Goal: Task Accomplishment & Management: Use online tool/utility

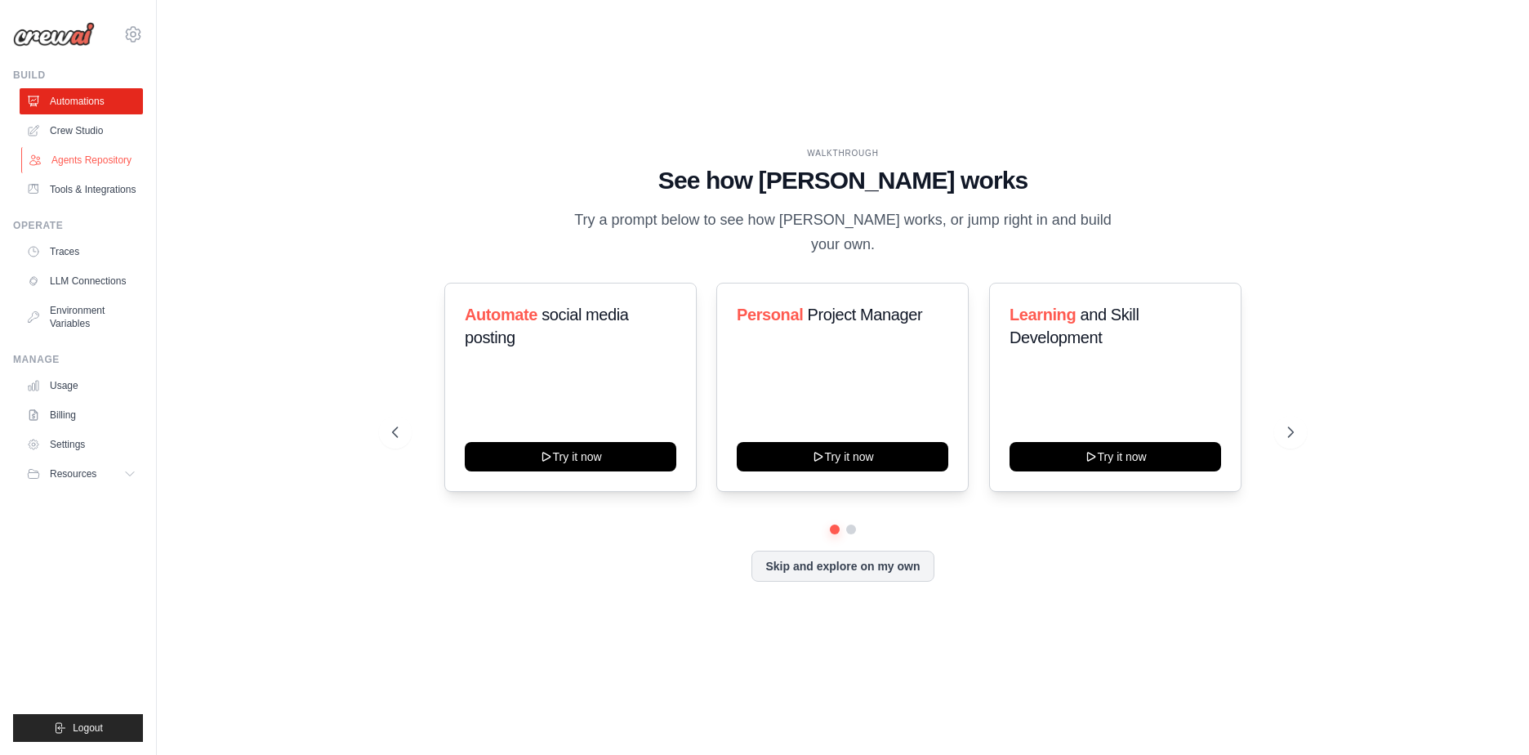
click at [112, 159] on link "Agents Repository" at bounding box center [82, 160] width 123 height 26
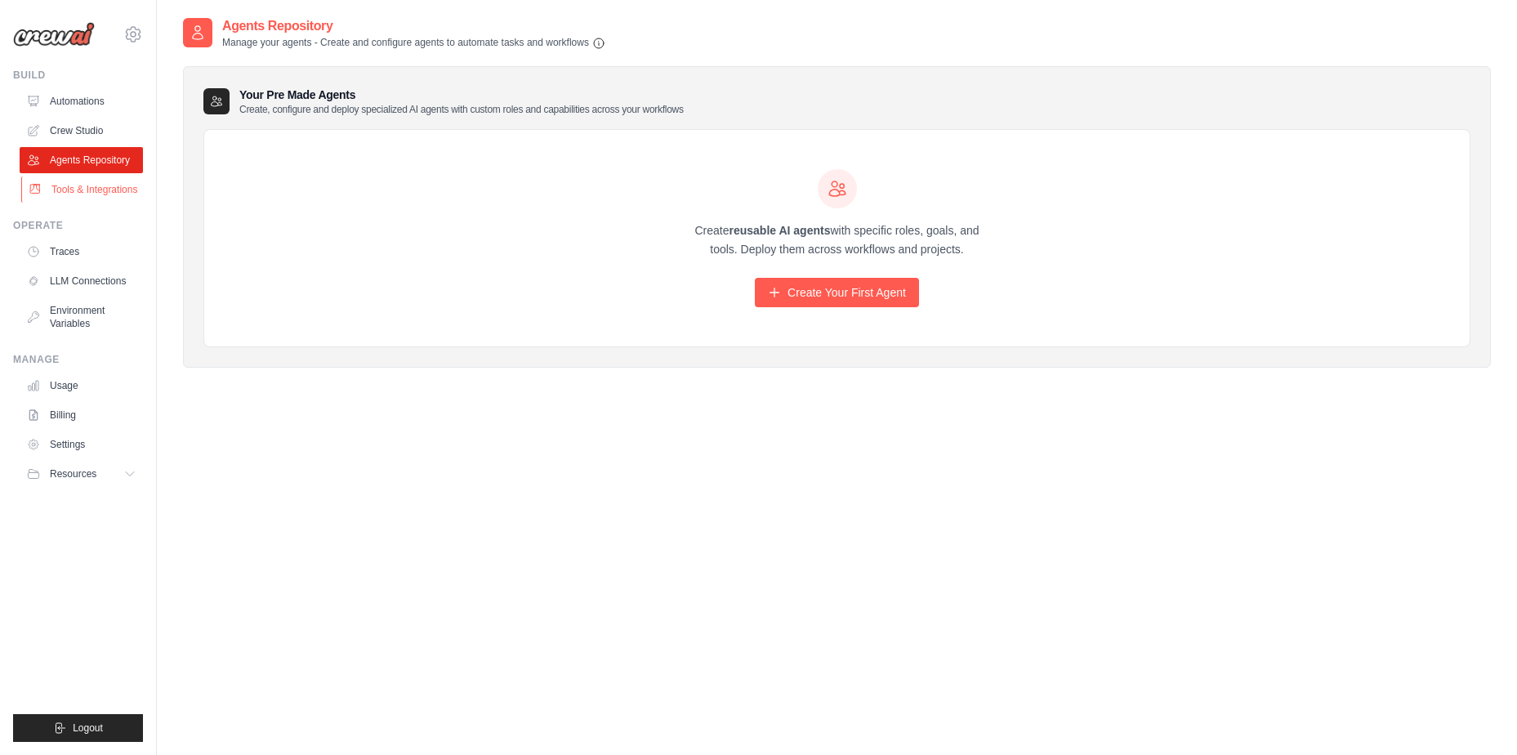
click at [99, 188] on link "Tools & Integrations" at bounding box center [82, 189] width 123 height 26
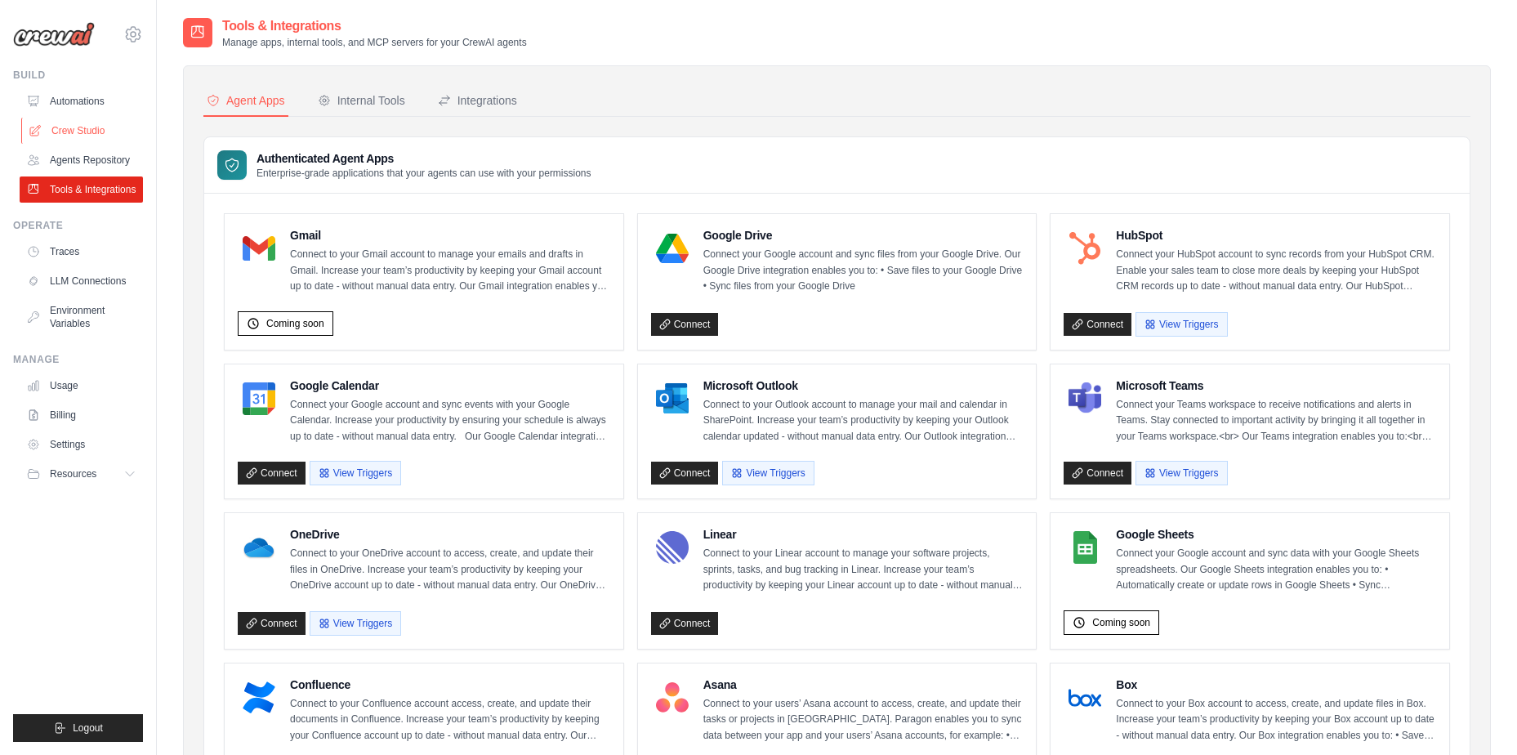
click at [98, 127] on link "Crew Studio" at bounding box center [82, 131] width 123 height 26
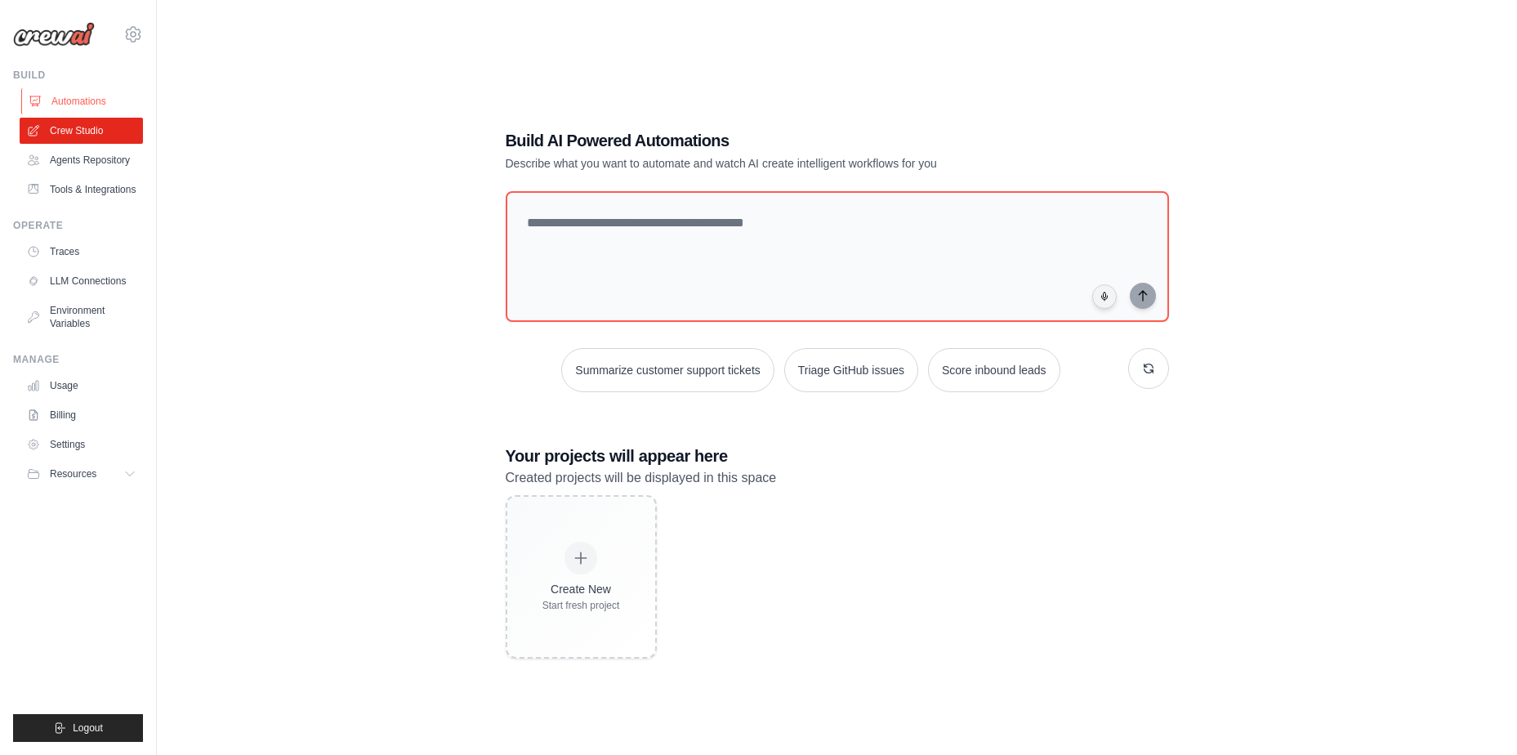
click at [90, 98] on link "Automations" at bounding box center [82, 101] width 123 height 26
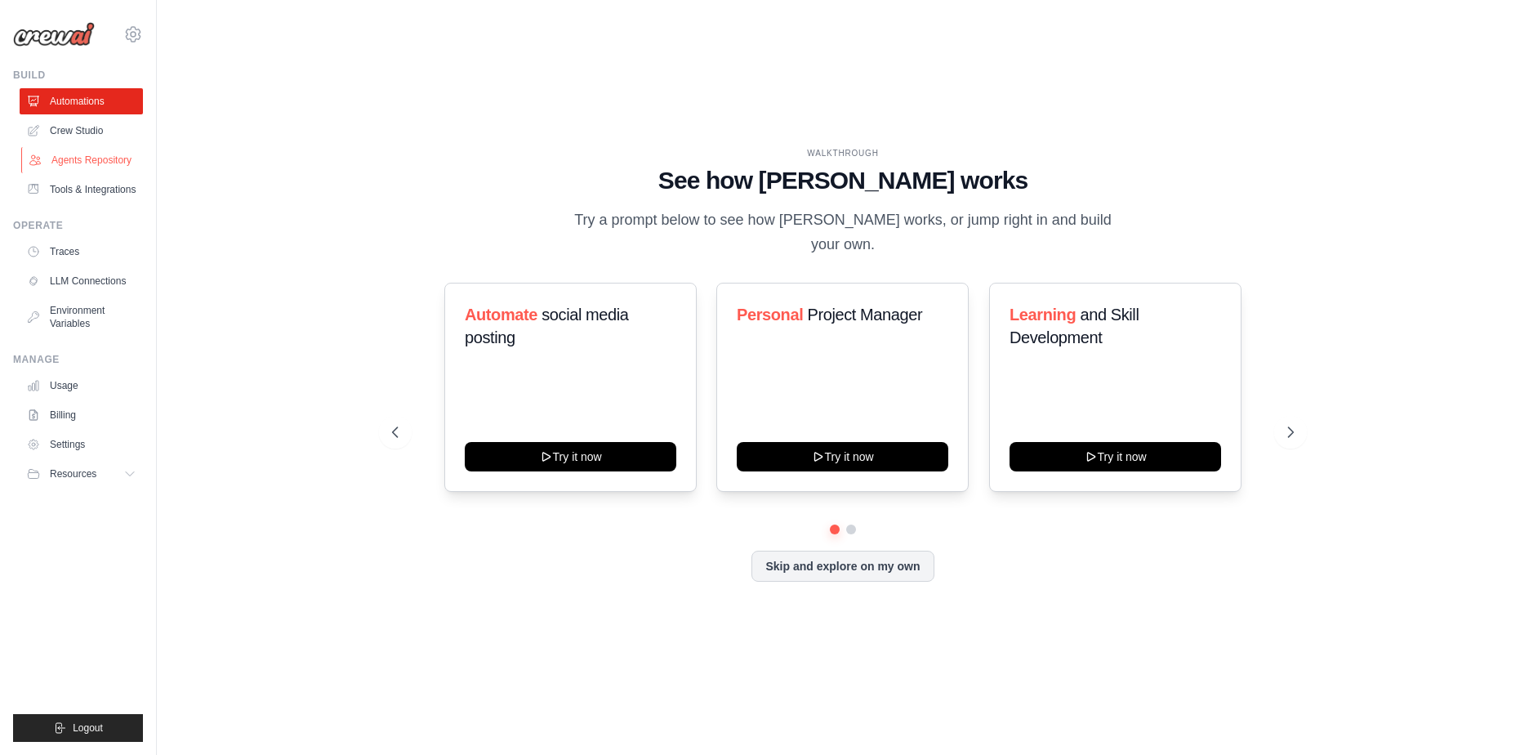
click at [83, 164] on link "Agents Repository" at bounding box center [82, 160] width 123 height 26
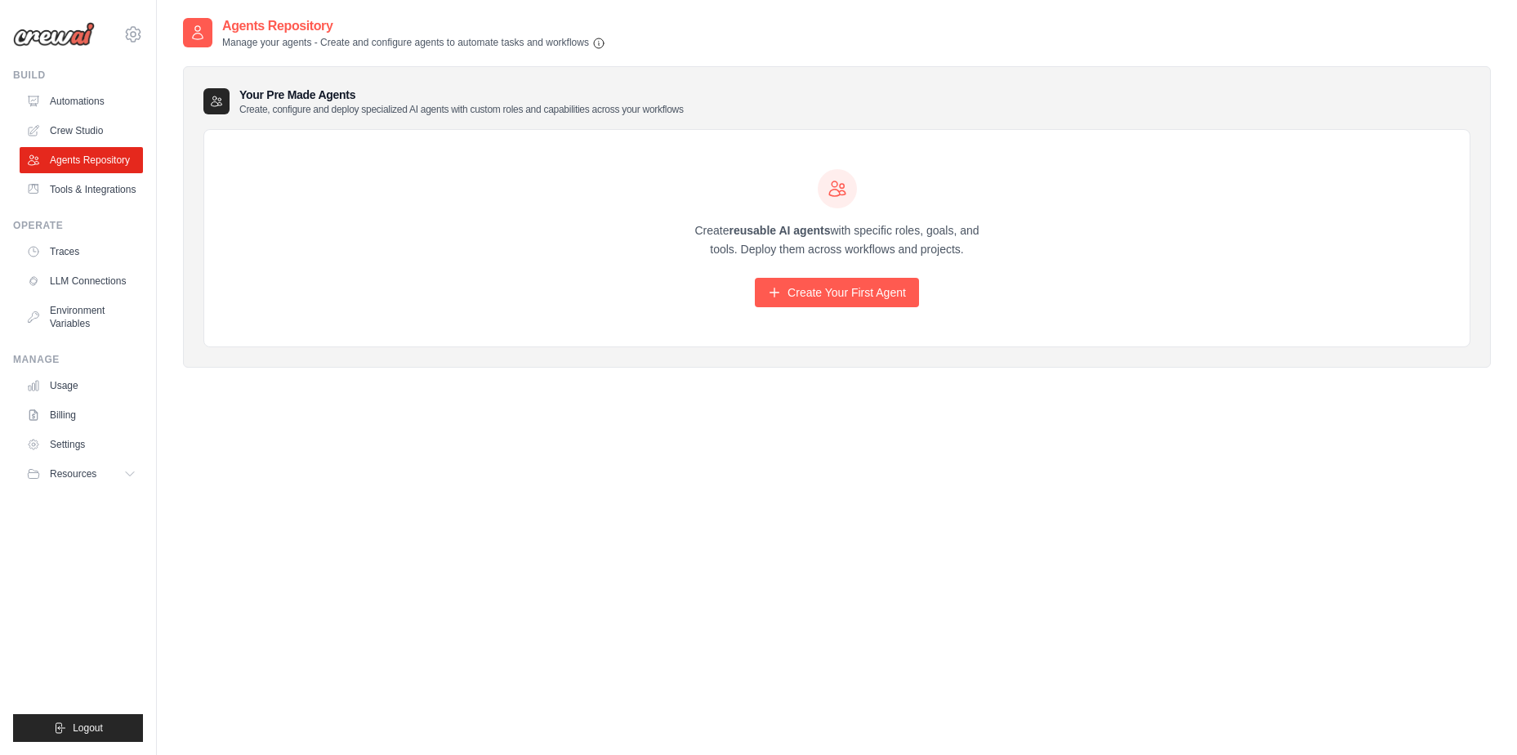
click at [191, 32] on icon at bounding box center [197, 33] width 16 height 16
click at [212, 98] on icon at bounding box center [216, 101] width 13 height 13
click at [87, 187] on link "Tools & Integrations" at bounding box center [82, 189] width 123 height 26
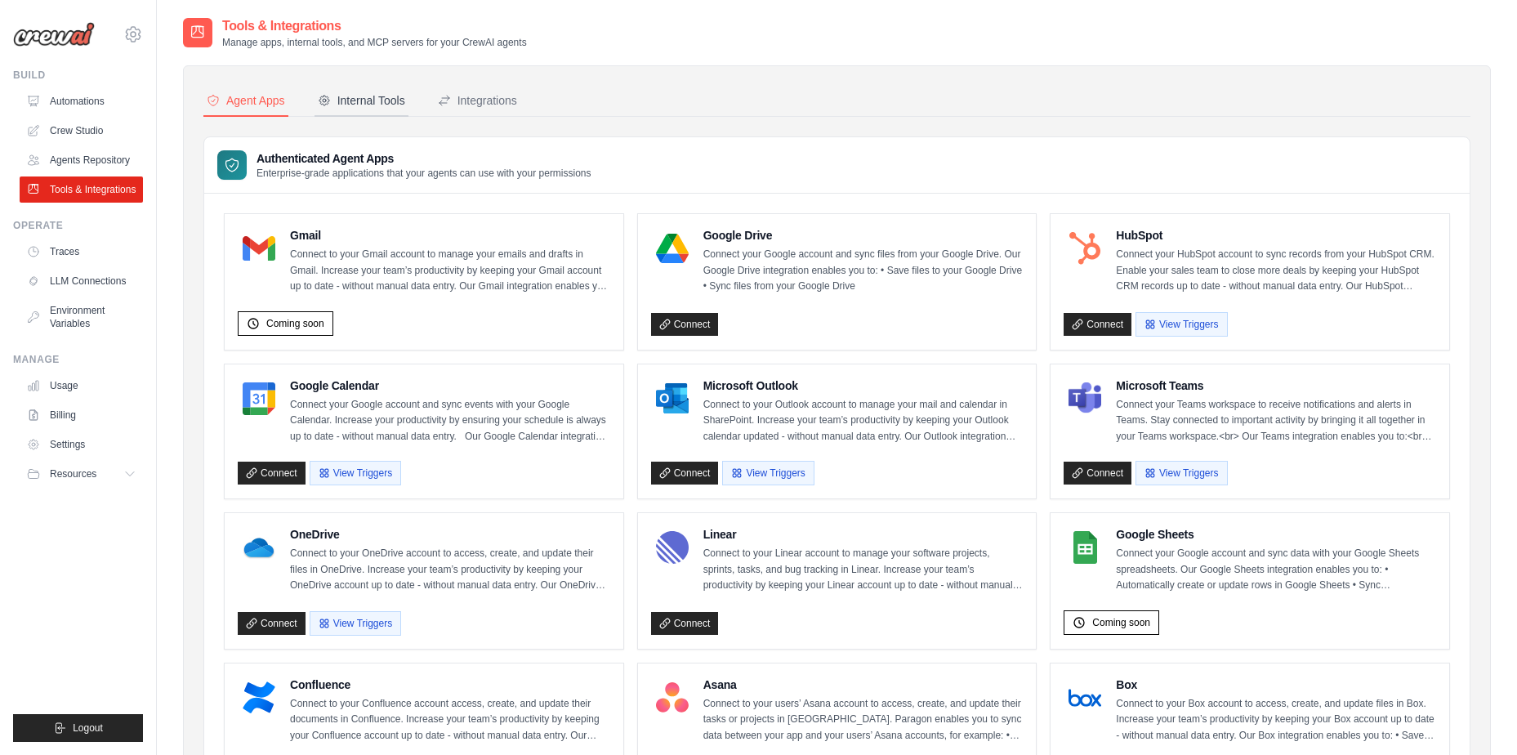
click at [366, 98] on div "Internal Tools" at bounding box center [361, 100] width 87 height 16
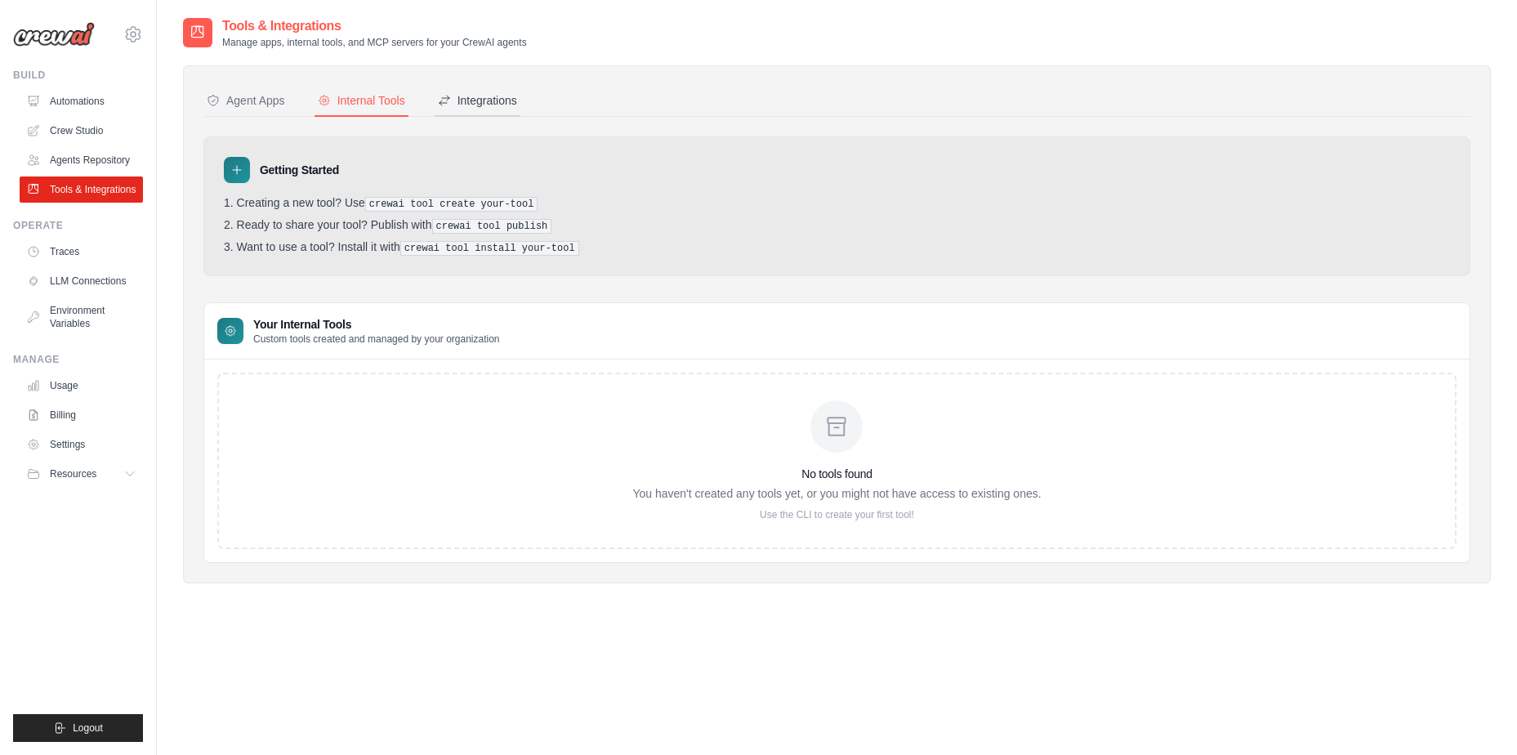
click at [486, 102] on div "Integrations" at bounding box center [477, 100] width 79 height 16
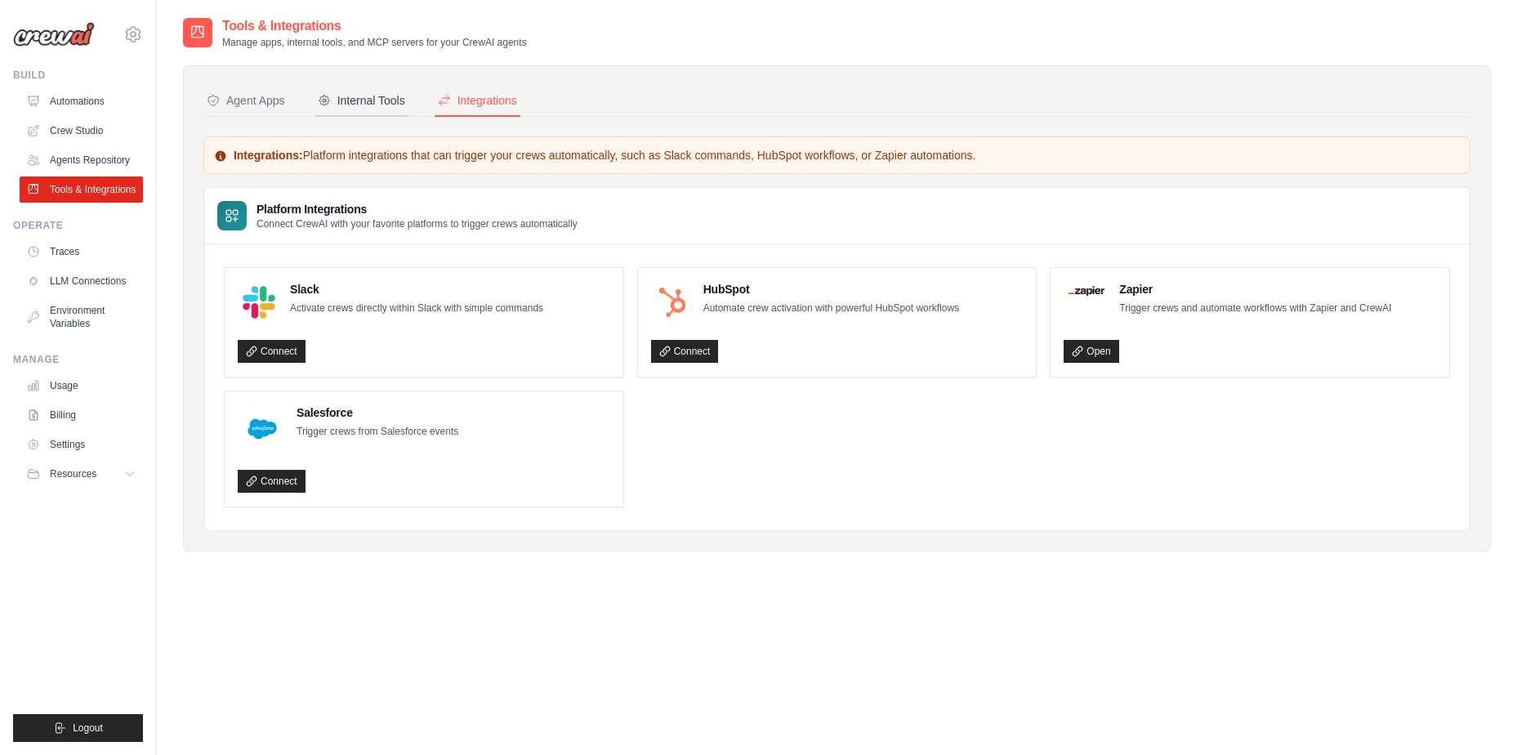
click at [382, 100] on div "Internal Tools" at bounding box center [361, 100] width 87 height 16
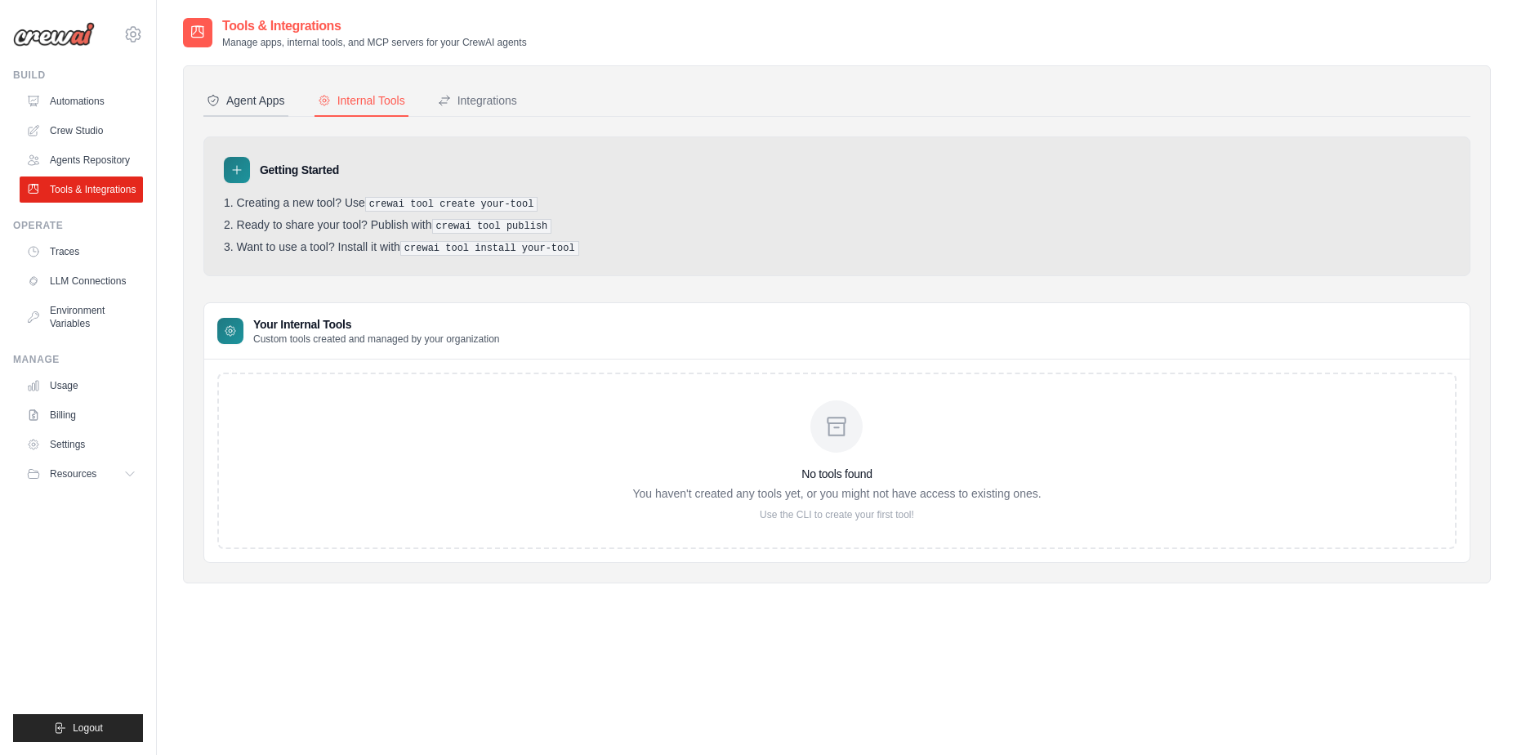
click at [279, 100] on div "Agent Apps" at bounding box center [246, 100] width 78 height 16
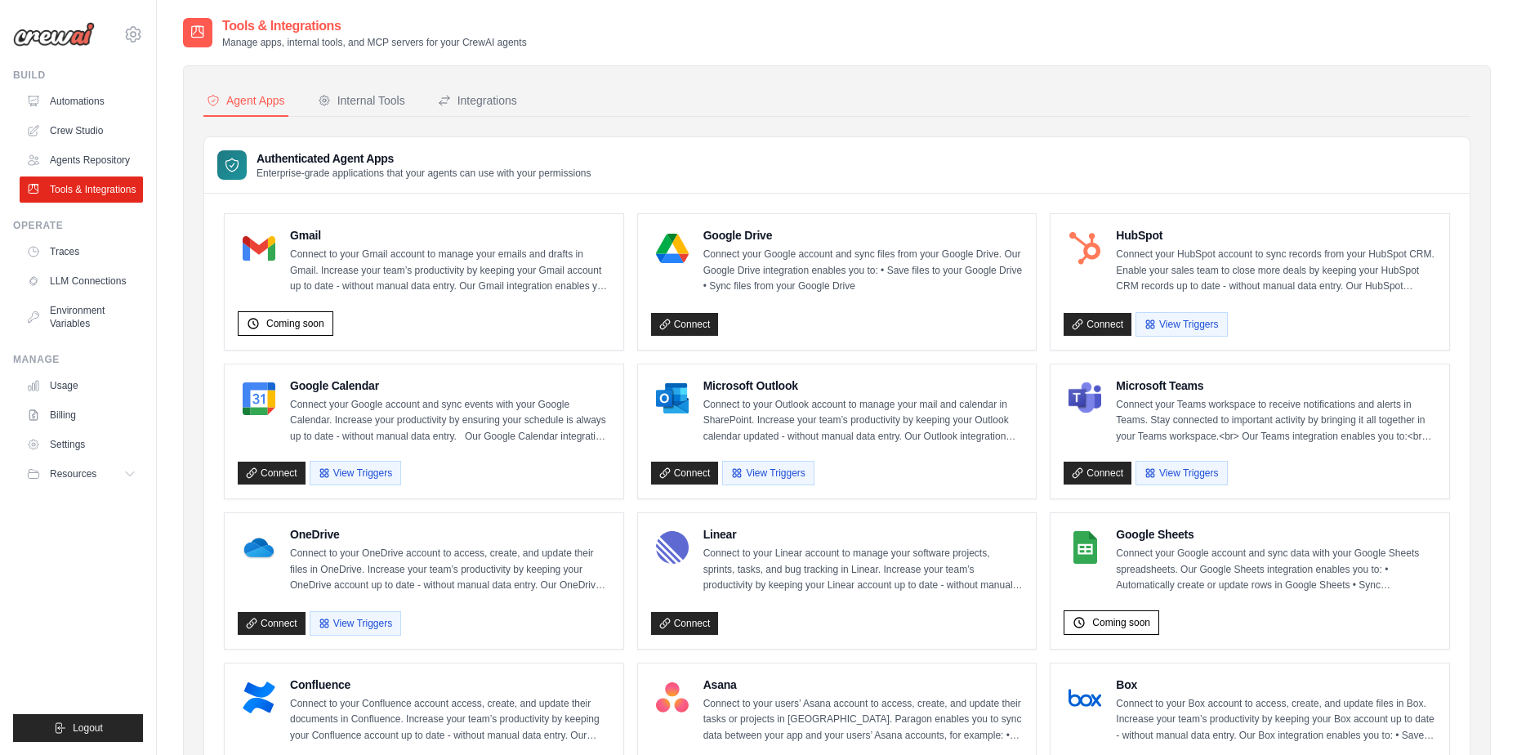
drag, startPoint x: 236, startPoint y: 43, endPoint x: 522, endPoint y: 44, distance: 285.8
click at [522, 44] on p "Manage apps, internal tools, and MCP servers for your CrewAI agents" at bounding box center [374, 42] width 305 height 13
drag, startPoint x: 522, startPoint y: 44, endPoint x: 490, endPoint y: 45, distance: 31.9
click at [490, 45] on p "Manage apps, internal tools, and MCP servers for your CrewAI agents" at bounding box center [374, 42] width 305 height 13
click at [91, 127] on link "Crew Studio" at bounding box center [82, 131] width 123 height 26
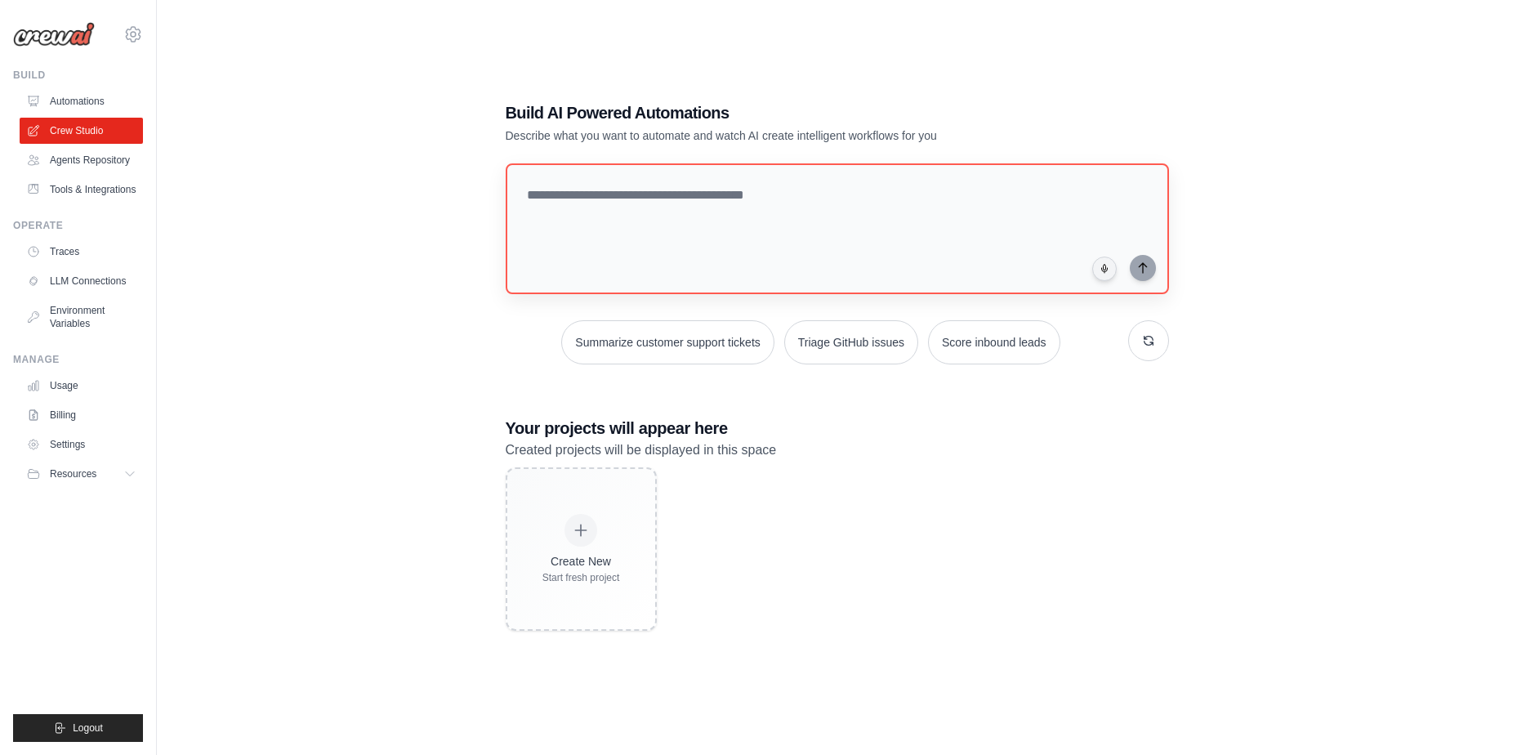
scroll to position [33, 0]
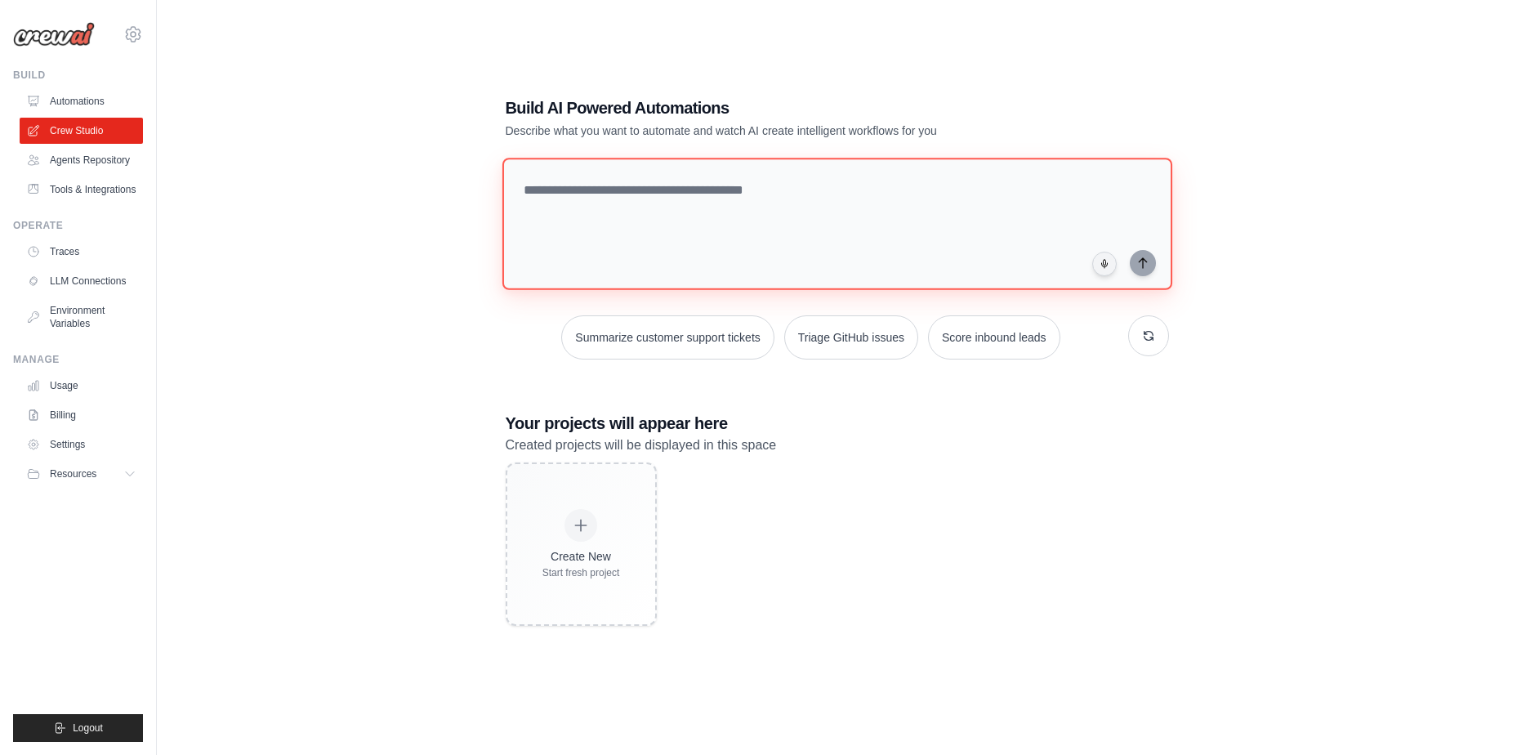
click at [626, 208] on textarea at bounding box center [836, 224] width 670 height 132
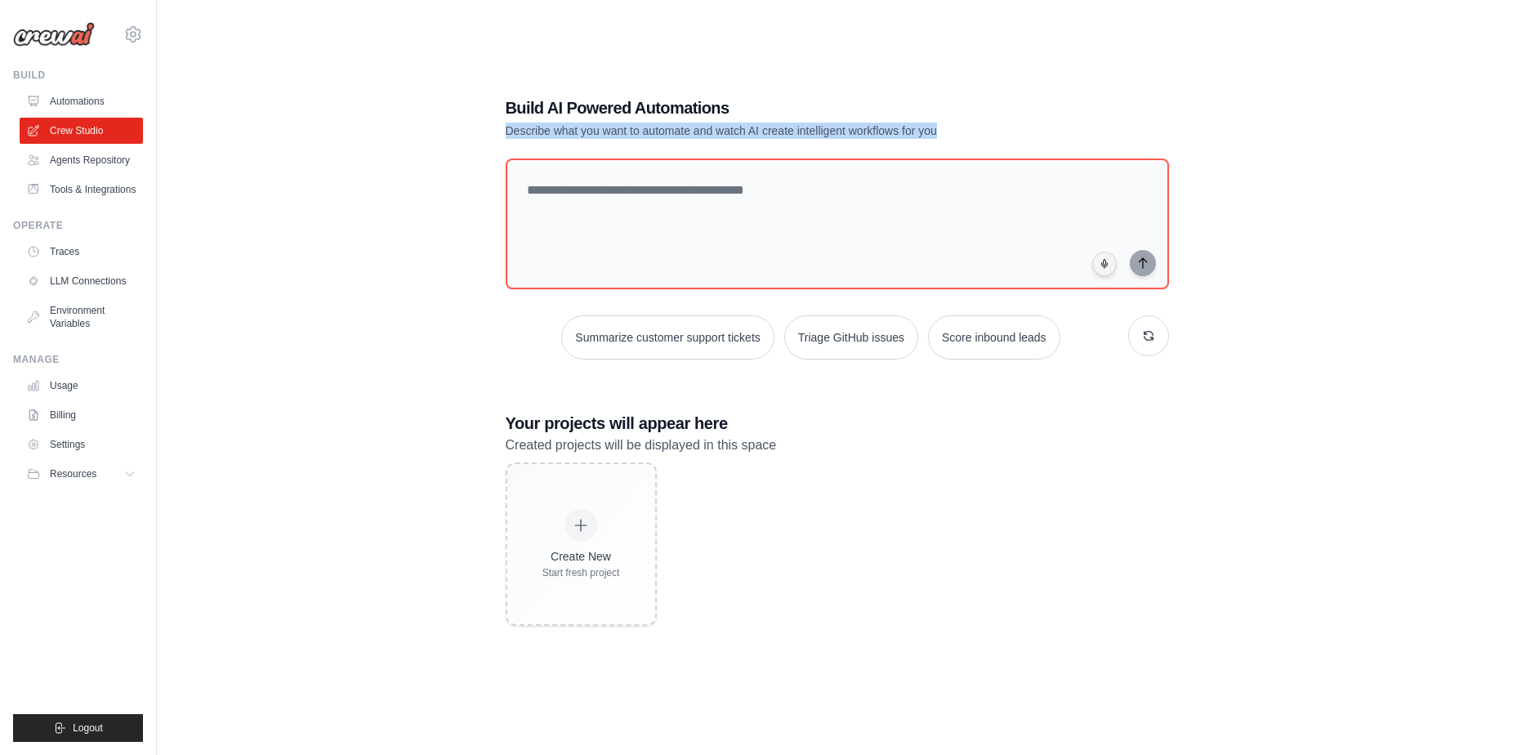
drag, startPoint x: 508, startPoint y: 128, endPoint x: 972, endPoint y: 131, distance: 463.9
click at [972, 131] on p "Describe what you want to automate and watch AI create intelligent workflows fo…" at bounding box center [780, 131] width 549 height 16
drag, startPoint x: 972, startPoint y: 131, endPoint x: 937, endPoint y: 127, distance: 35.4
click at [937, 127] on p "Describe what you want to automate and watch AI create intelligent workflows fo…" at bounding box center [780, 131] width 549 height 16
click at [99, 98] on link "Automations" at bounding box center [82, 101] width 123 height 26
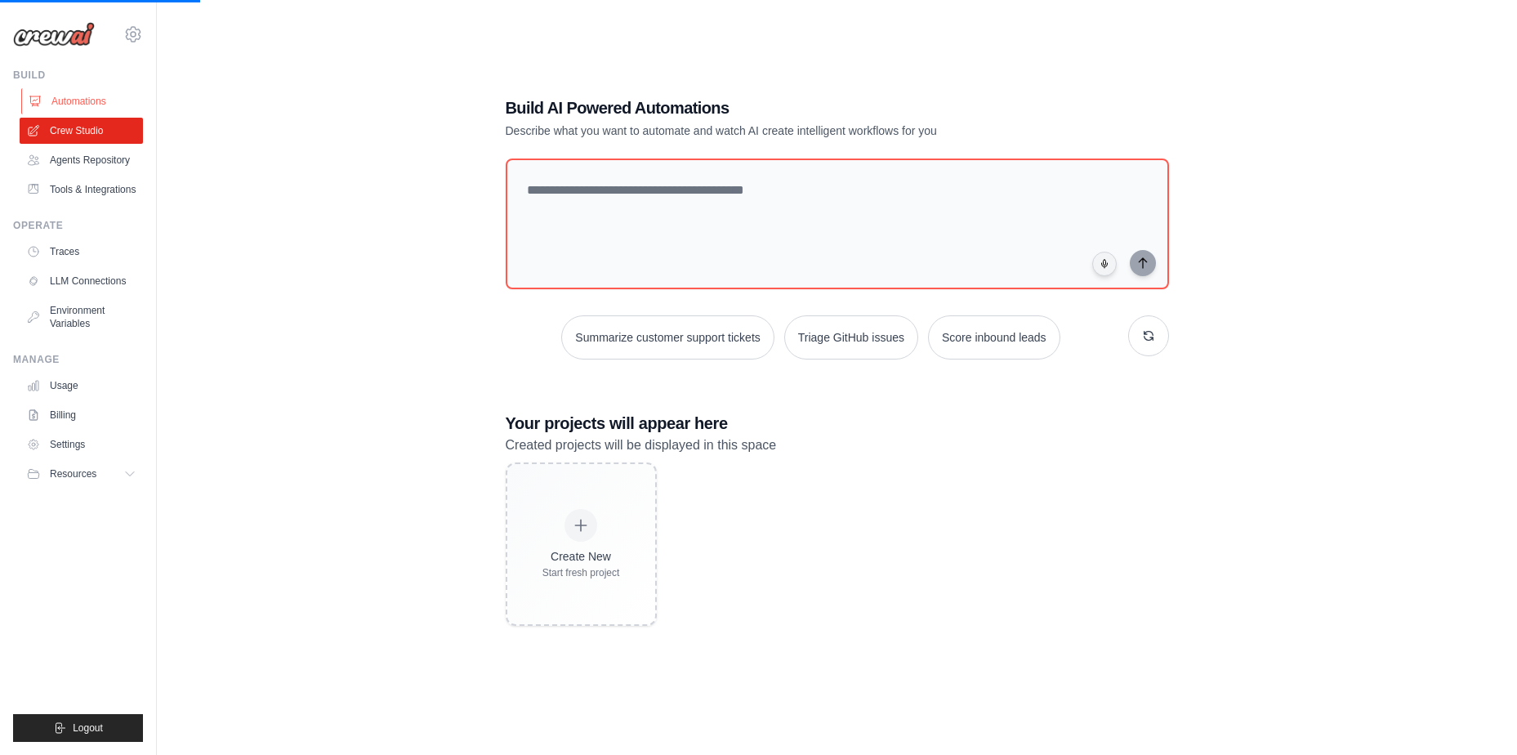
click at [92, 97] on link "Automations" at bounding box center [82, 101] width 123 height 26
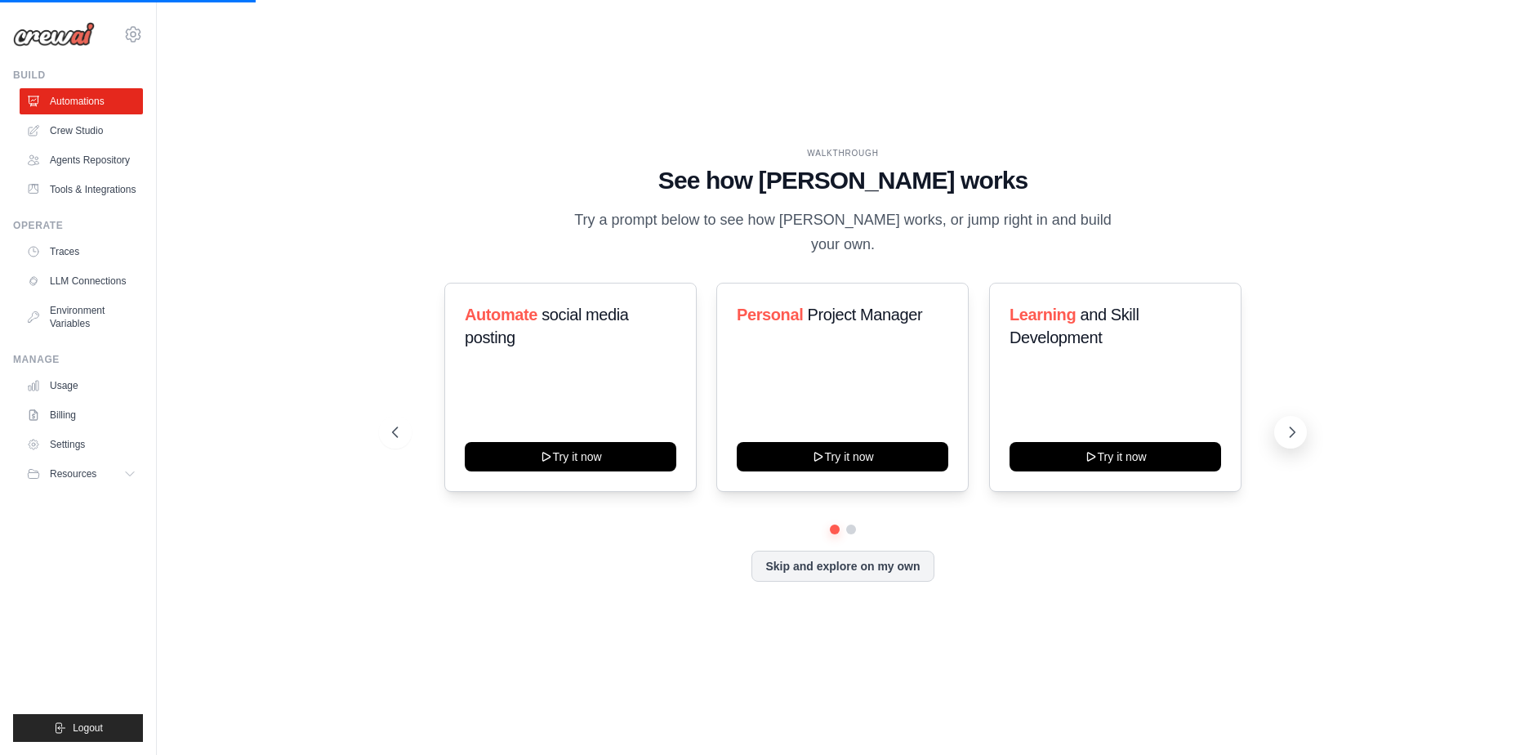
click at [1290, 424] on icon at bounding box center [1292, 432] width 16 height 16
click at [1289, 424] on icon at bounding box center [1292, 432] width 16 height 16
click at [1297, 424] on icon at bounding box center [1292, 432] width 16 height 16
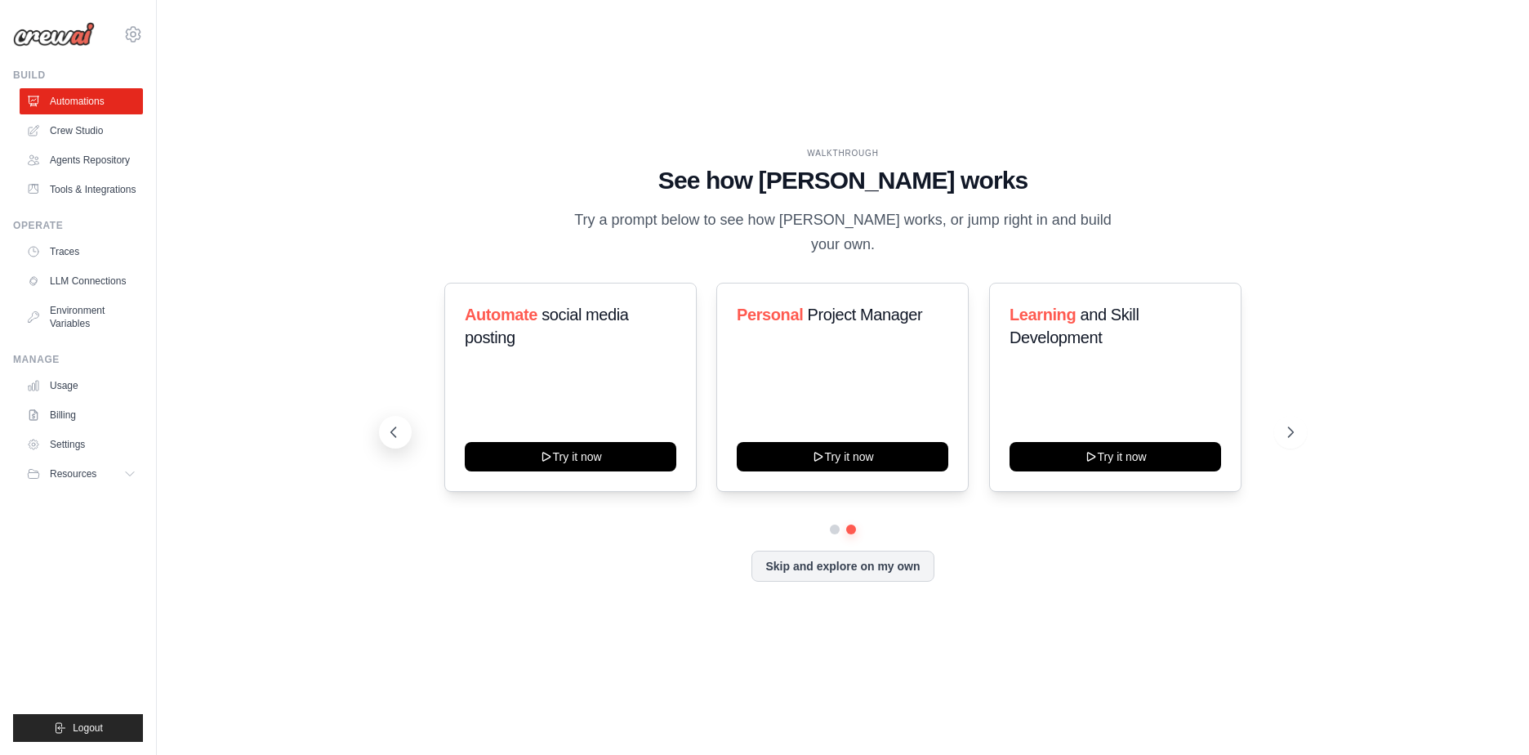
click at [396, 432] on button at bounding box center [395, 432] width 33 height 33
click at [70, 315] on link "Environment Variables" at bounding box center [82, 316] width 123 height 39
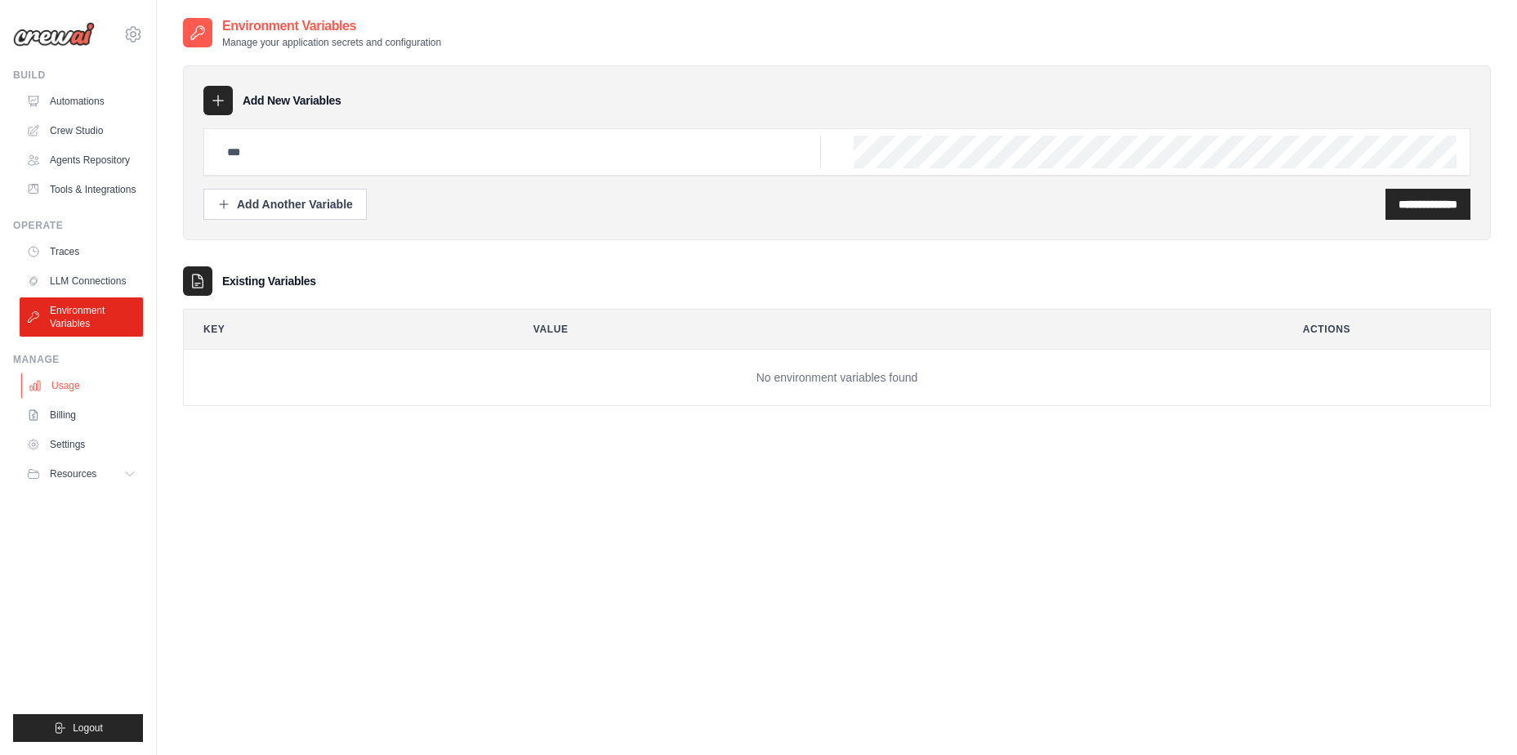
click at [82, 382] on link "Usage" at bounding box center [82, 385] width 123 height 26
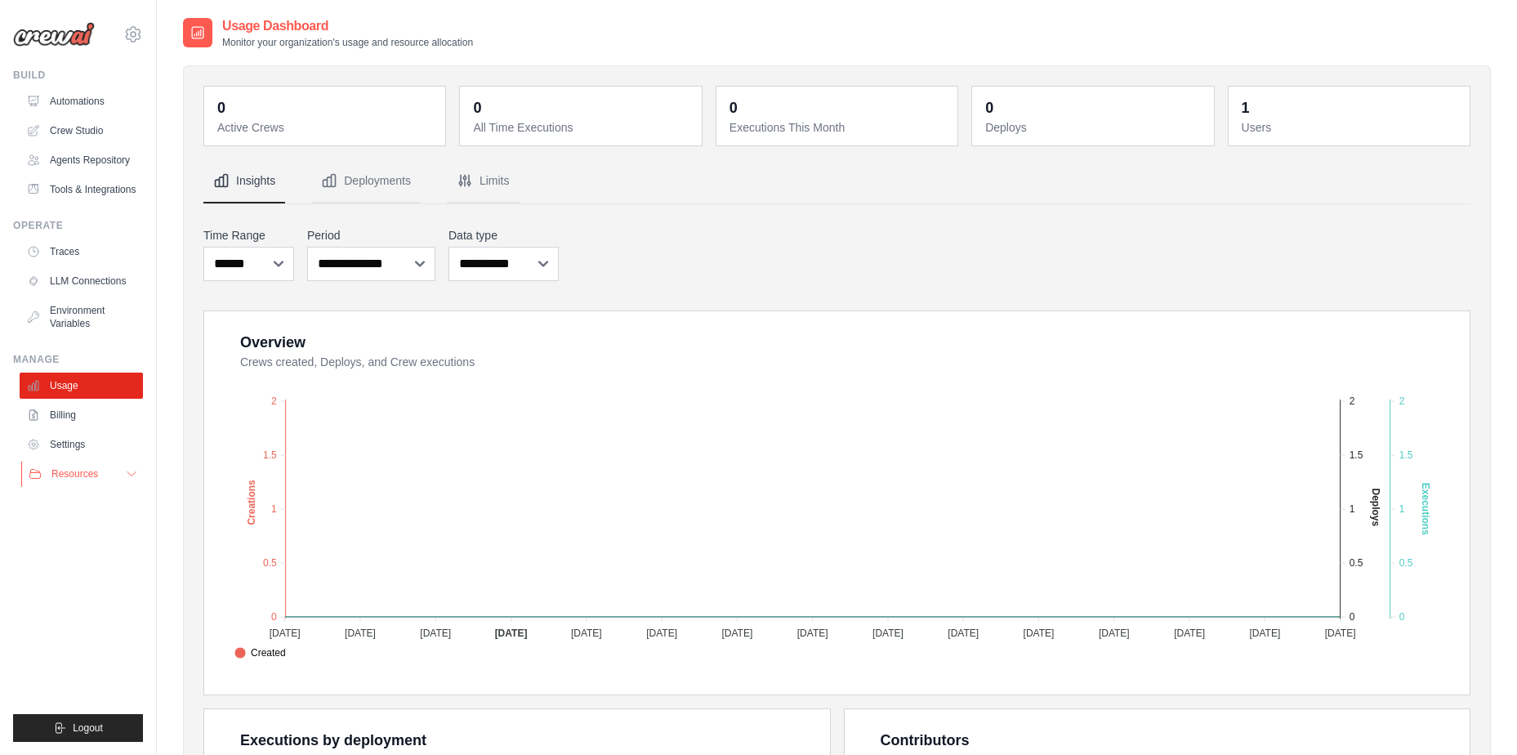
click at [93, 467] on button "Resources" at bounding box center [82, 474] width 123 height 26
click at [90, 525] on link "GitHub" at bounding box center [88, 527] width 114 height 23
click at [77, 448] on link "Settings" at bounding box center [82, 444] width 123 height 26
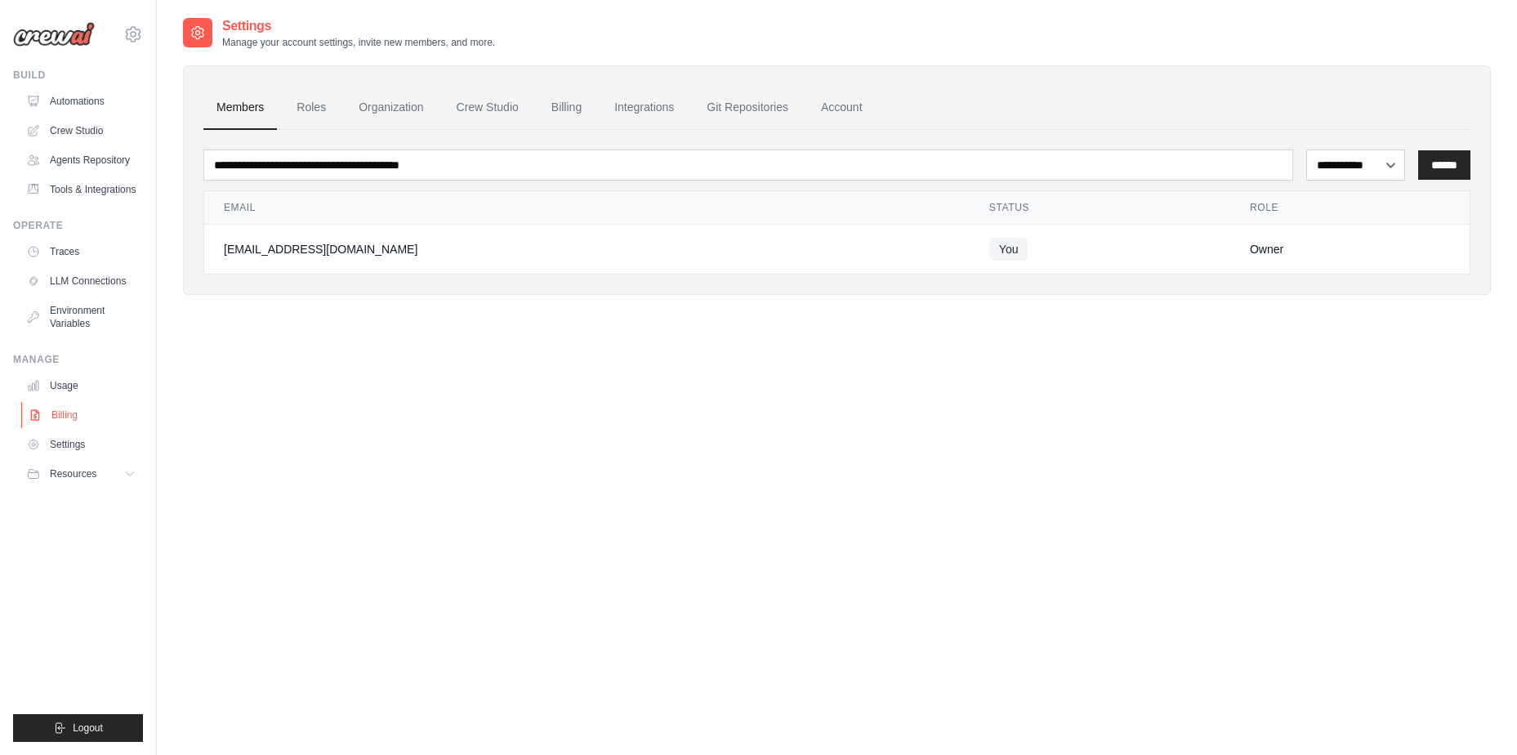
click at [74, 417] on link "Billing" at bounding box center [82, 415] width 123 height 26
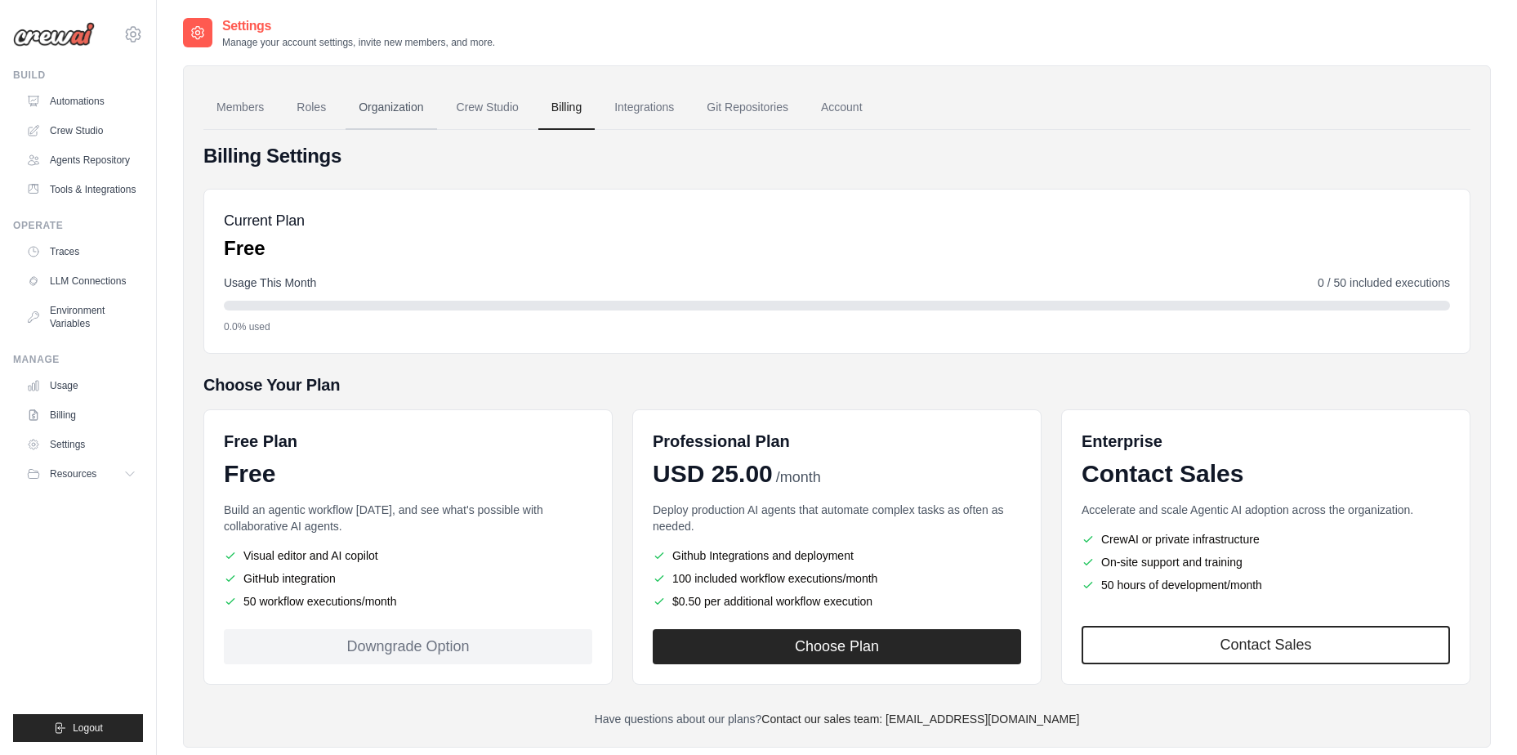
click at [381, 119] on link "Organization" at bounding box center [390, 108] width 91 height 44
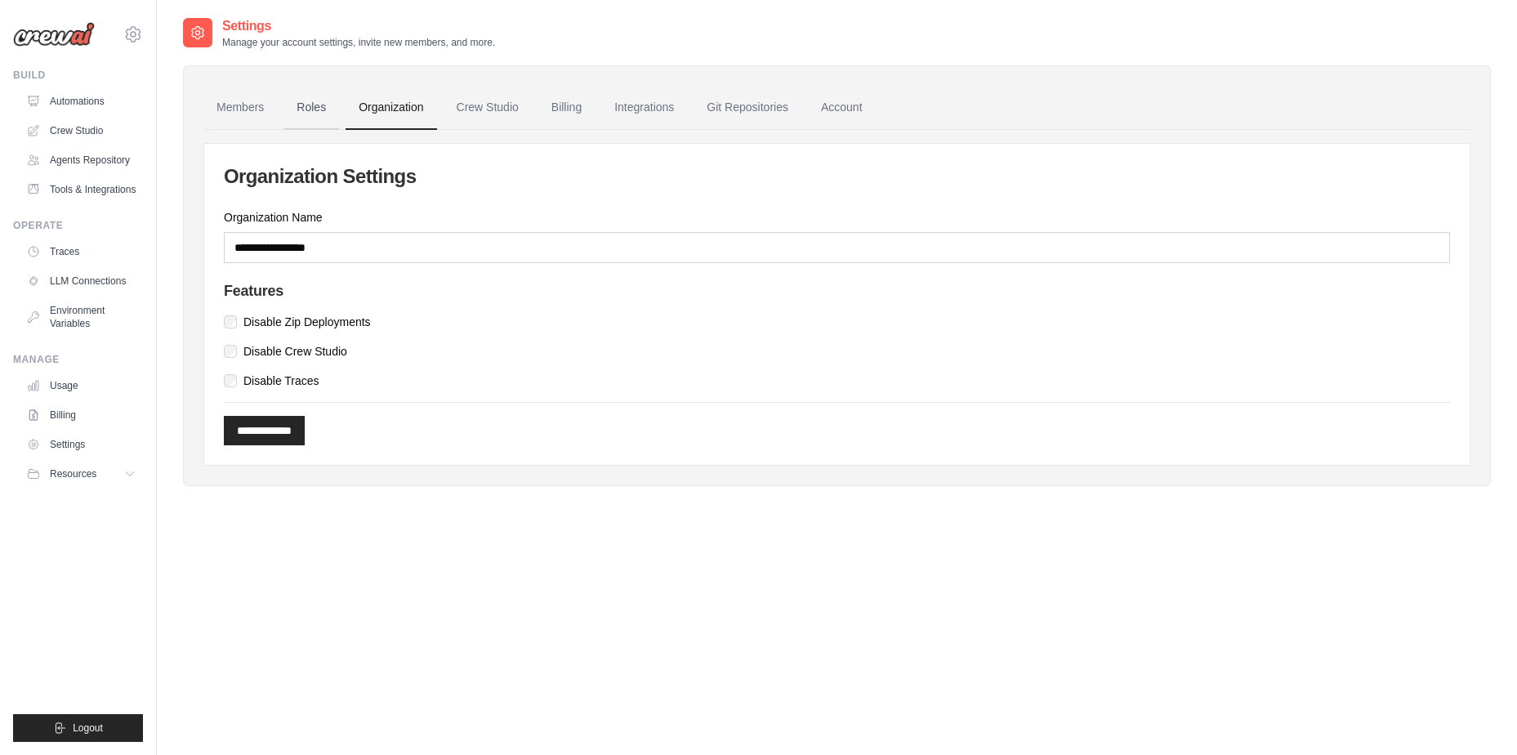
click at [322, 111] on link "Roles" at bounding box center [311, 108] width 56 height 44
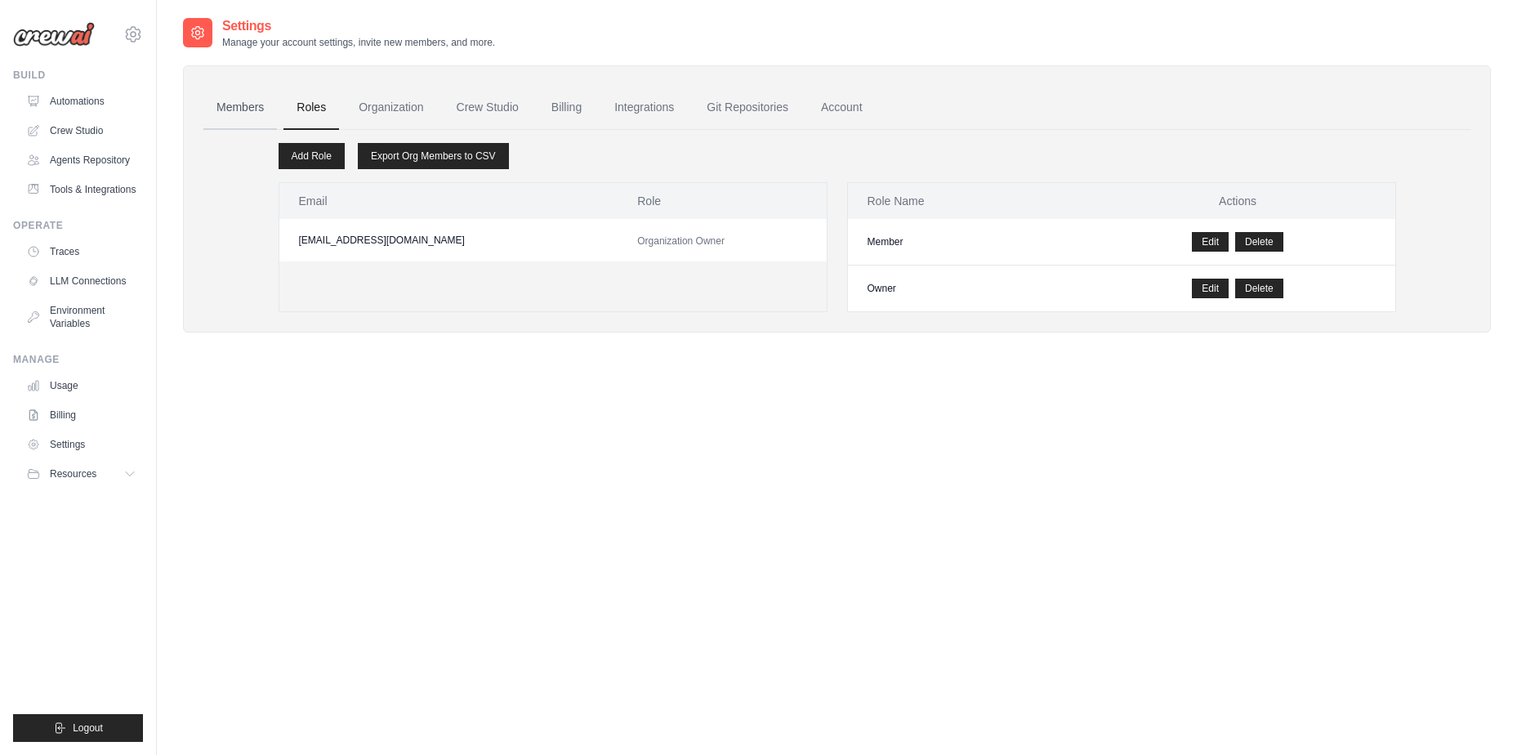
click at [231, 116] on link "Members" at bounding box center [240, 108] width 74 height 44
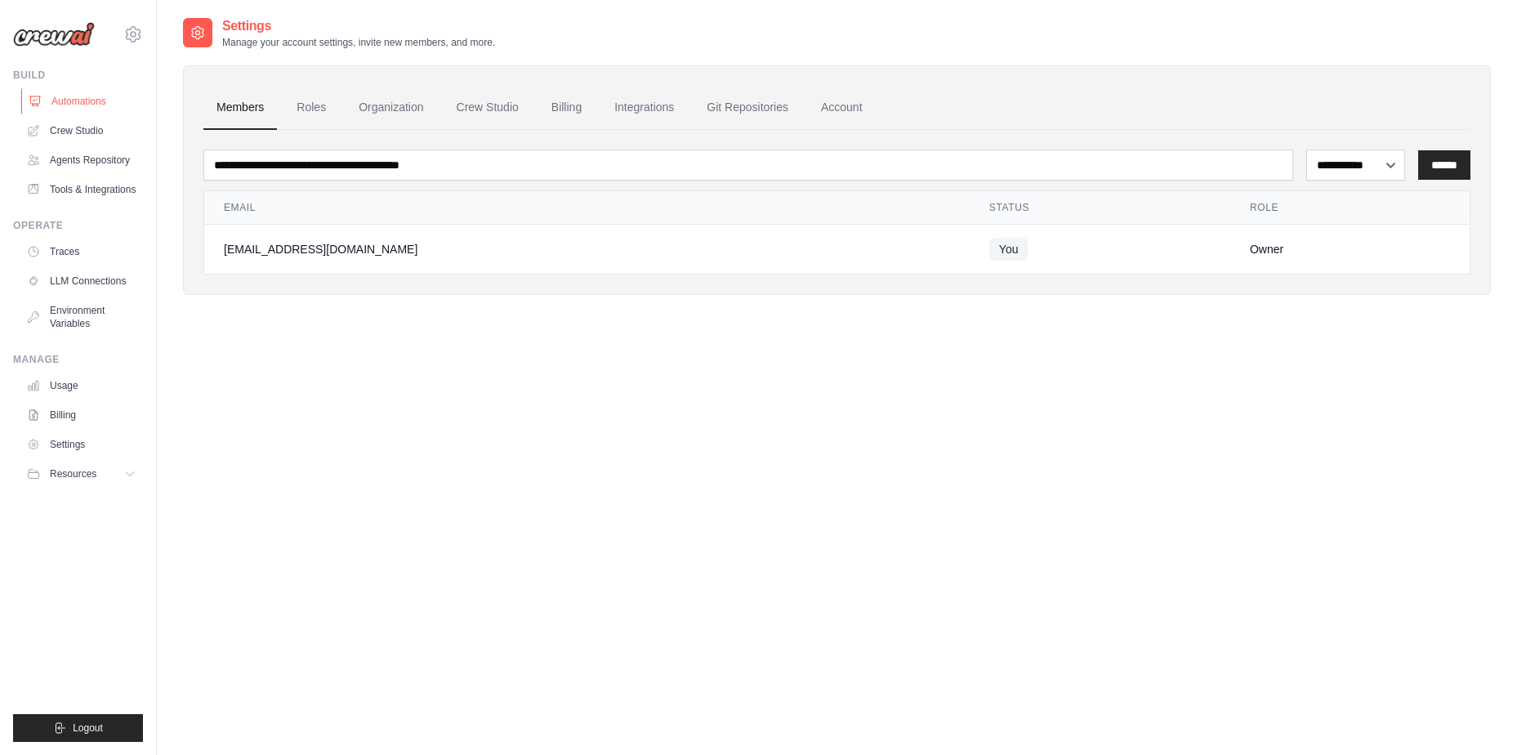
click at [85, 99] on link "Automations" at bounding box center [82, 101] width 123 height 26
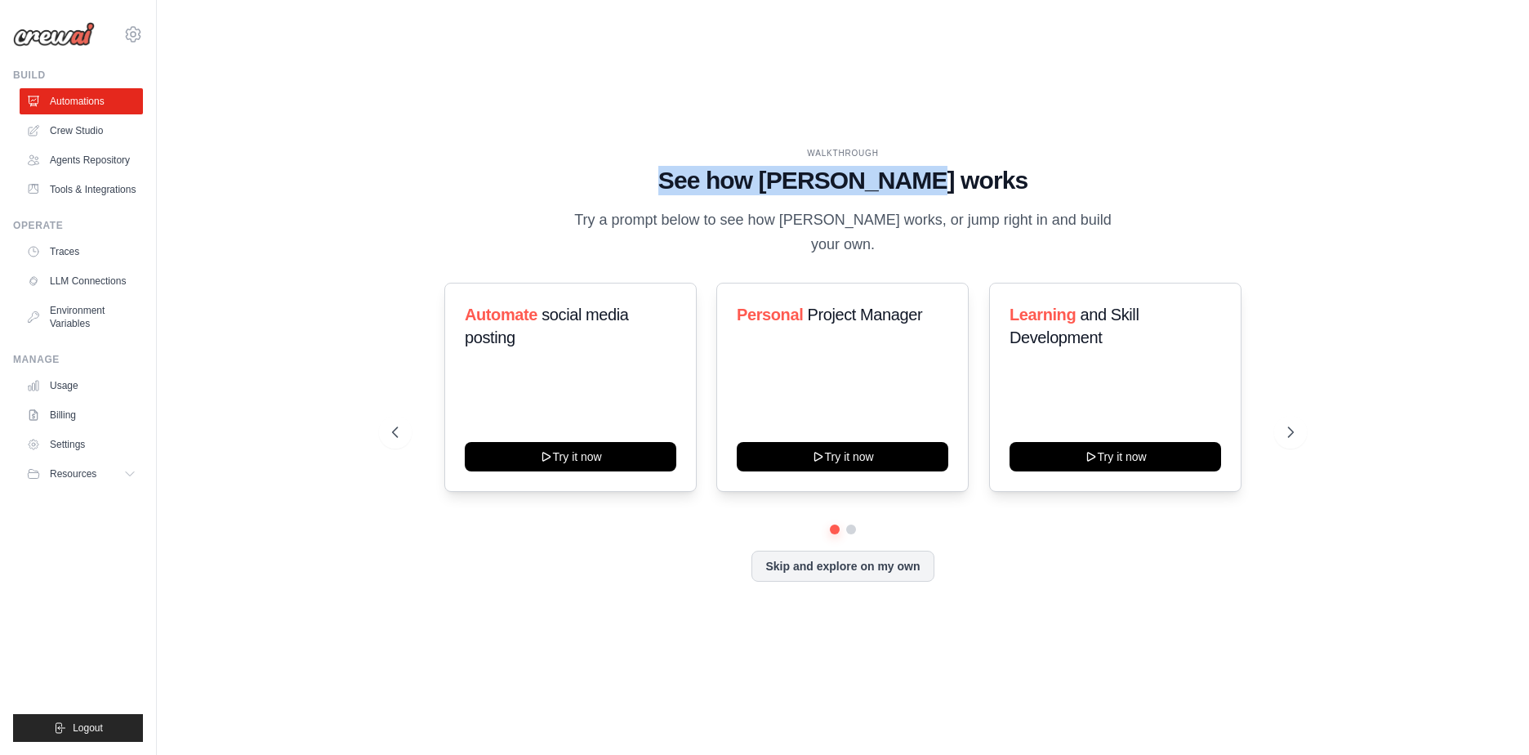
drag, startPoint x: 981, startPoint y: 202, endPoint x: 634, endPoint y: 187, distance: 347.4
click at [634, 187] on h1 "See how CrewAI works" at bounding box center [843, 180] width 902 height 29
drag, startPoint x: 634, startPoint y: 187, endPoint x: 813, endPoint y: 221, distance: 182.8
click at [814, 221] on p "Try a prompt below to see how CrewAI works, or jump right in and build your own." at bounding box center [842, 232] width 549 height 48
drag, startPoint x: 562, startPoint y: 238, endPoint x: 1121, endPoint y: 227, distance: 559.5
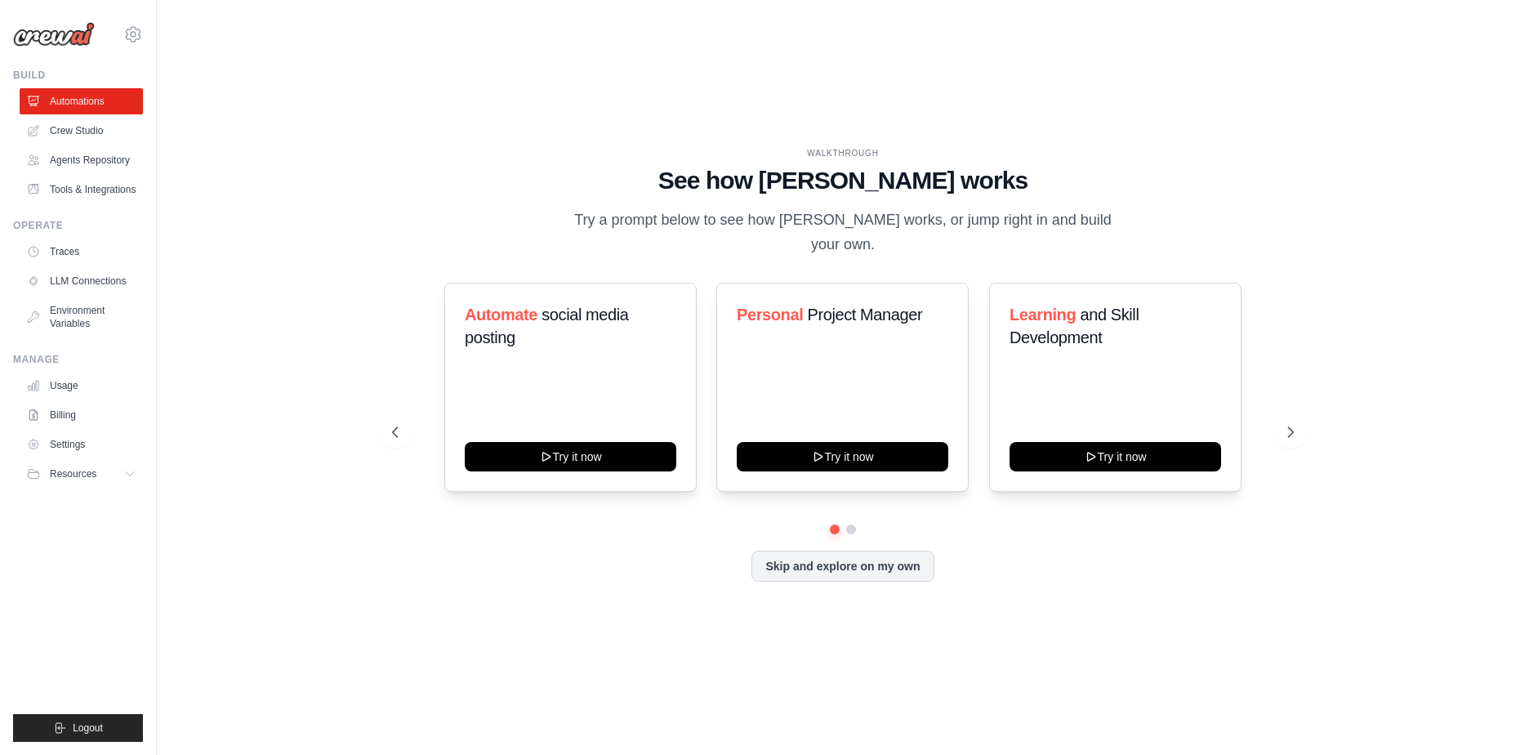
click at [1121, 227] on div "WALKTHROUGH See how CrewAI works Try a prompt below to see how CrewAI works, or…" at bounding box center [843, 201] width 902 height 109
click at [96, 127] on link "Crew Studio" at bounding box center [82, 131] width 123 height 26
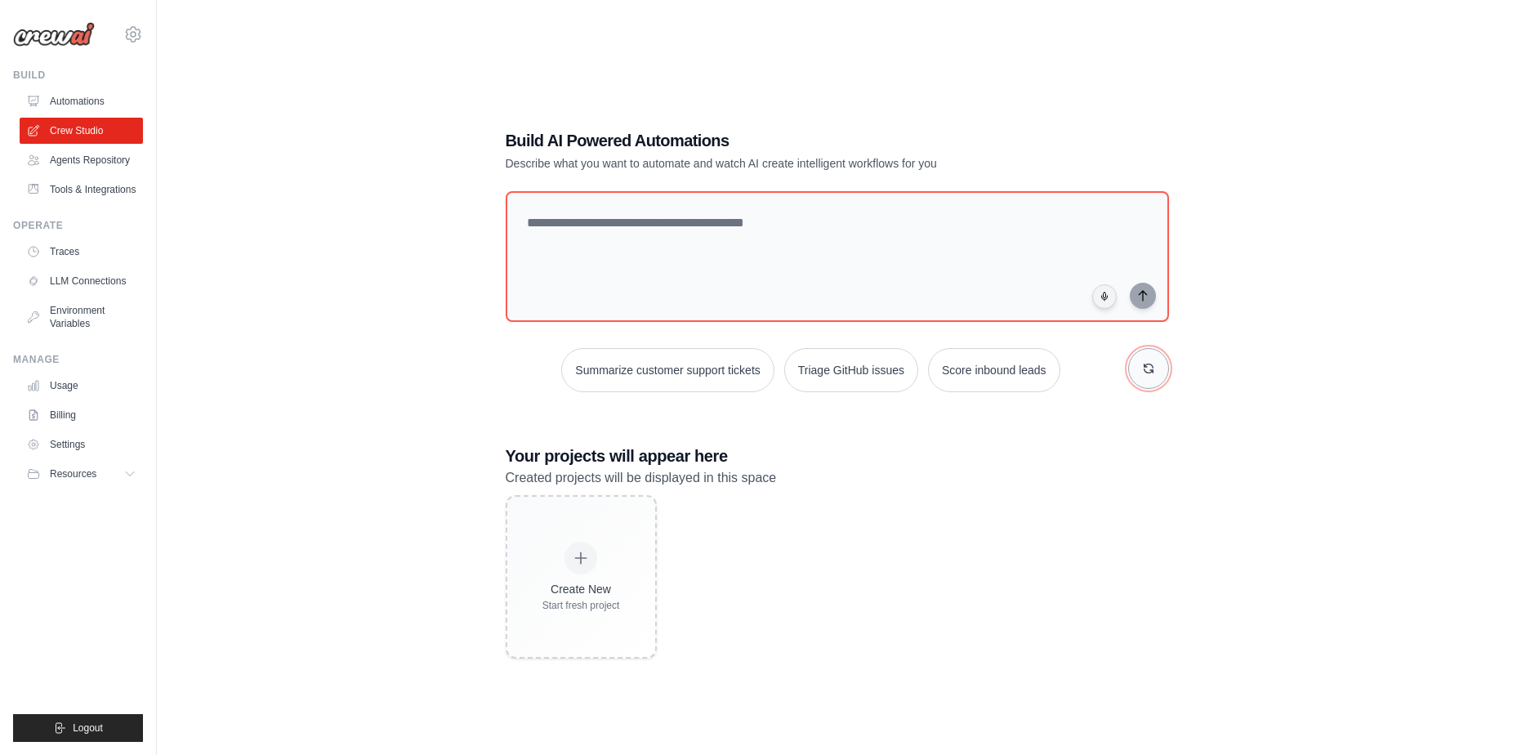
click at [1148, 370] on icon "button" at bounding box center [1148, 368] width 13 height 13
click at [1151, 375] on button "button" at bounding box center [1148, 368] width 41 height 41
click at [1162, 378] on button "button" at bounding box center [1148, 368] width 41 height 41
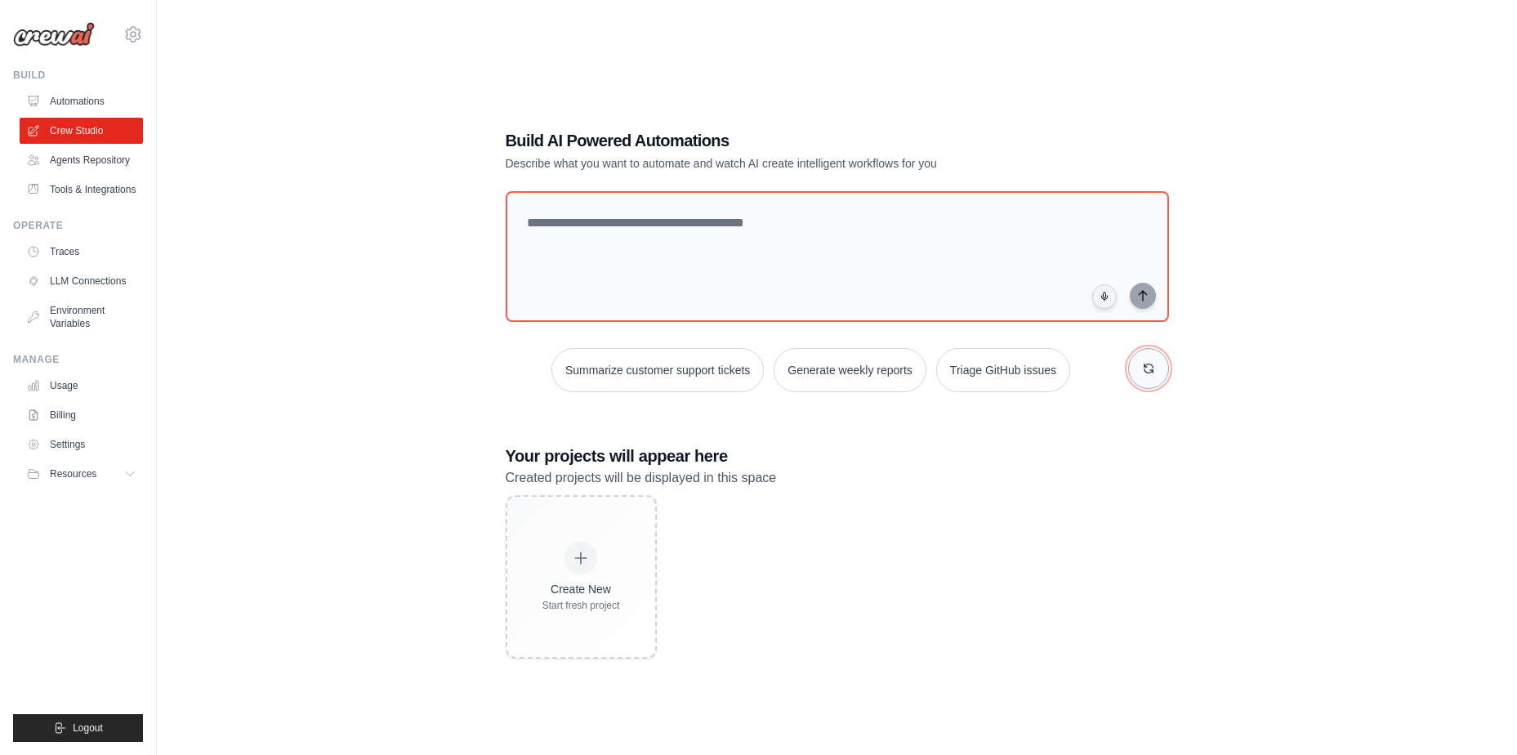
click at [1143, 371] on icon "button" at bounding box center [1148, 368] width 13 height 13
click at [1028, 381] on button "Automate social media posting" at bounding box center [999, 370] width 184 height 44
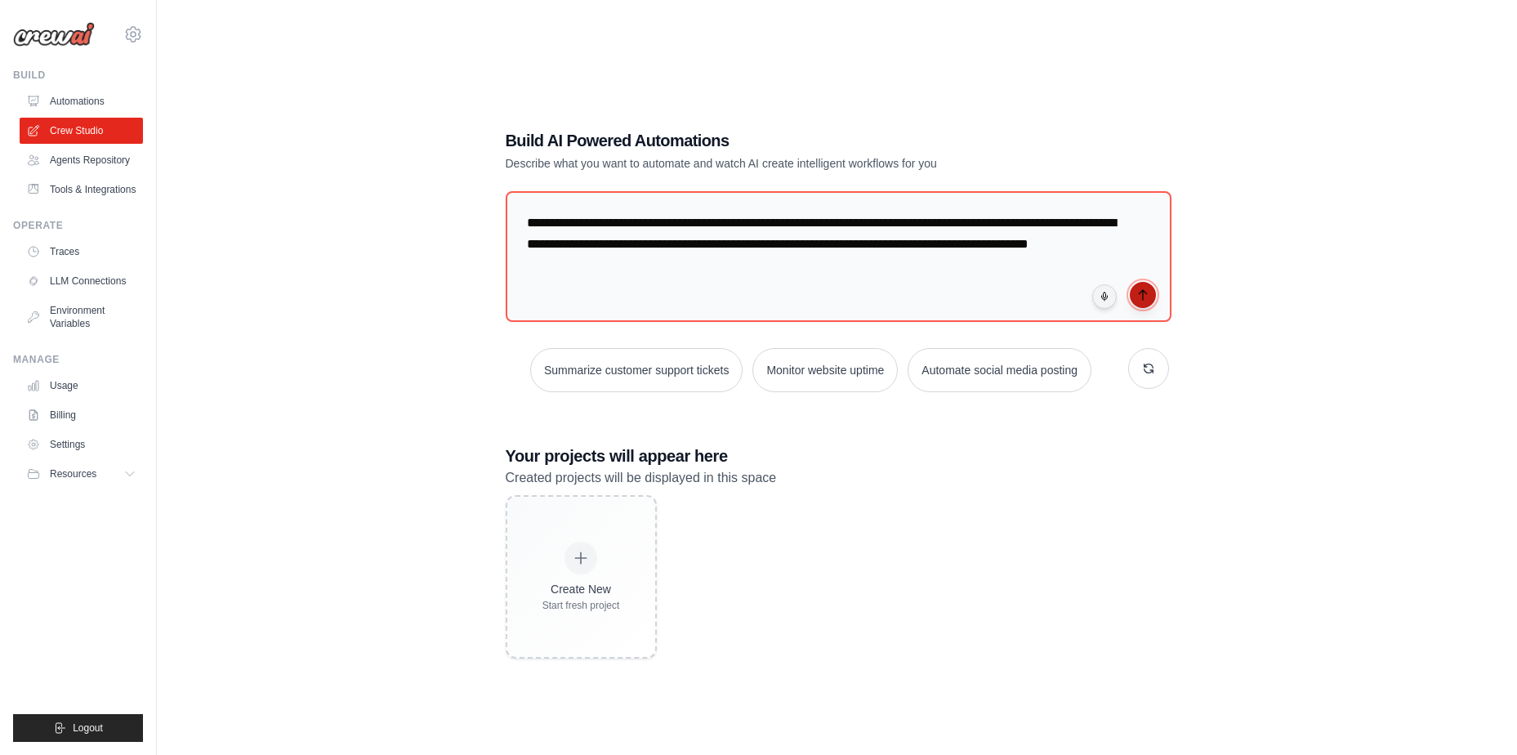
click at [1138, 294] on icon "submit" at bounding box center [1141, 295] width 7 height 10
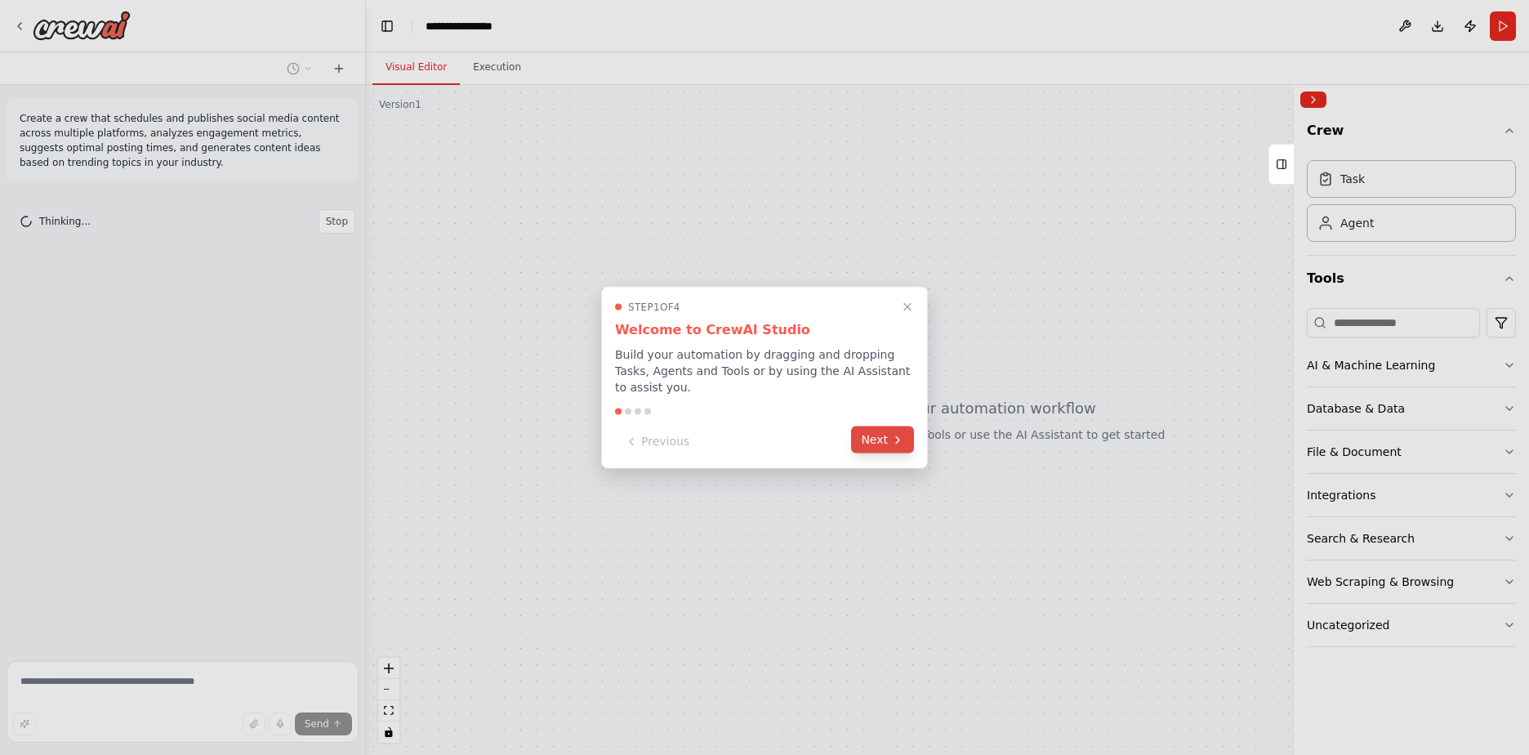
click at [882, 434] on button "Next" at bounding box center [882, 439] width 63 height 27
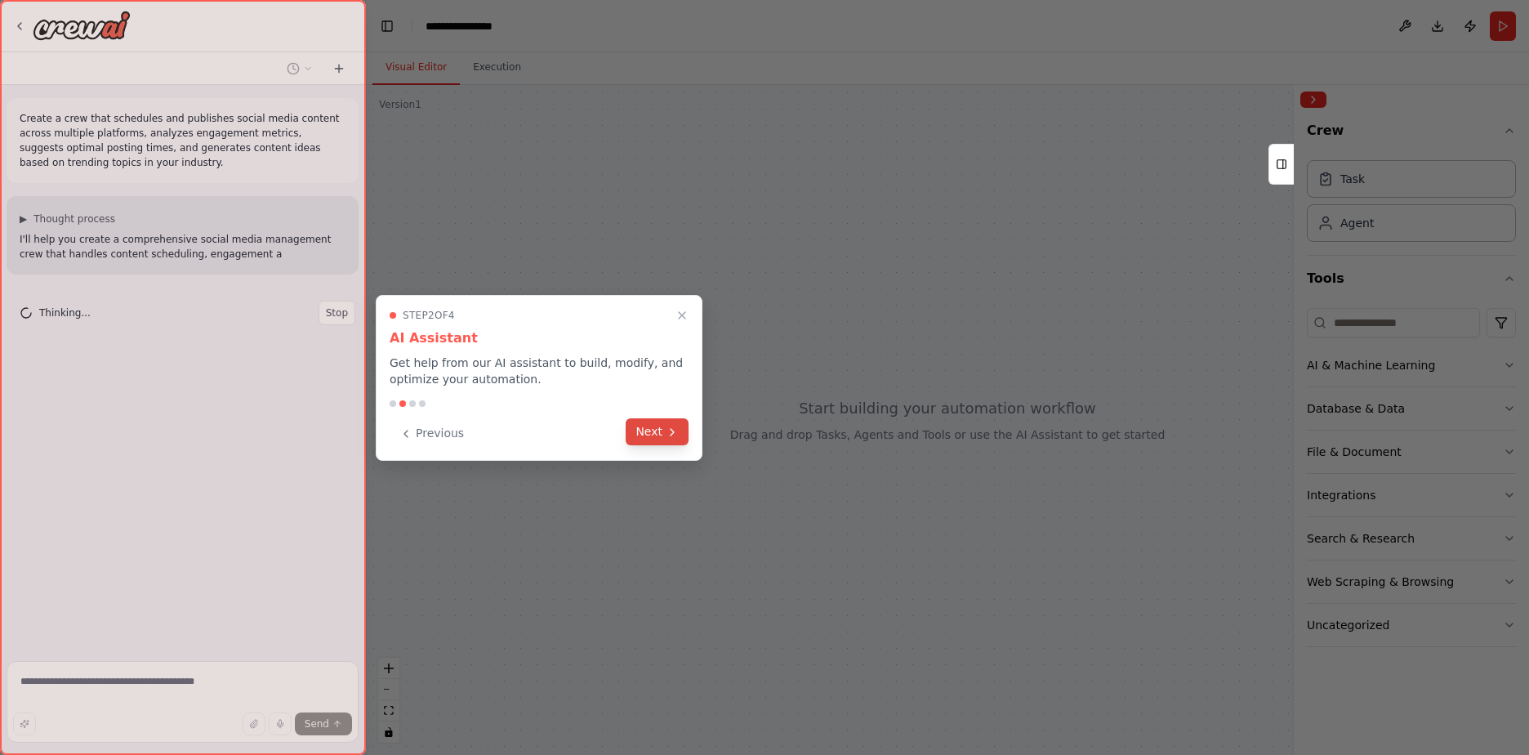
click at [639, 431] on button "Next" at bounding box center [657, 431] width 63 height 27
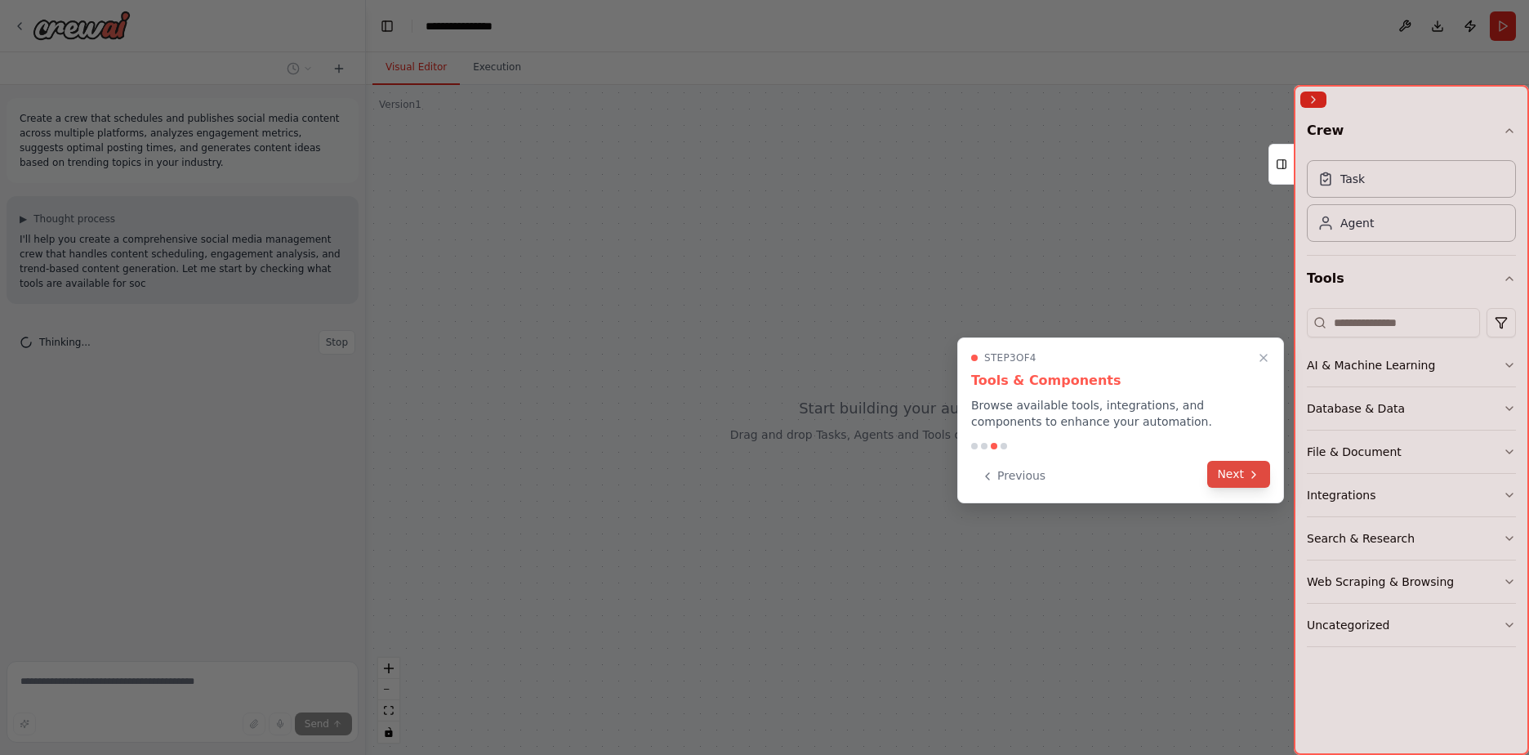
click at [1253, 470] on icon at bounding box center [1253, 474] width 13 height 13
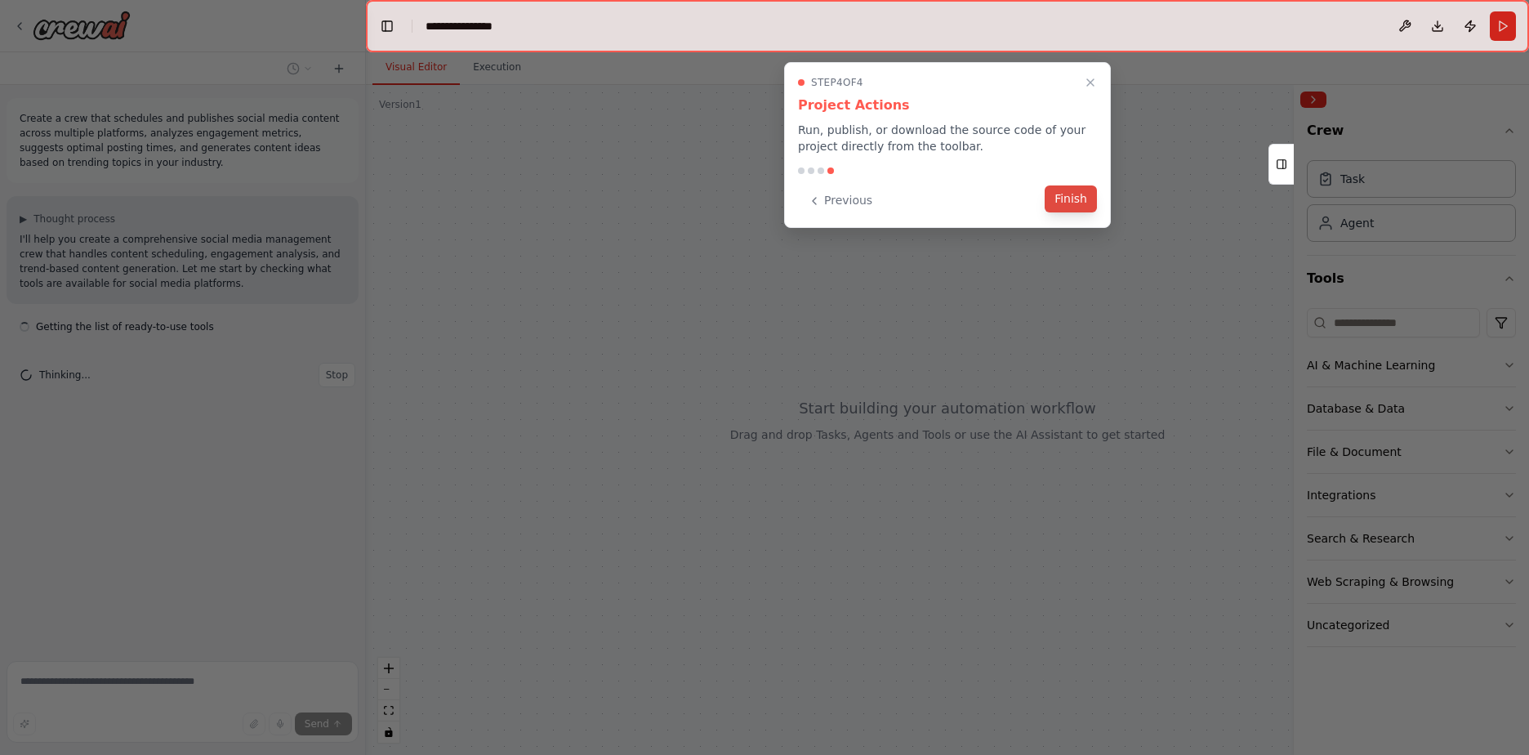
click at [1088, 193] on button "Finish" at bounding box center [1071, 198] width 52 height 27
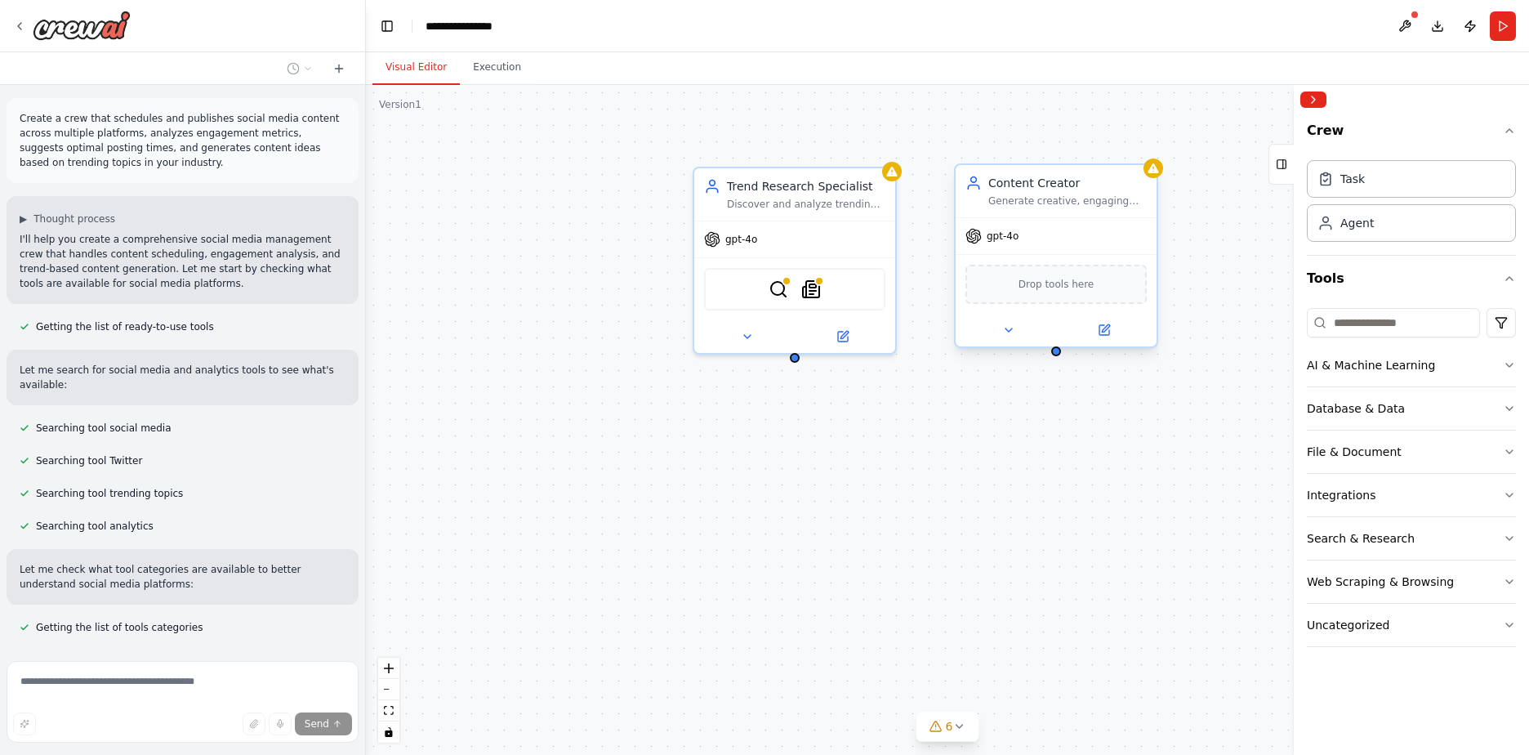
click at [1099, 250] on div "gpt-4o" at bounding box center [1056, 236] width 201 height 36
click at [1133, 215] on div "Content Creator Generate creative, engaging social media content including post…" at bounding box center [1056, 191] width 201 height 52
click at [1088, 294] on div "Drop tools here" at bounding box center [1055, 284] width 181 height 39
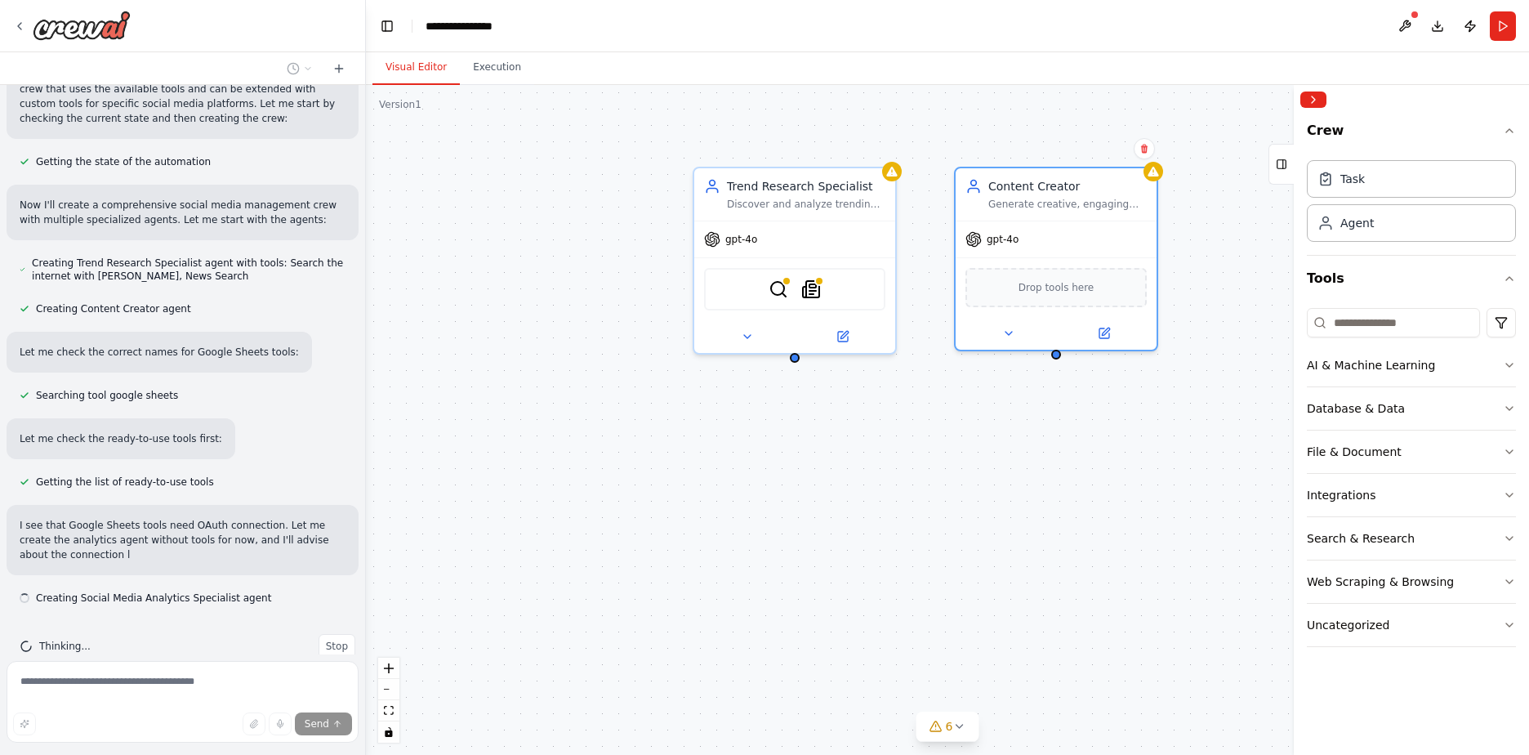
scroll to position [774, 0]
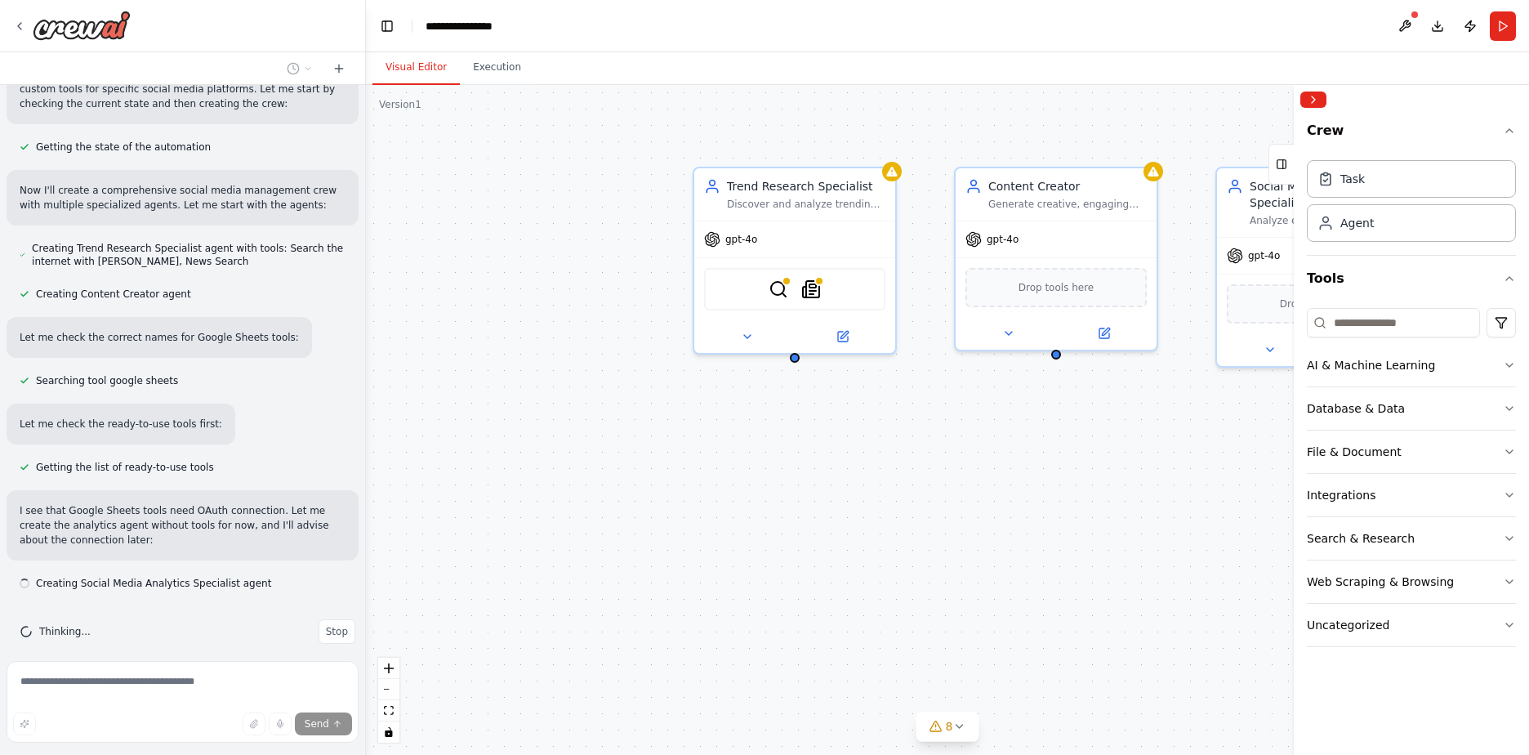
click at [557, 363] on div "Trend Research Specialist Discover and analyze trending topics, hashtags, and c…" at bounding box center [947, 420] width 1163 height 670
click at [970, 732] on button "8" at bounding box center [947, 726] width 63 height 30
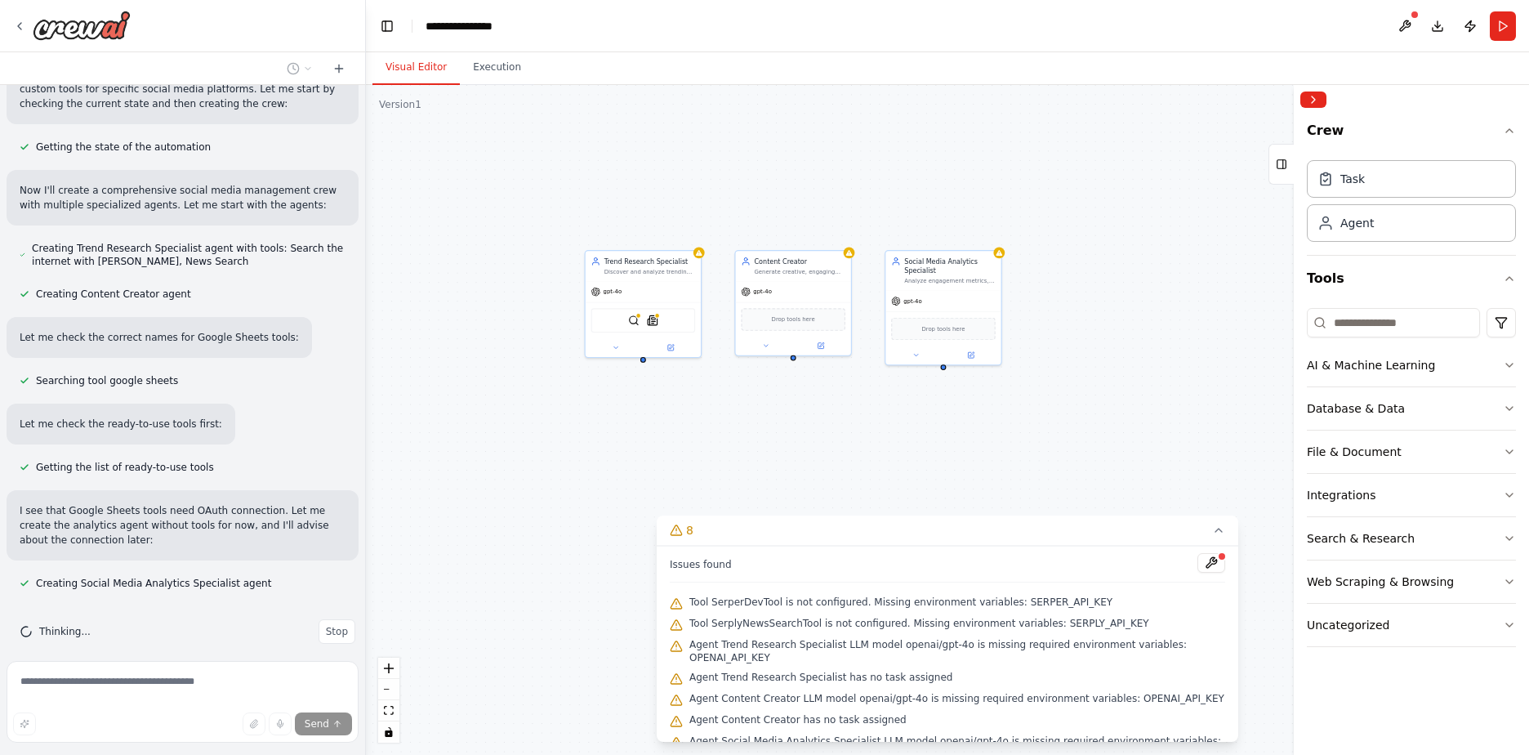
drag, startPoint x: 939, startPoint y: 460, endPoint x: 782, endPoint y: 413, distance: 163.6
click at [782, 413] on div "Trend Research Specialist Discover and analyze trending topics, hashtags, and c…" at bounding box center [947, 420] width 1163 height 670
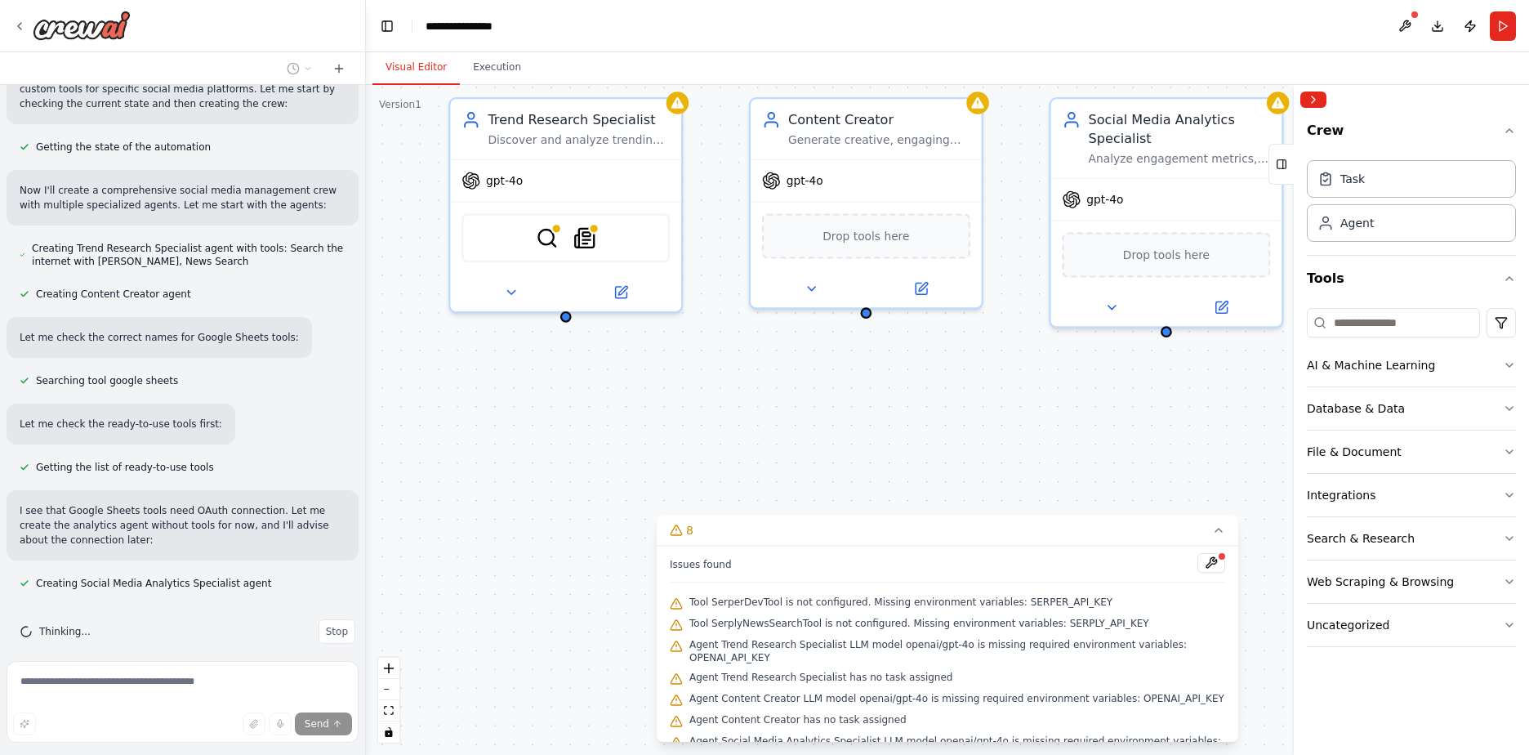
drag, startPoint x: 724, startPoint y: 425, endPoint x: 770, endPoint y: 461, distance: 58.3
click at [770, 461] on div "Trend Research Specialist Discover and analyze trending topics, hashtags, and c…" at bounding box center [947, 420] width 1163 height 670
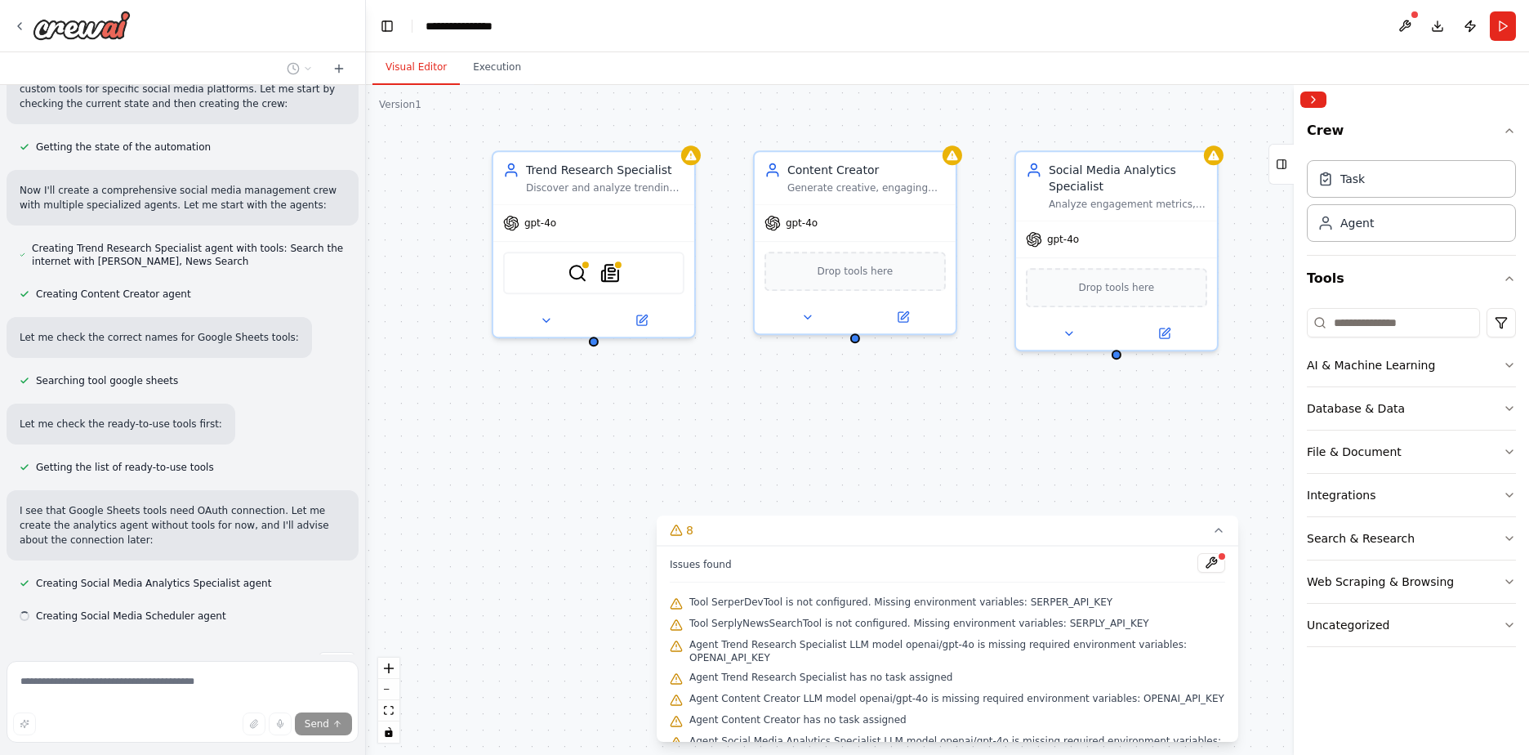
scroll to position [807, 0]
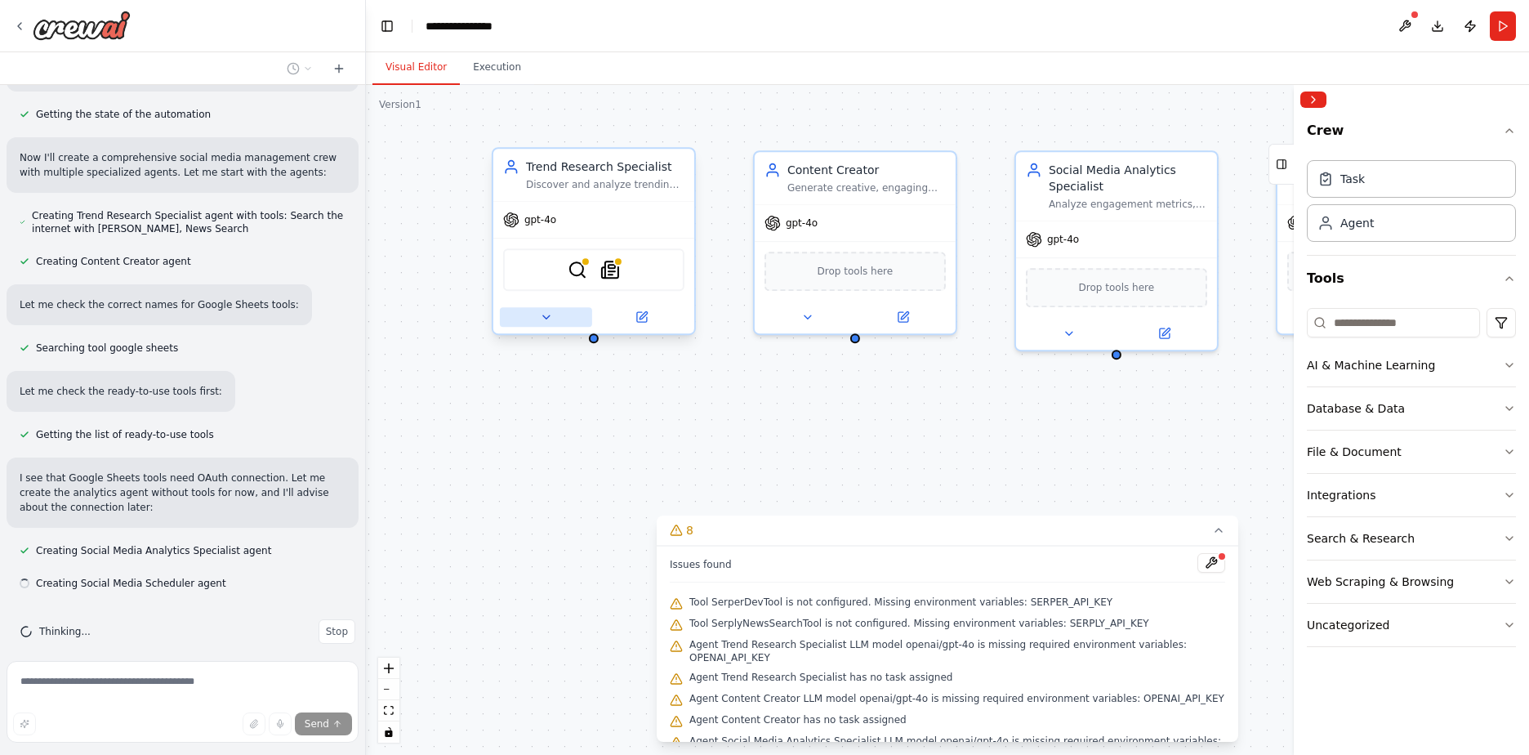
click at [545, 320] on icon at bounding box center [545, 316] width 13 height 13
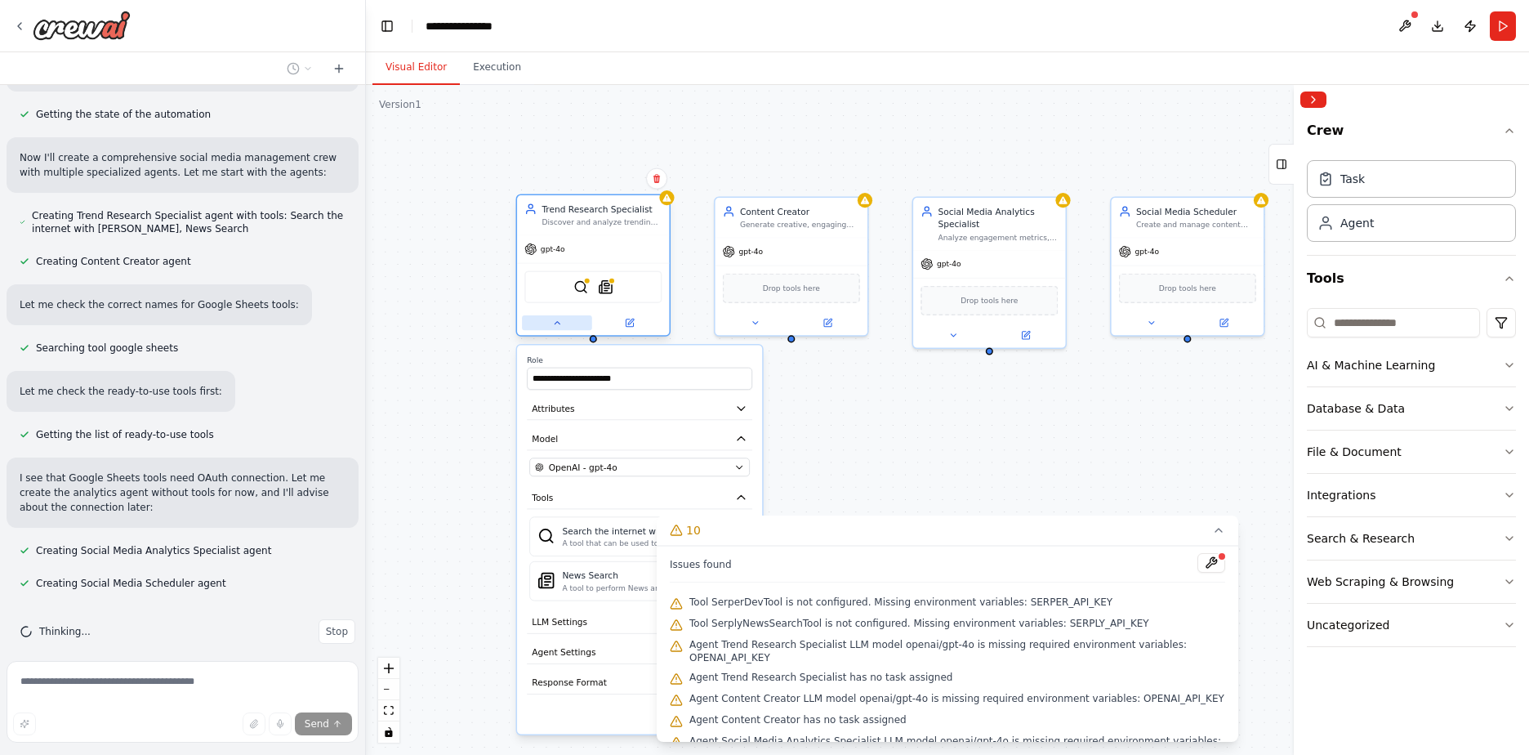
click at [555, 326] on icon at bounding box center [557, 323] width 10 height 10
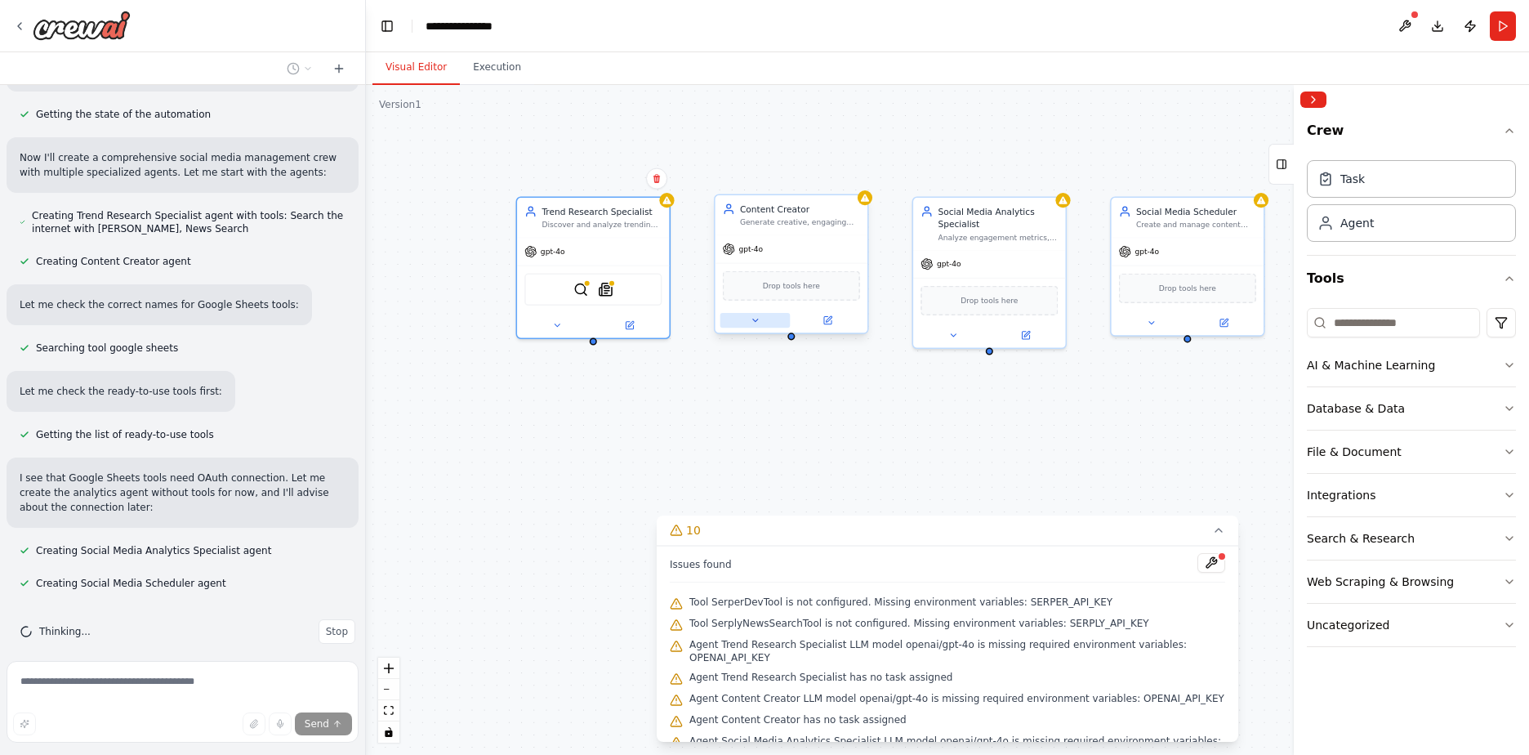
click at [758, 322] on icon at bounding box center [755, 320] width 10 height 10
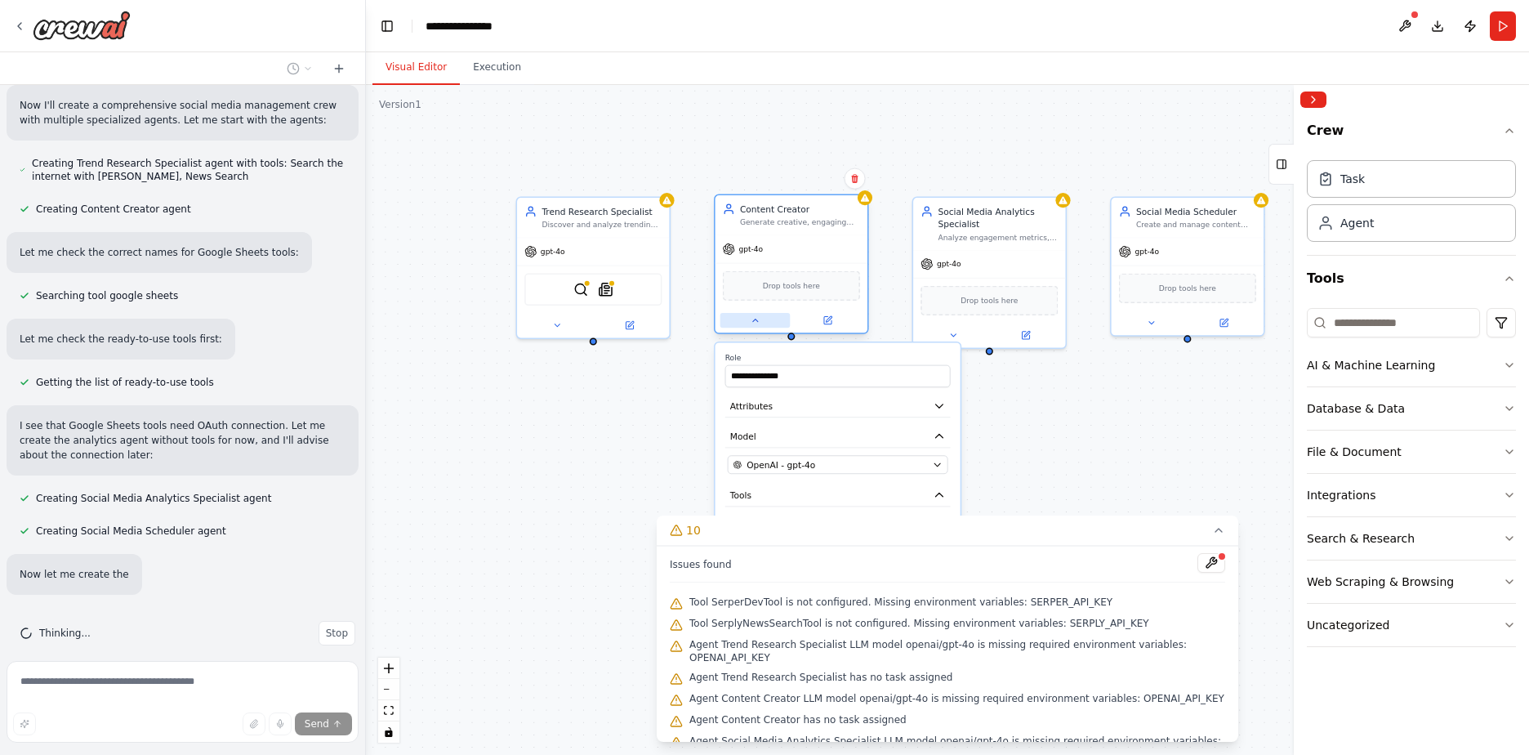
scroll to position [861, 0]
click at [757, 322] on icon at bounding box center [754, 320] width 5 height 2
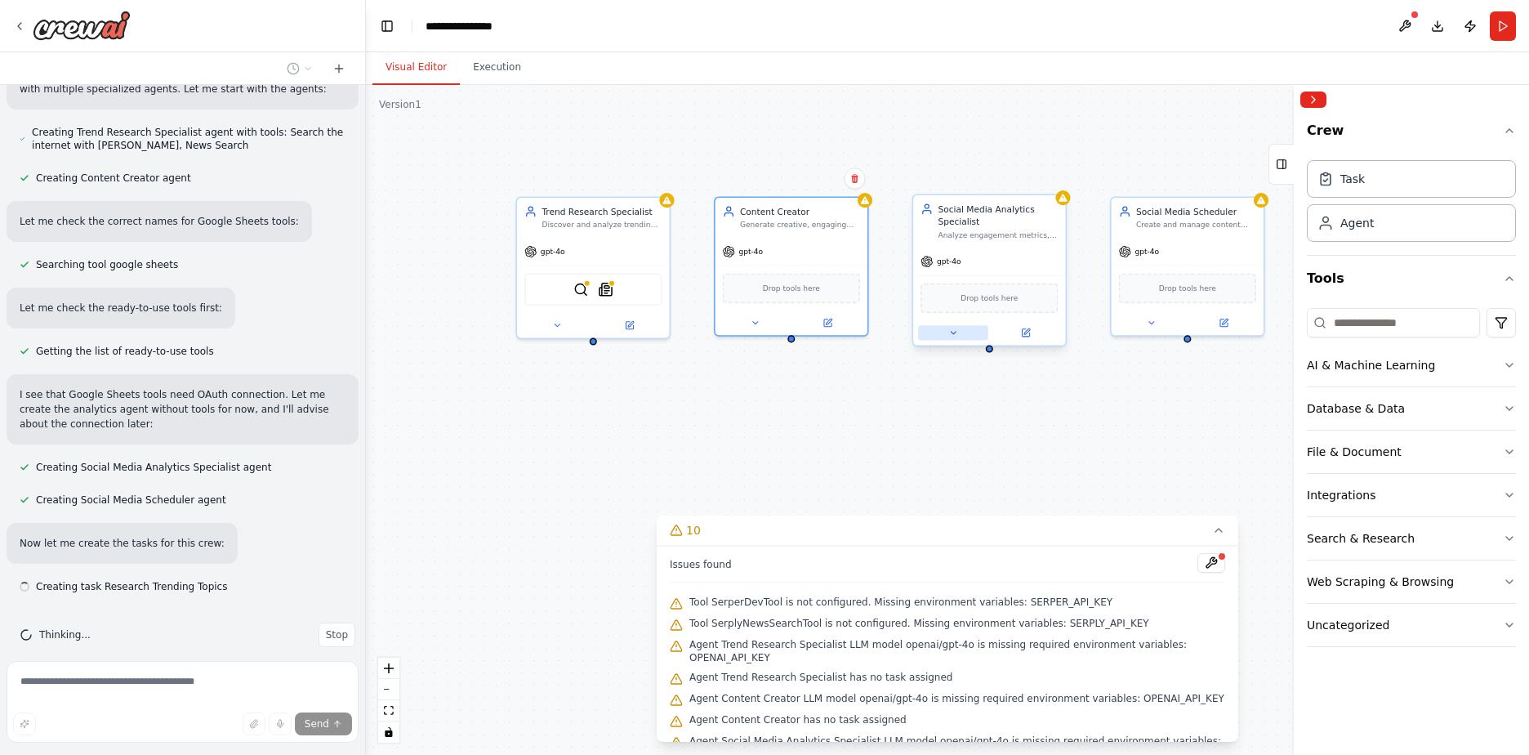
scroll to position [893, 0]
click at [954, 336] on icon at bounding box center [953, 332] width 10 height 10
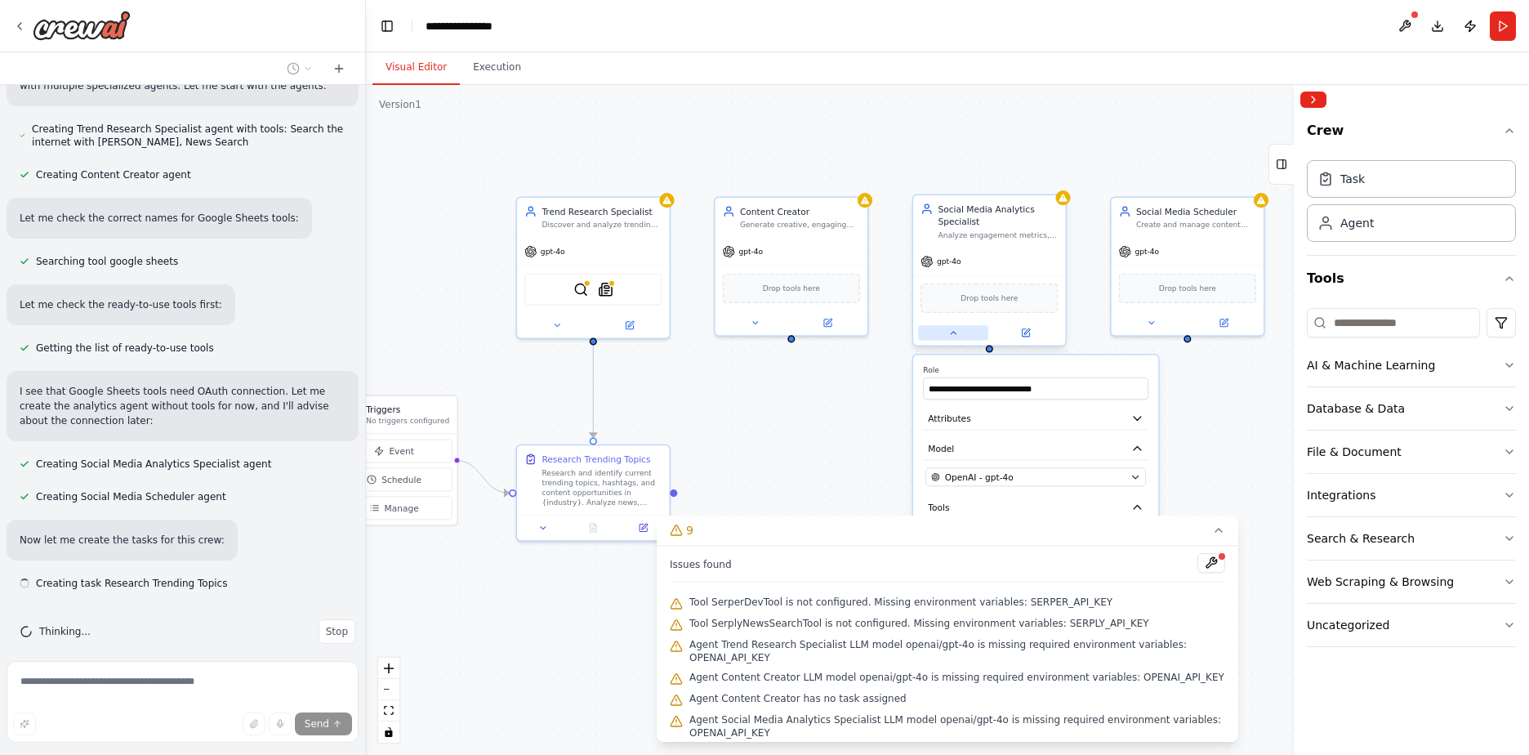
click at [954, 336] on icon at bounding box center [953, 332] width 10 height 10
click at [1219, 528] on icon at bounding box center [1218, 529] width 13 height 13
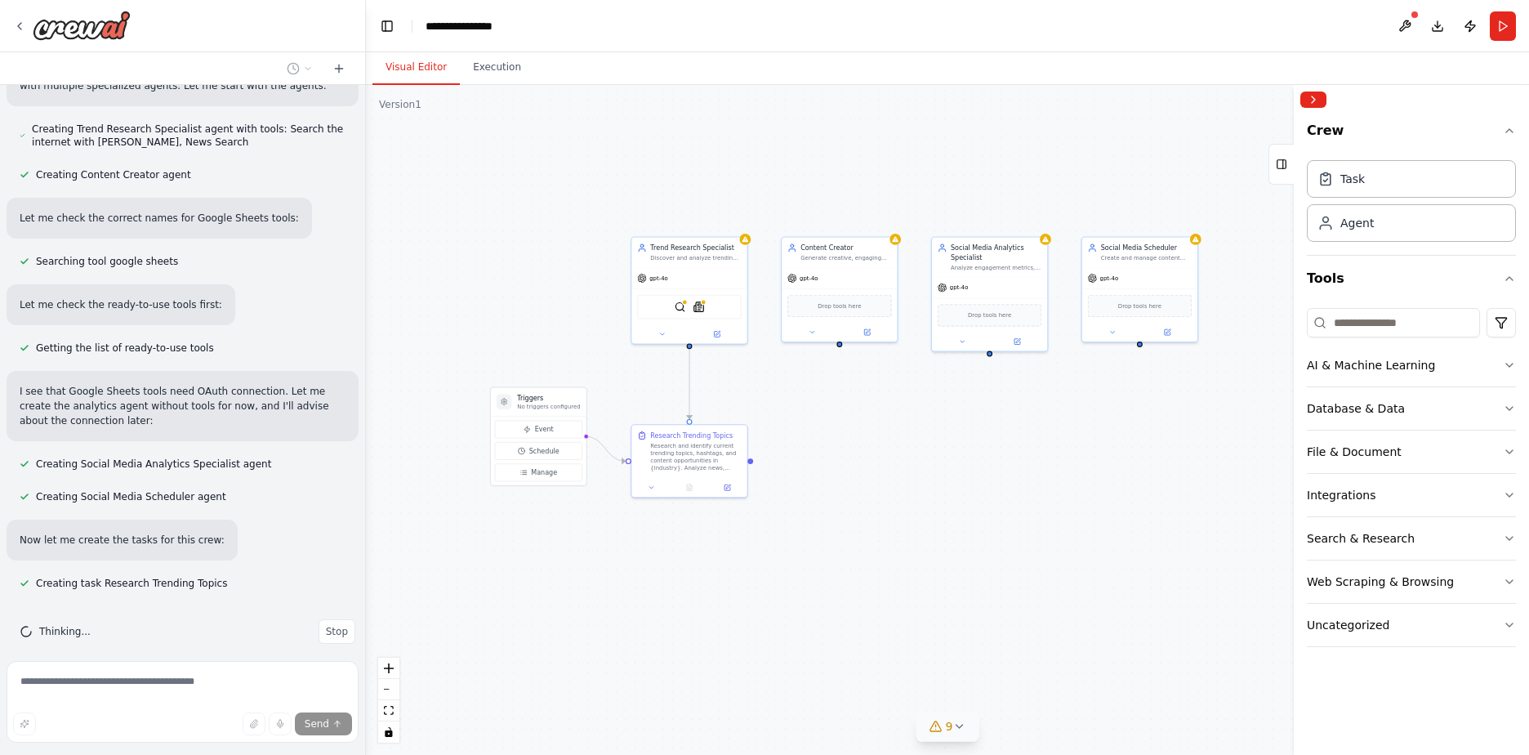
drag, startPoint x: 801, startPoint y: 479, endPoint x: 838, endPoint y: 438, distance: 55.5
click at [838, 438] on div ".deletable-edge-delete-btn { width: 20px; height: 20px; border: 0px solid #ffff…" at bounding box center [947, 420] width 1163 height 670
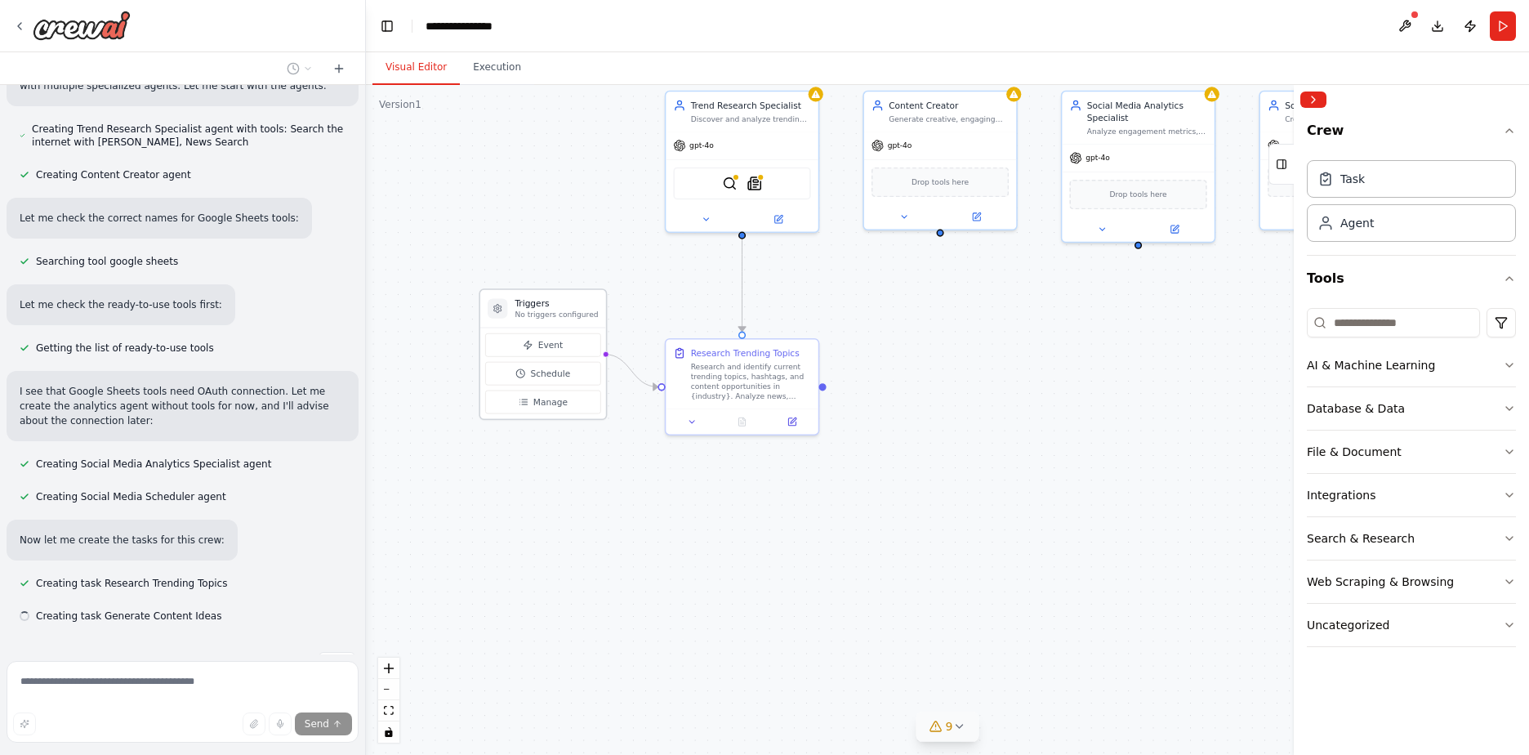
scroll to position [926, 0]
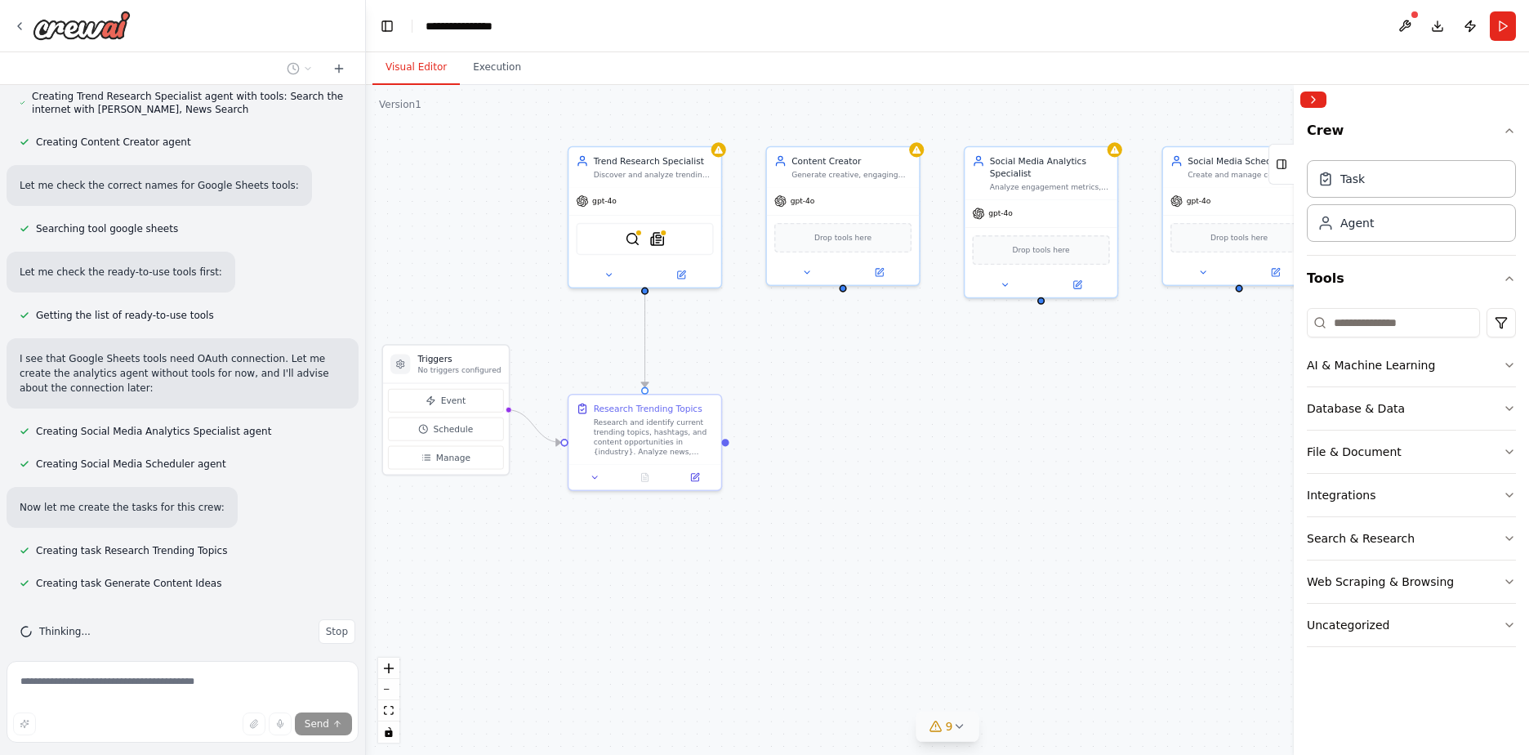
drag, startPoint x: 960, startPoint y: 421, endPoint x: 843, endPoint y: 467, distance: 125.4
click at [844, 469] on div ".deletable-edge-delete-btn { width: 20px; height: 20px; border: 0px solid #ffff…" at bounding box center [947, 420] width 1163 height 670
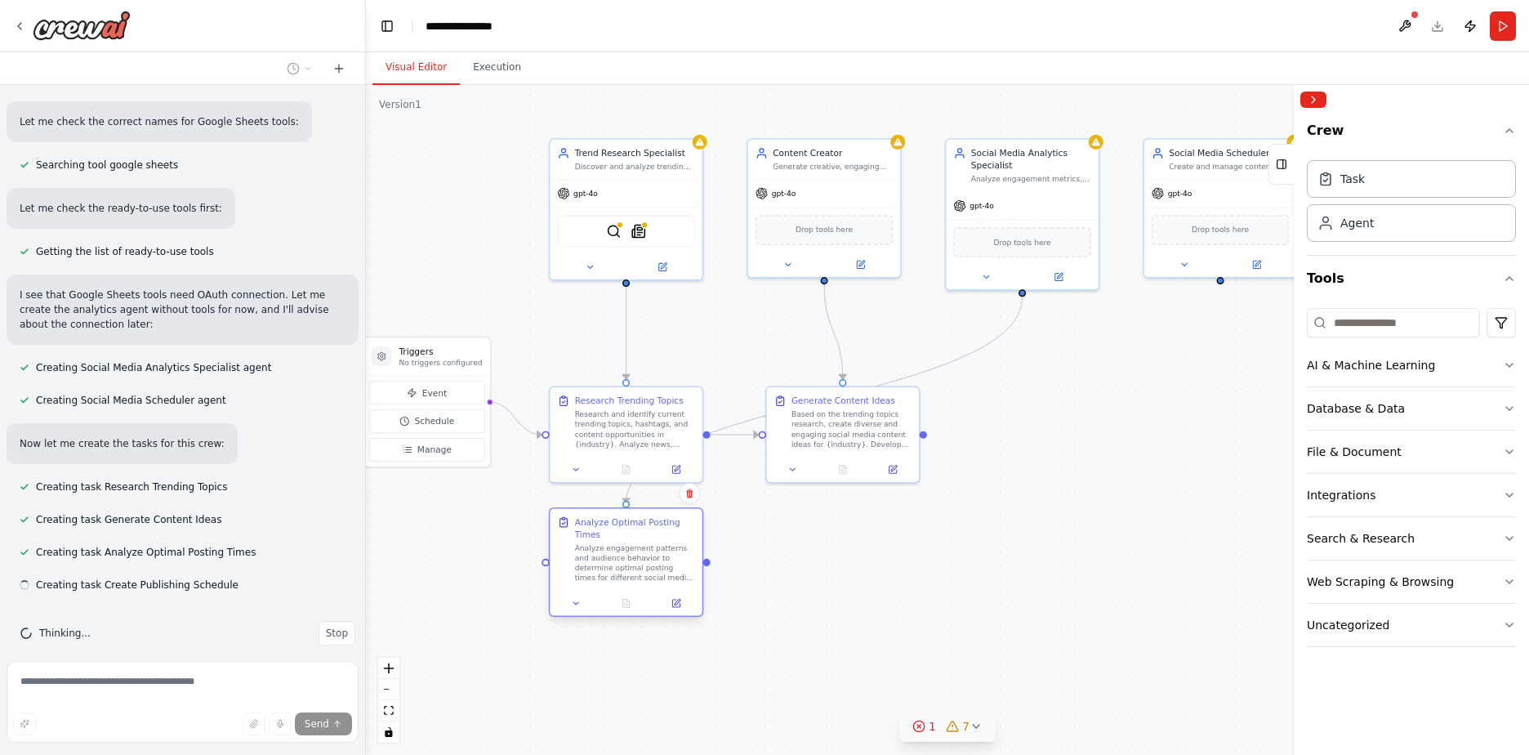
scroll to position [991, 0]
drag, startPoint x: 691, startPoint y: 510, endPoint x: 688, endPoint y: 519, distance: 8.8
click at [688, 519] on div "Analyze Optimal Posting Times" at bounding box center [635, 528] width 120 height 25
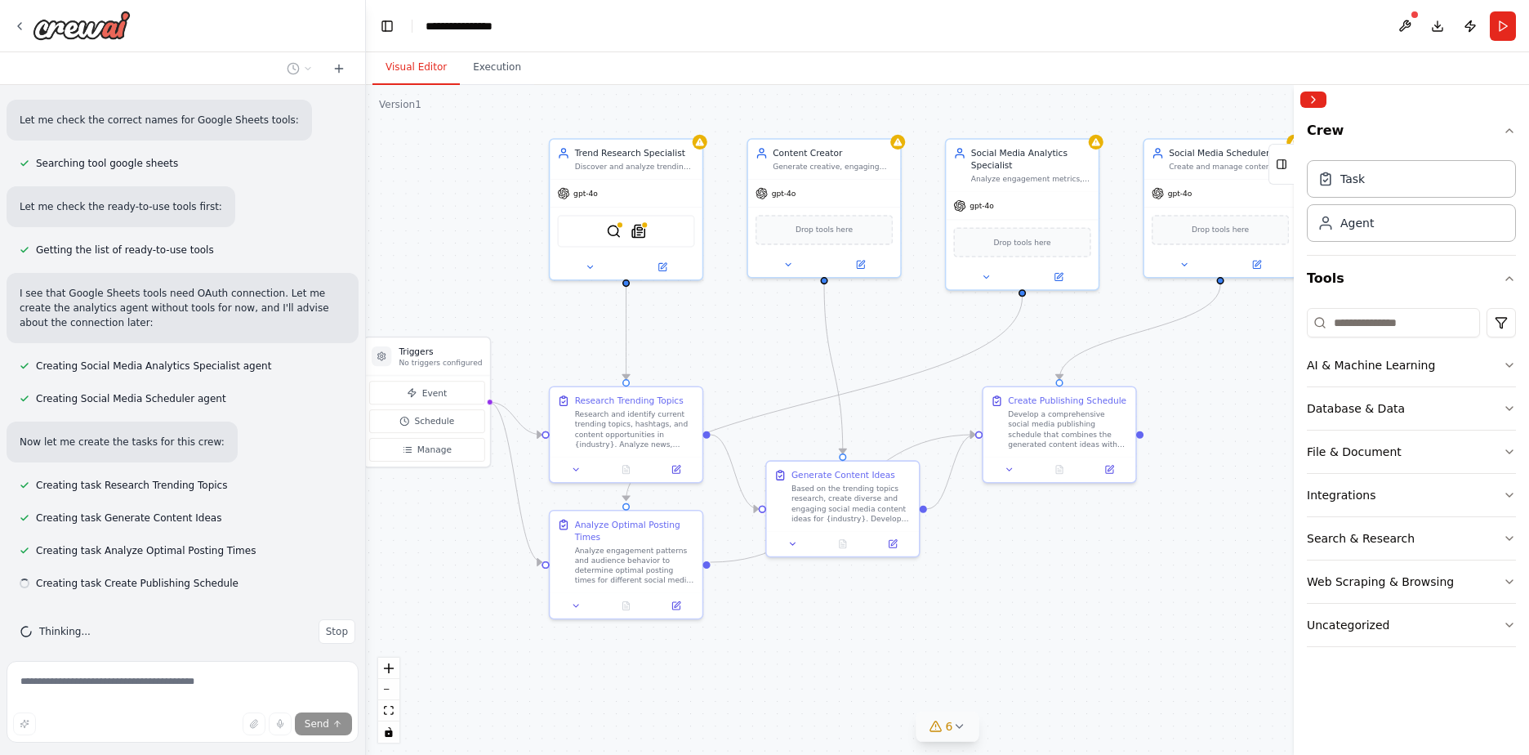
click at [857, 622] on div ".deletable-edge-delete-btn { width: 20px; height: 20px; border: 0px solid #ffff…" at bounding box center [947, 420] width 1163 height 670
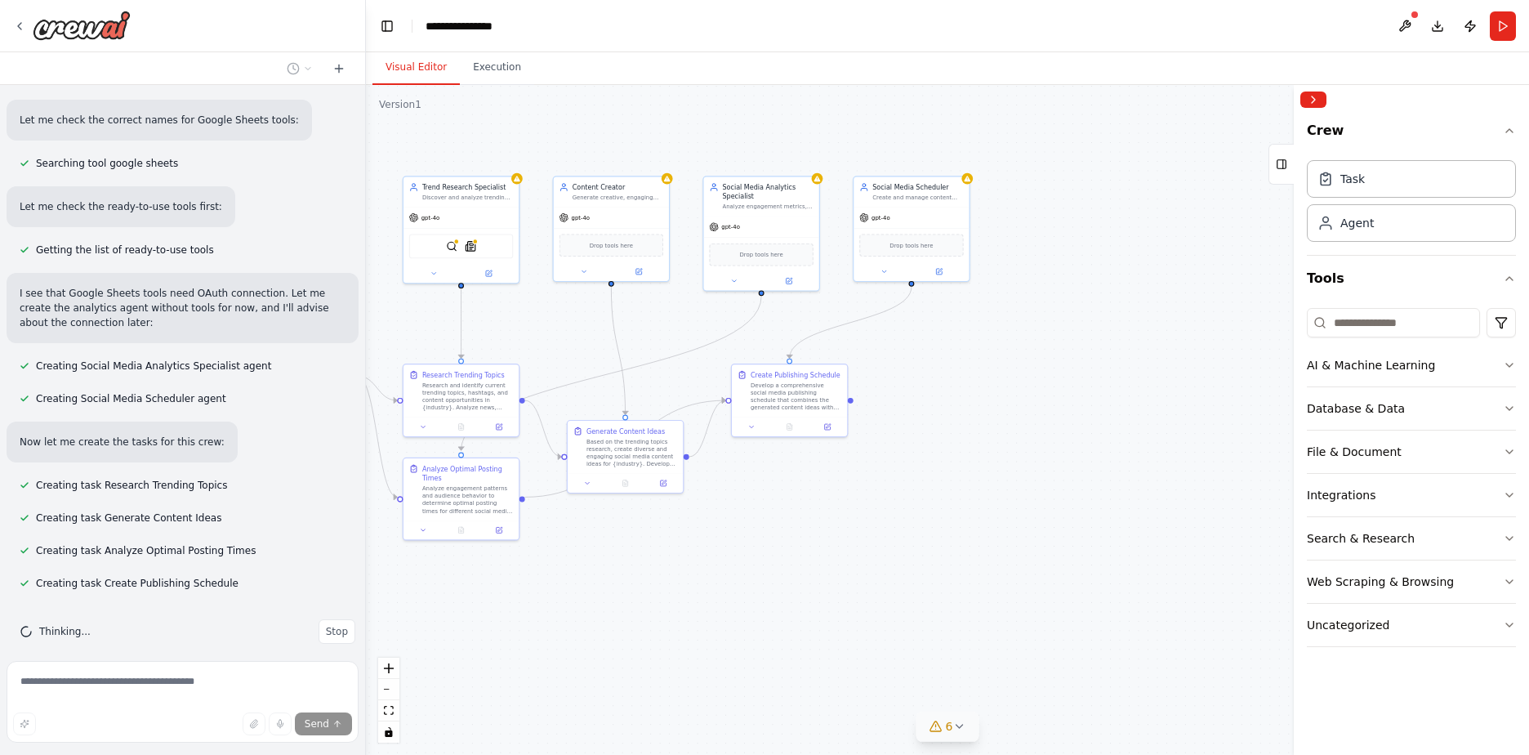
drag, startPoint x: 1096, startPoint y: 629, endPoint x: 855, endPoint y: 553, distance: 252.6
click at [855, 553] on div ".deletable-edge-delete-btn { width: 20px; height: 20px; border: 0px solid #ffff…" at bounding box center [947, 420] width 1163 height 670
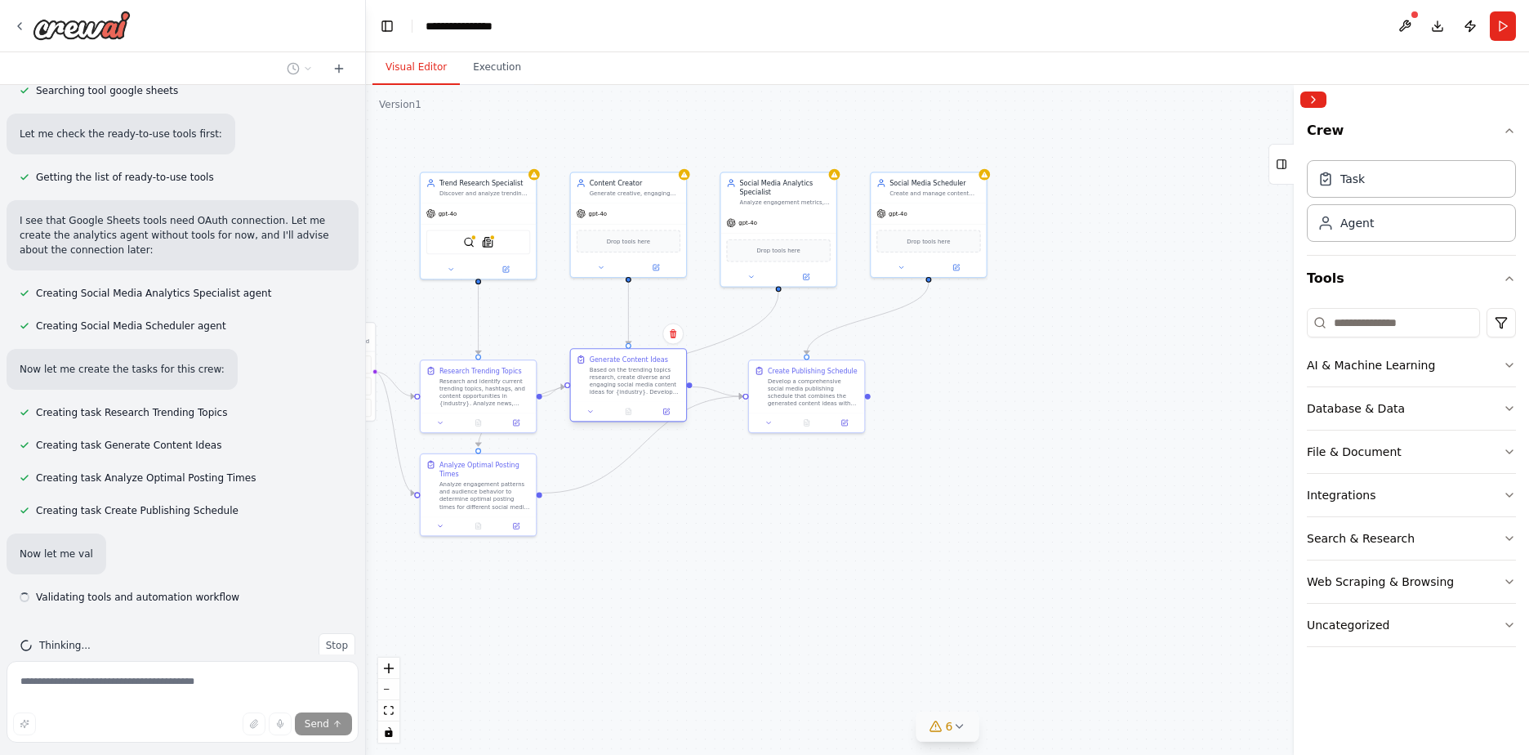
scroll to position [1078, 0]
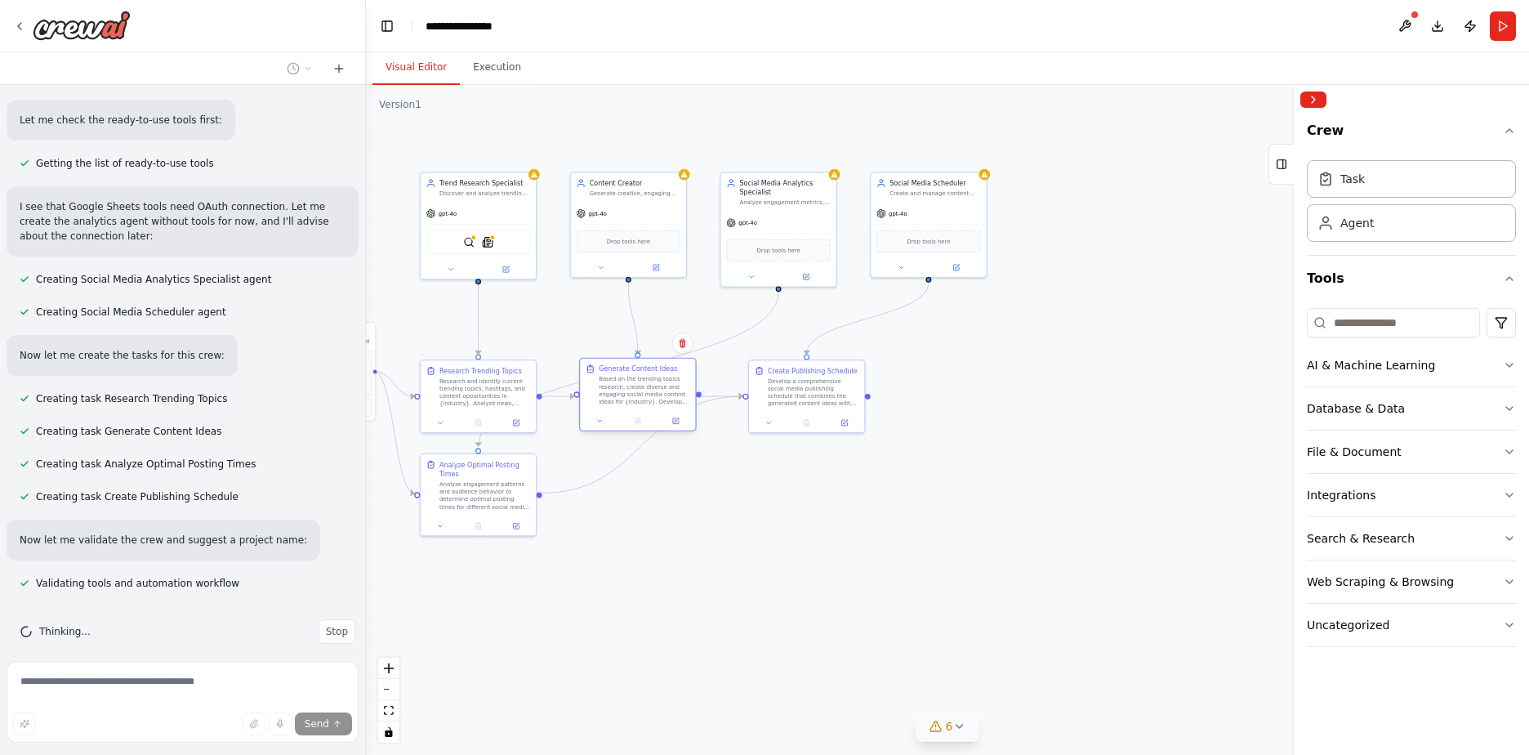
drag, startPoint x: 689, startPoint y: 429, endPoint x: 680, endPoint y: 371, distance: 58.7
click at [680, 371] on div "Generate Content Ideas" at bounding box center [644, 368] width 91 height 9
drag, startPoint x: 686, startPoint y: 426, endPoint x: 682, endPoint y: 376, distance: 50.8
click at [682, 383] on div "Generate Content Ideas" at bounding box center [644, 387] width 91 height 9
drag, startPoint x: 690, startPoint y: 383, endPoint x: 685, endPoint y: 371, distance: 13.2
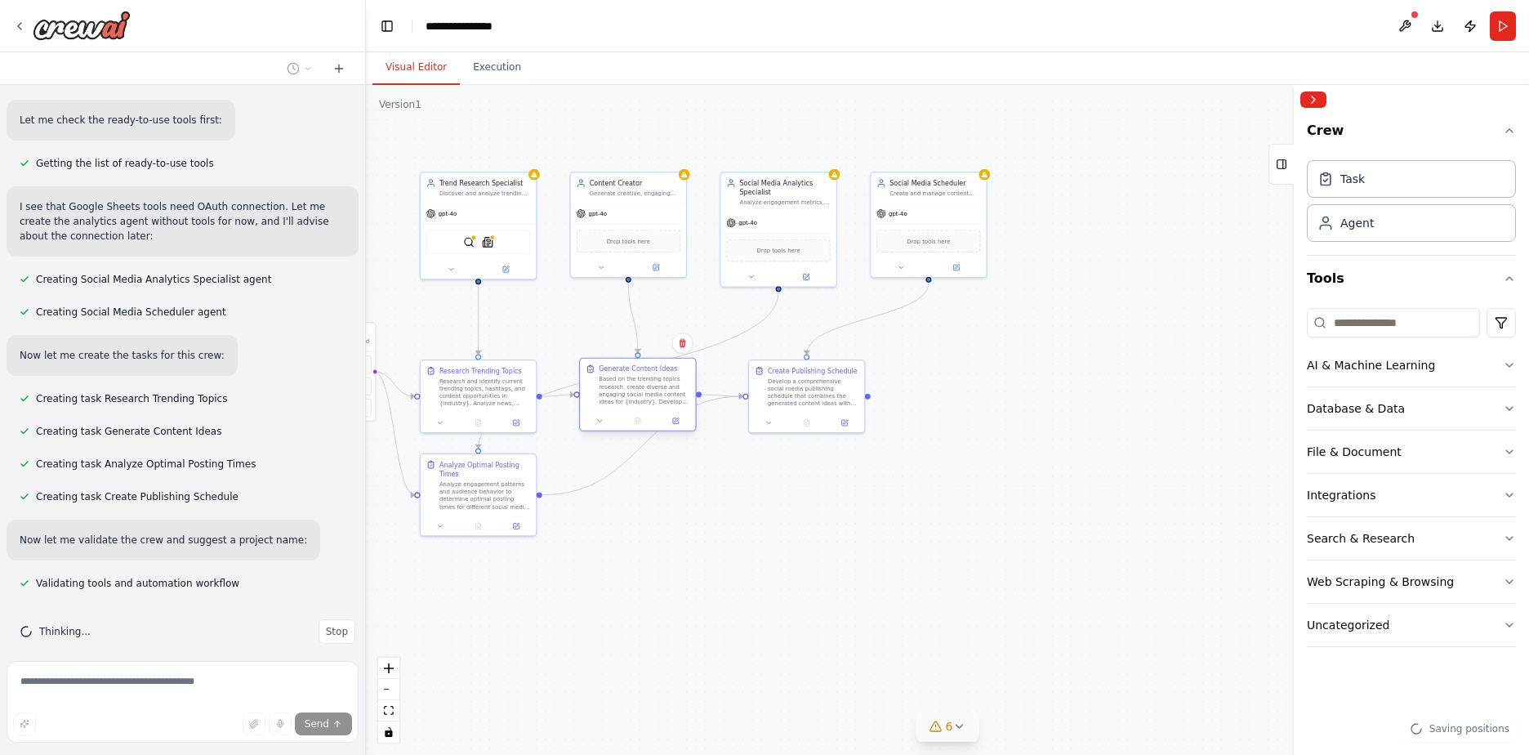
click at [685, 371] on div "Generate Content Ideas Based on the trending topics research, create diverse an…" at bounding box center [637, 385] width 115 height 52
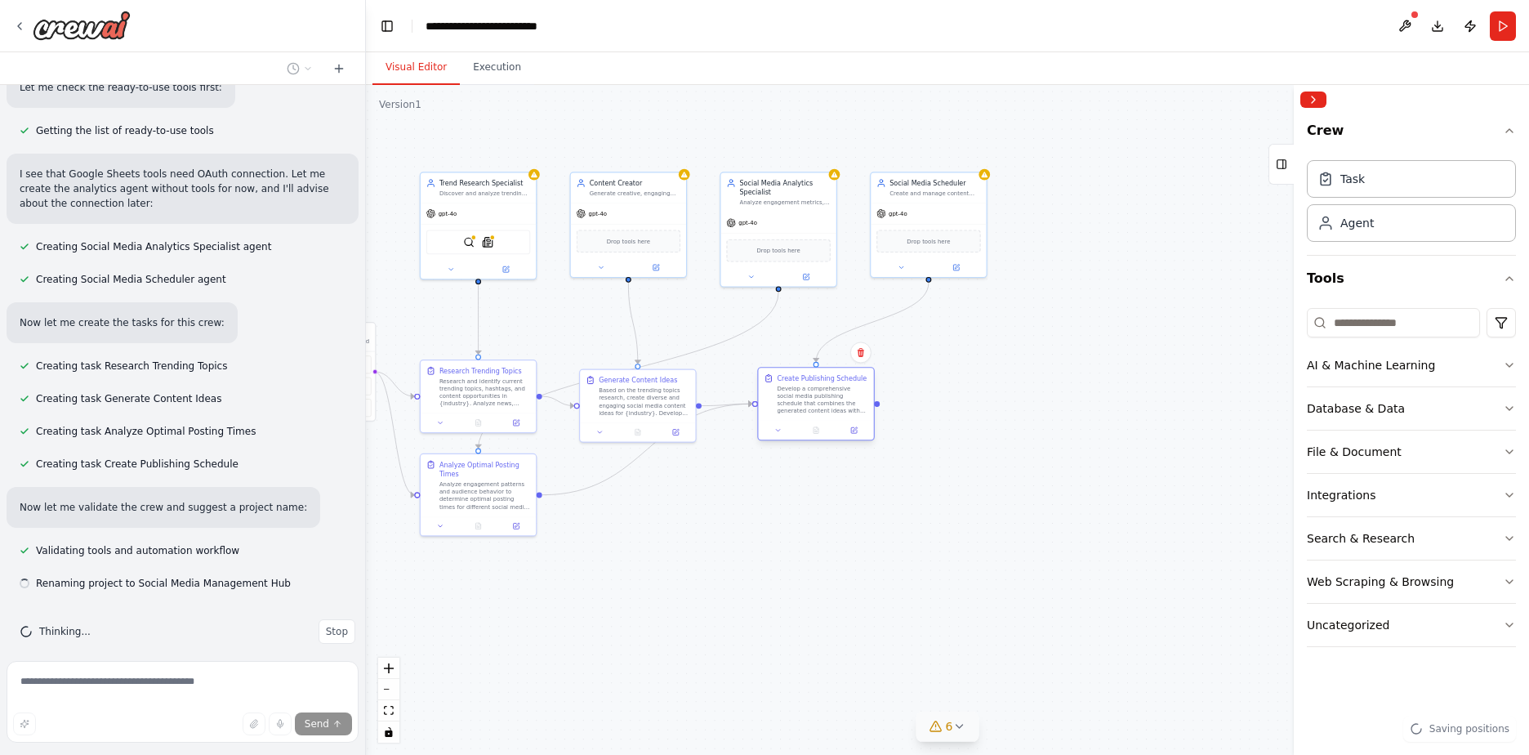
drag, startPoint x: 854, startPoint y: 374, endPoint x: 868, endPoint y: 381, distance: 15.7
click at [868, 381] on div "Create Publishing Schedule Develop a comprehensive social media publishing sche…" at bounding box center [815, 394] width 115 height 52
drag, startPoint x: 525, startPoint y: 470, endPoint x: 523, endPoint y: 485, distance: 15.7
click at [523, 485] on div "Analyze Optimal Posting Times" at bounding box center [484, 486] width 91 height 19
click at [690, 546] on div ".deletable-edge-delete-btn { width: 20px; height: 20px; border: 0px solid #ffff…" at bounding box center [947, 420] width 1163 height 670
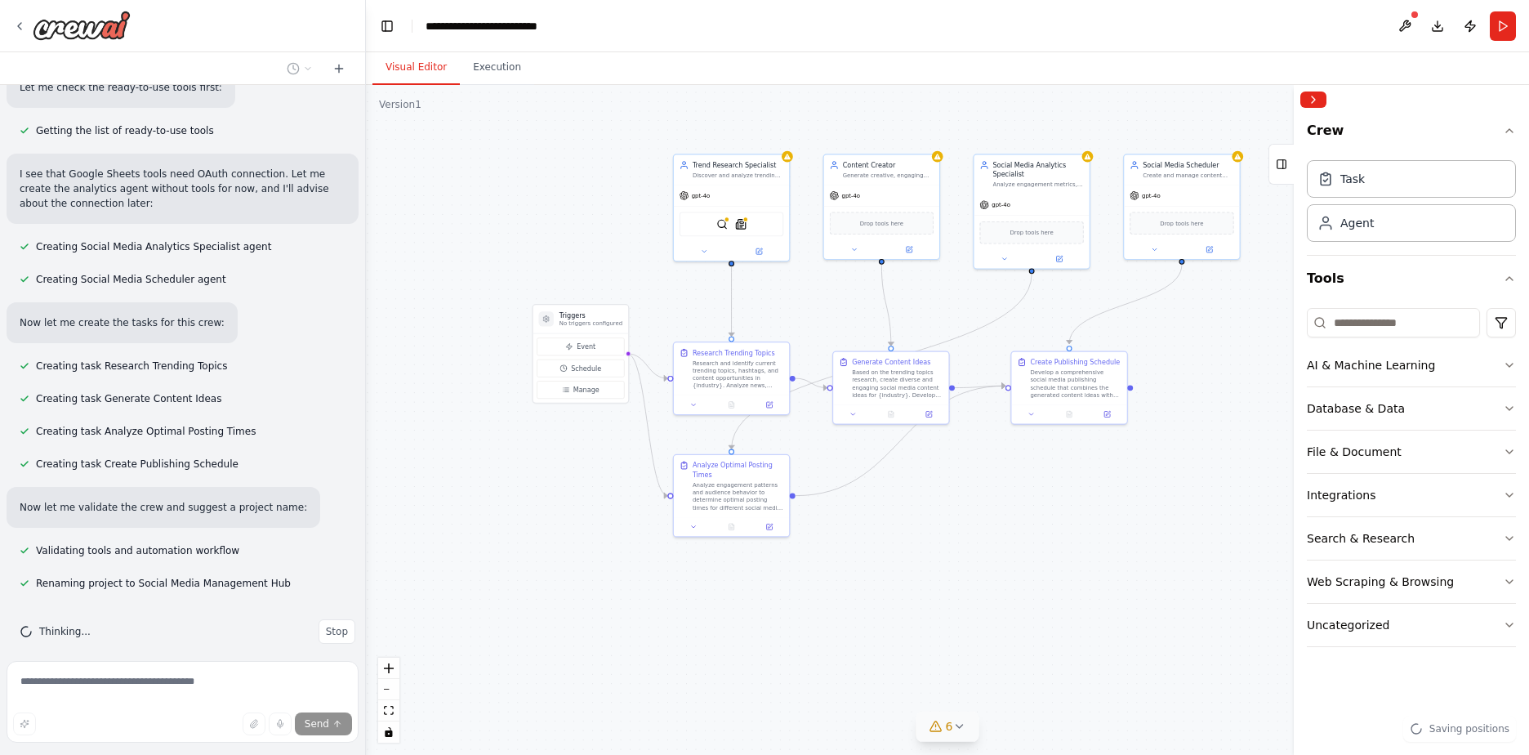
drag, startPoint x: 645, startPoint y: 572, endPoint x: 887, endPoint y: 550, distance: 242.7
click at [897, 554] on div ".deletable-edge-delete-btn { width: 20px; height: 20px; border: 0px solid #ffff…" at bounding box center [947, 420] width 1163 height 670
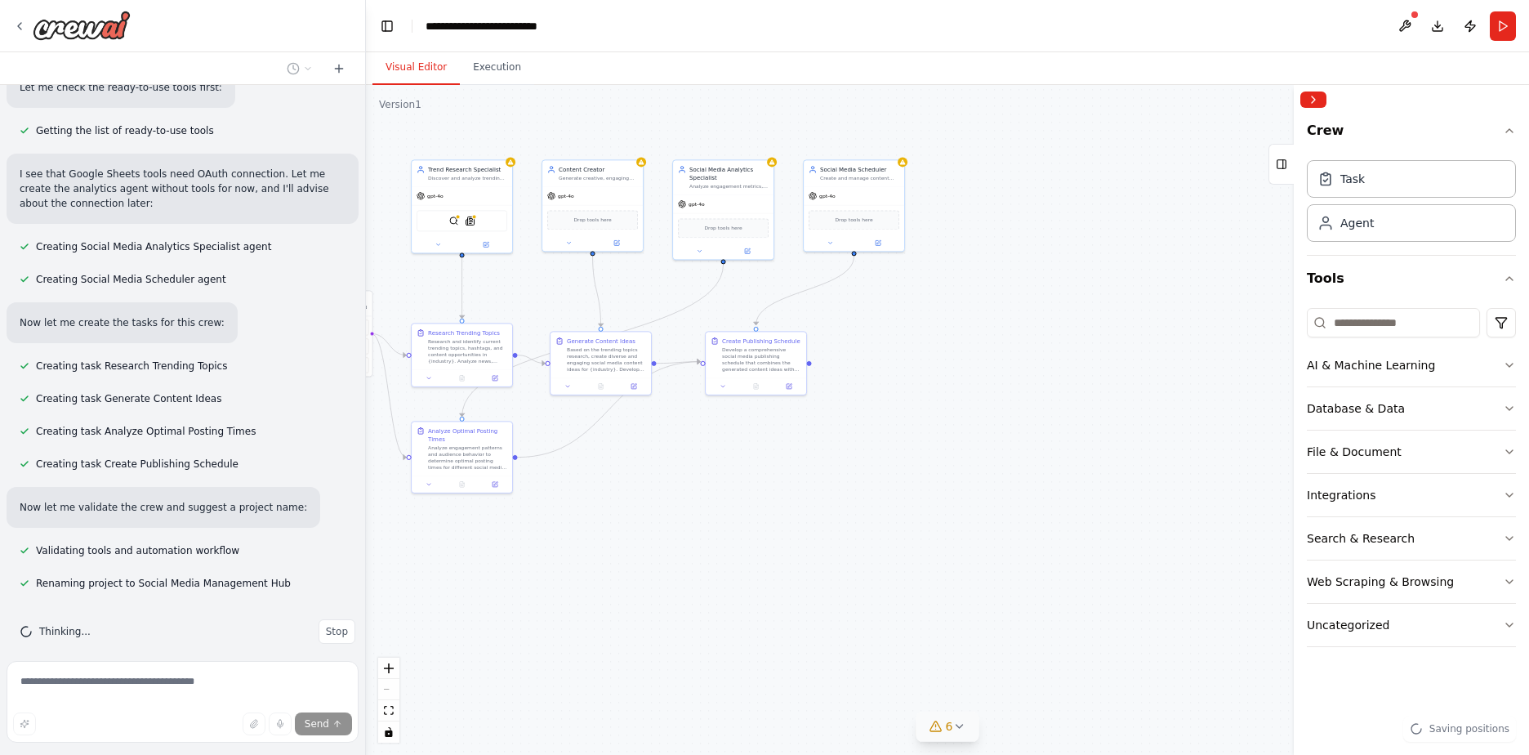
drag, startPoint x: 987, startPoint y: 551, endPoint x: 710, endPoint y: 510, distance: 280.0
click at [710, 510] on div ".deletable-edge-delete-btn { width: 20px; height: 20px; border: 0px solid #ffff…" at bounding box center [947, 420] width 1163 height 670
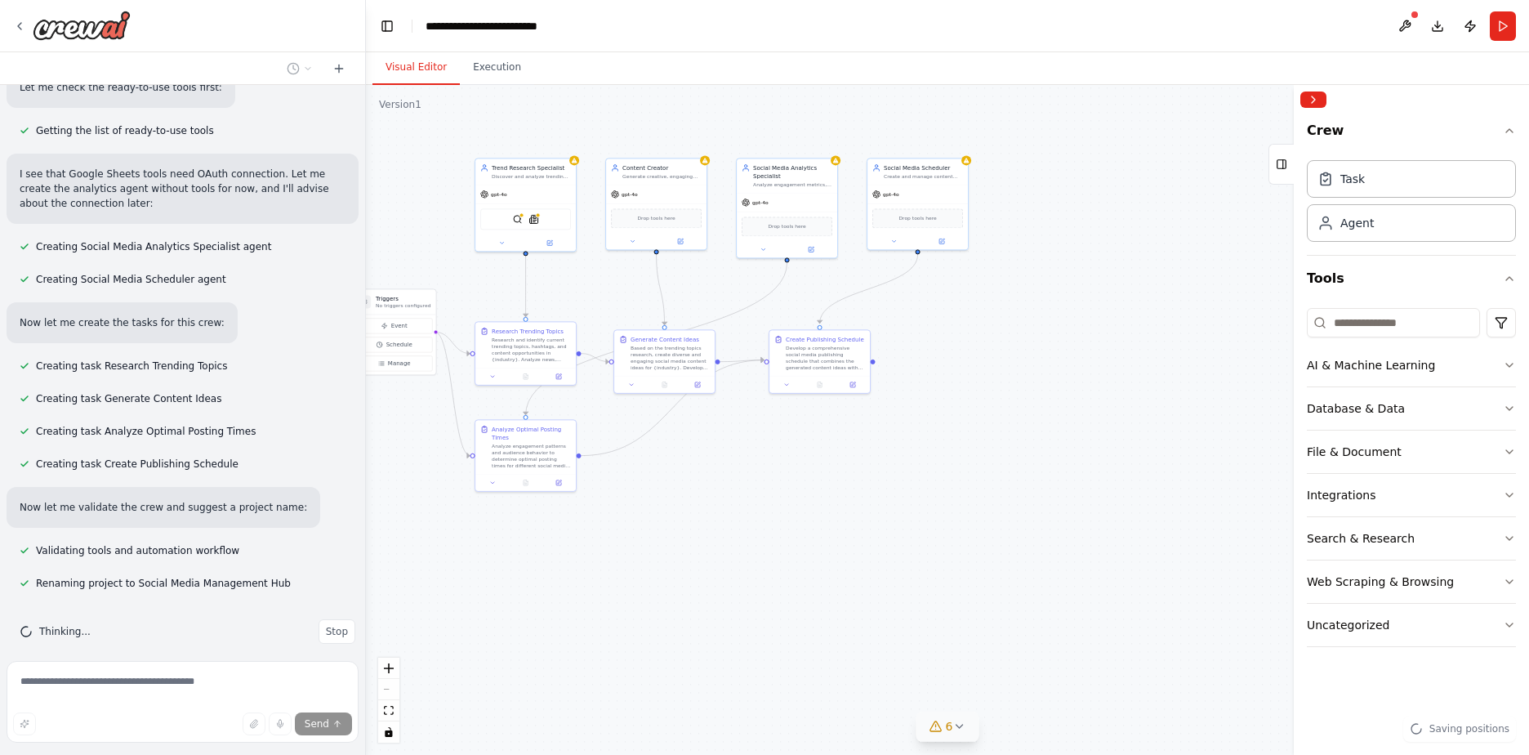
drag, startPoint x: 793, startPoint y: 510, endPoint x: 813, endPoint y: 509, distance: 20.4
click at [813, 509] on div ".deletable-edge-delete-btn { width: 20px; height: 20px; border: 0px solid #ffff…" at bounding box center [947, 420] width 1163 height 670
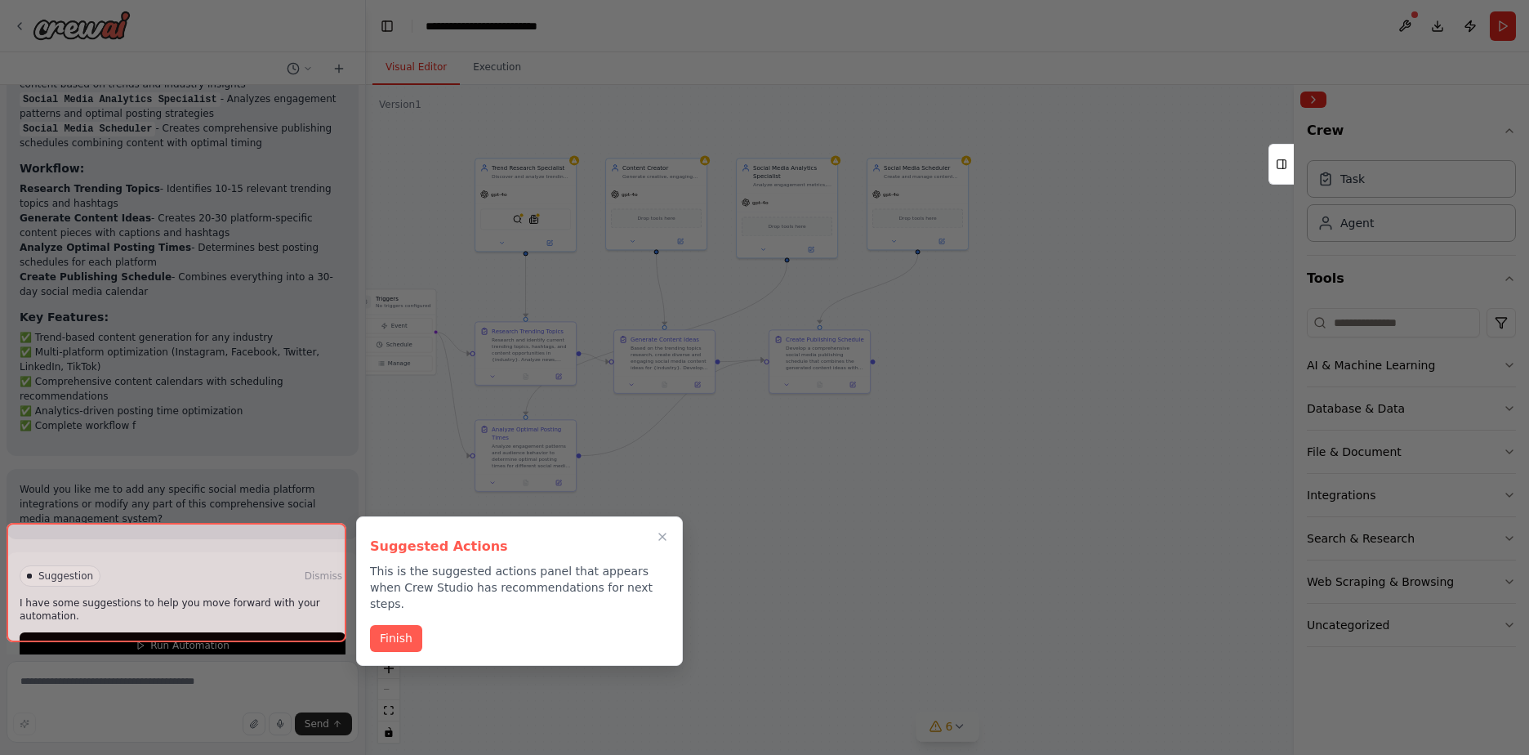
click at [248, 470] on div at bounding box center [764, 377] width 1529 height 755
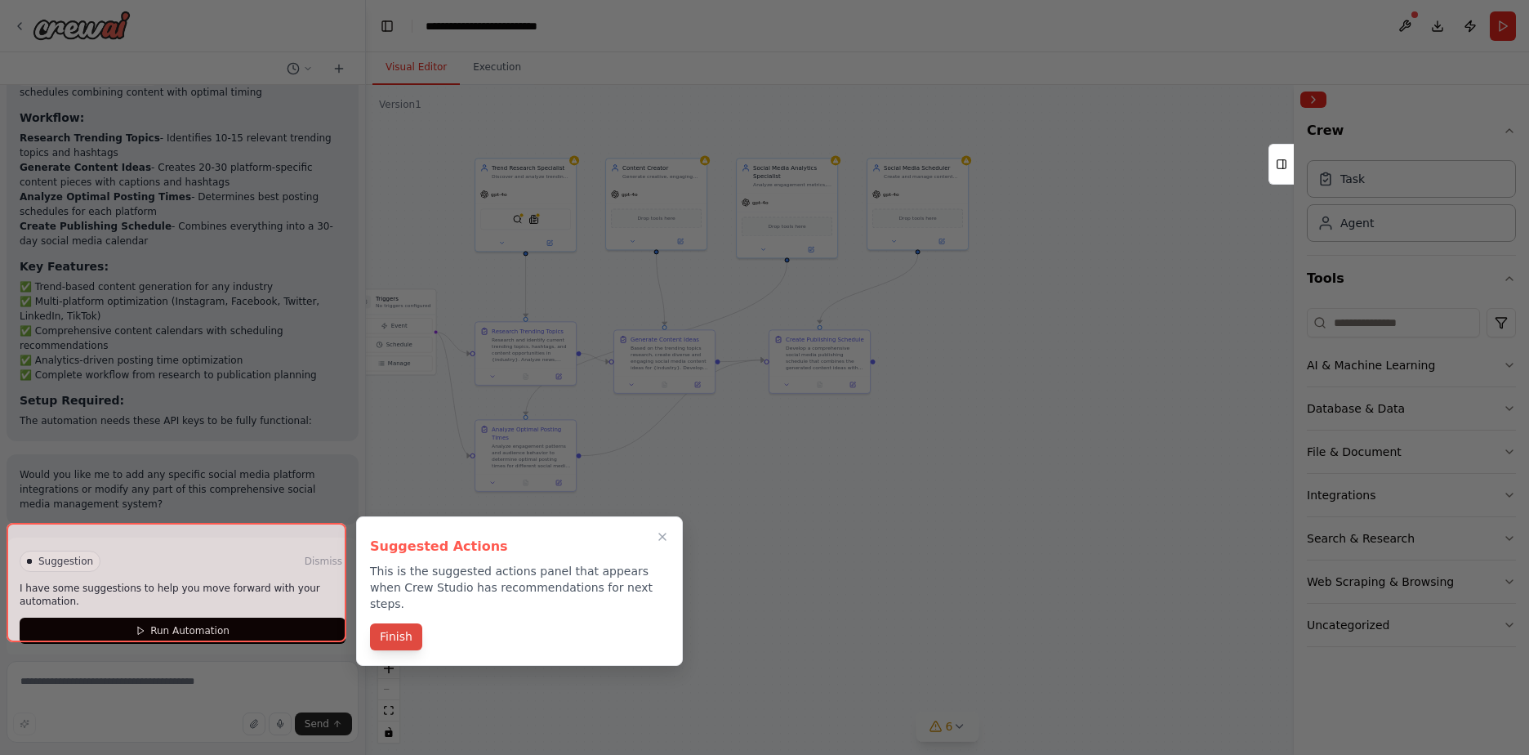
click at [396, 619] on div "Suggested Actions This is the suggested actions panel that appears when Crew St…" at bounding box center [519, 590] width 327 height 149
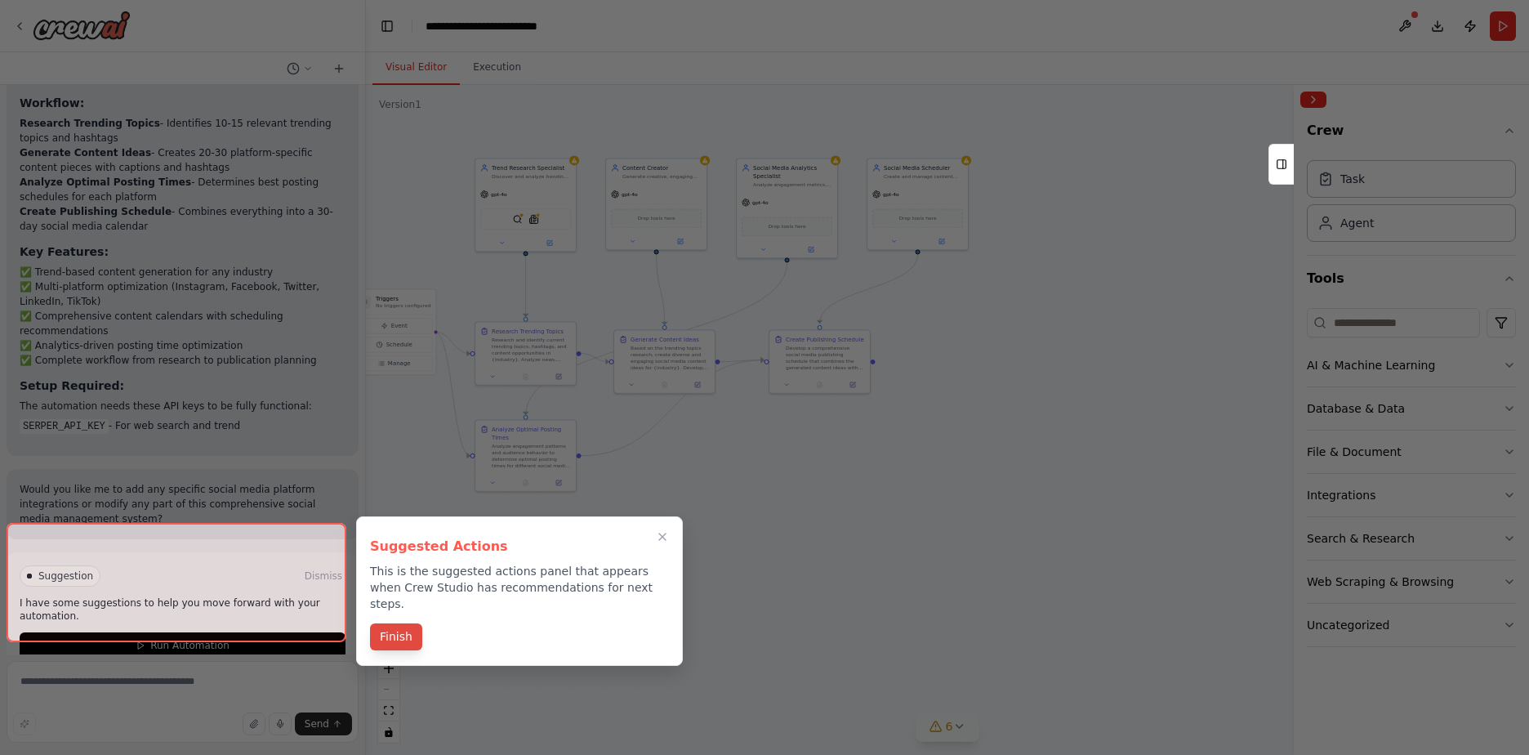
click at [396, 619] on div "Suggested Actions This is the suggested actions panel that appears when Crew St…" at bounding box center [519, 590] width 327 height 149
click at [398, 625] on button "Finish" at bounding box center [396, 638] width 52 height 27
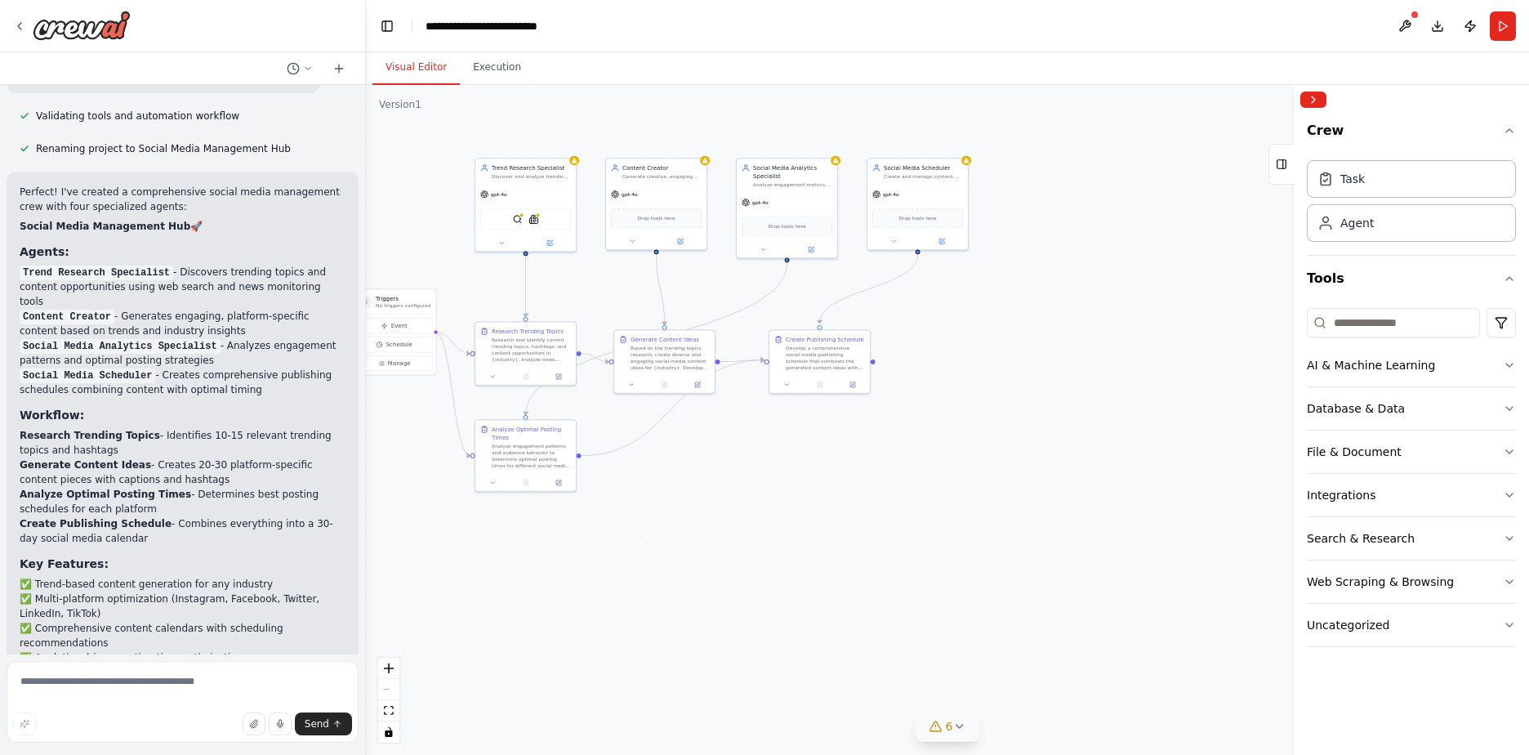
scroll to position [1539, 0]
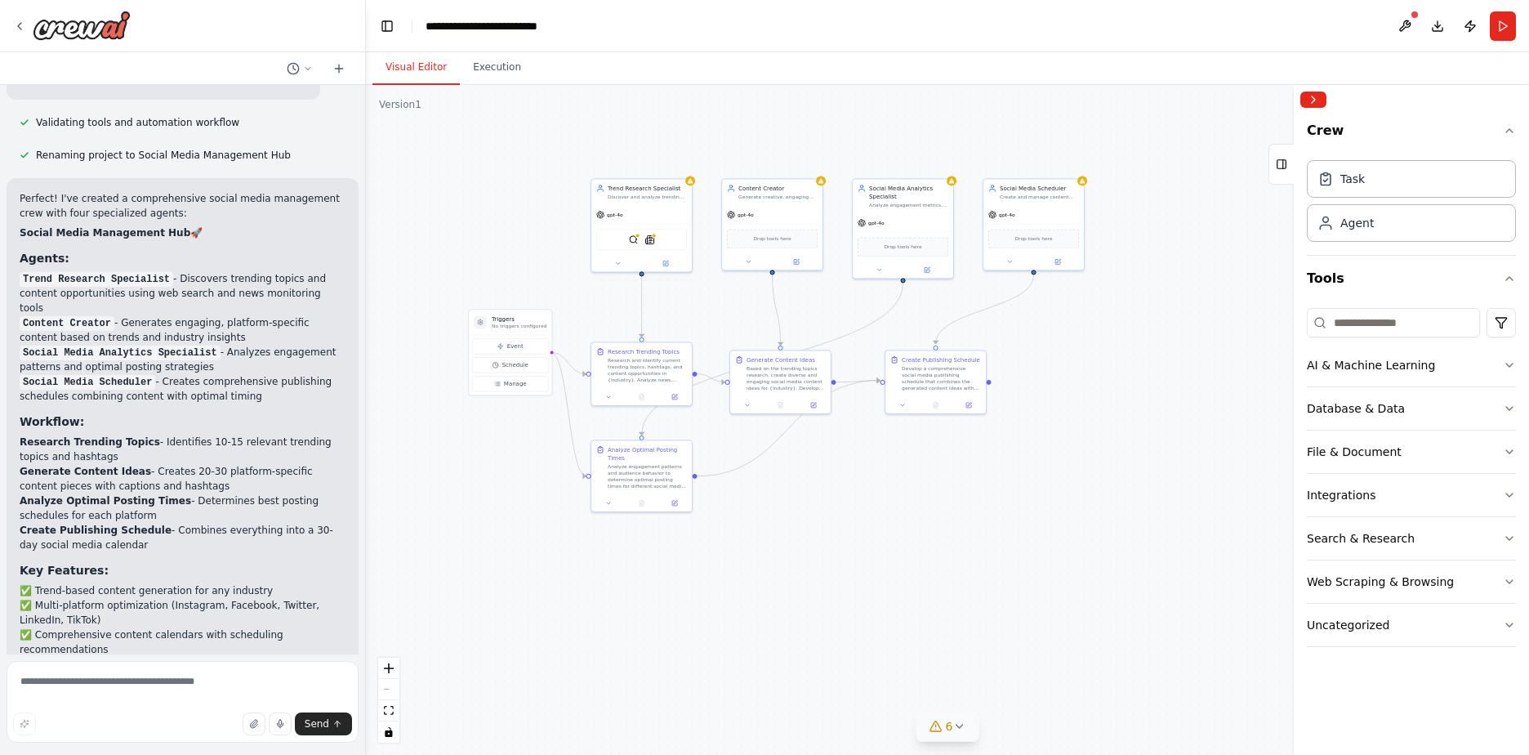
drag, startPoint x: 685, startPoint y: 513, endPoint x: 801, endPoint y: 533, distance: 117.8
click at [801, 533] on div ".deletable-edge-delete-btn { width: 20px; height: 20px; border: 0px solid #ffff…" at bounding box center [947, 420] width 1163 height 670
drag, startPoint x: 1464, startPoint y: 34, endPoint x: 1217, endPoint y: 87, distance: 253.1
click at [1217, 87] on div ".deletable-edge-delete-btn { width: 20px; height: 20px; border: 0px solid #ffff…" at bounding box center [947, 420] width 1163 height 670
click at [1472, 26] on button "Publish" at bounding box center [1470, 25] width 26 height 29
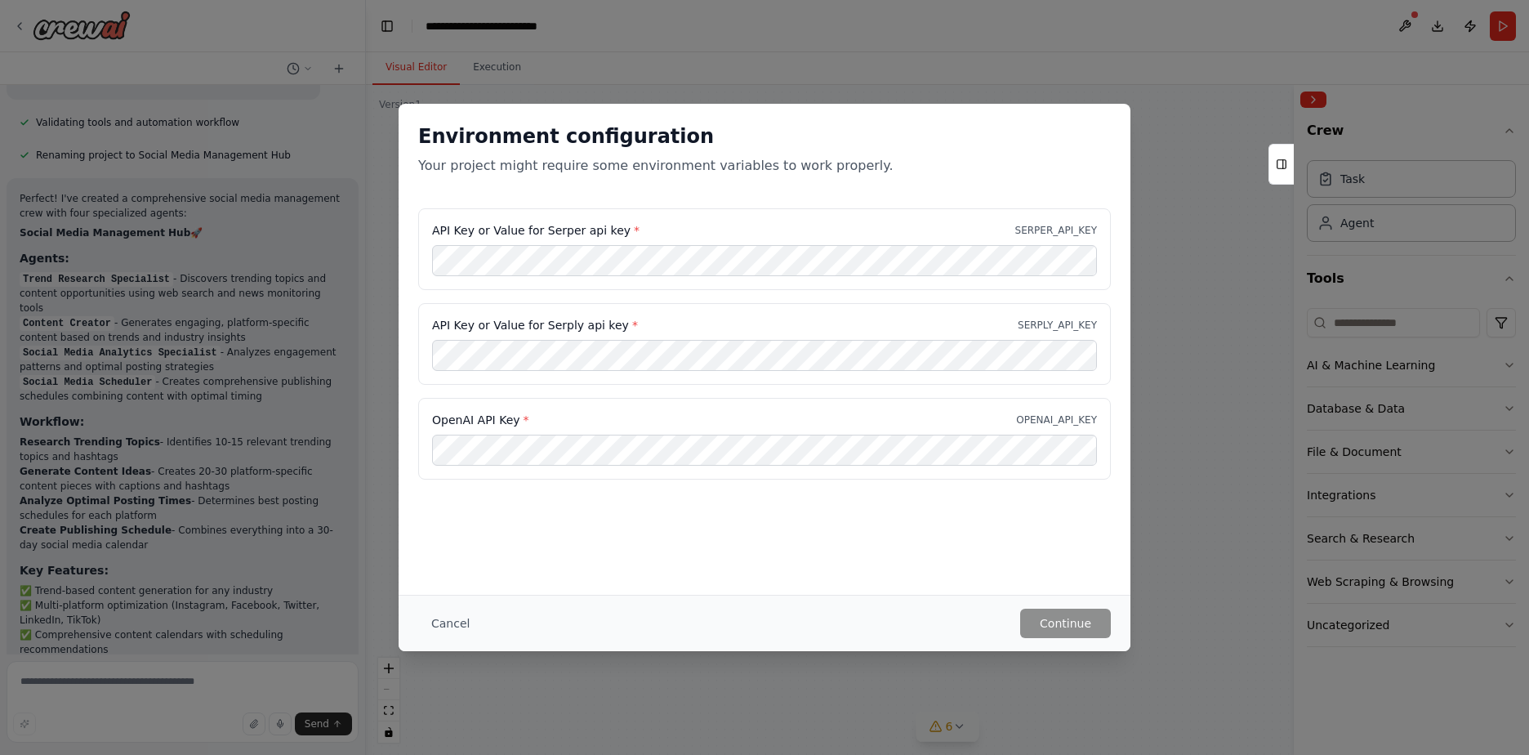
click at [986, 54] on div "Environment configuration Your project might require some environment variables…" at bounding box center [764, 377] width 1529 height 755
click at [907, 73] on div "Environment configuration Your project might require some environment variables…" at bounding box center [764, 377] width 1529 height 755
click at [439, 619] on button "Cancel" at bounding box center [450, 622] width 65 height 29
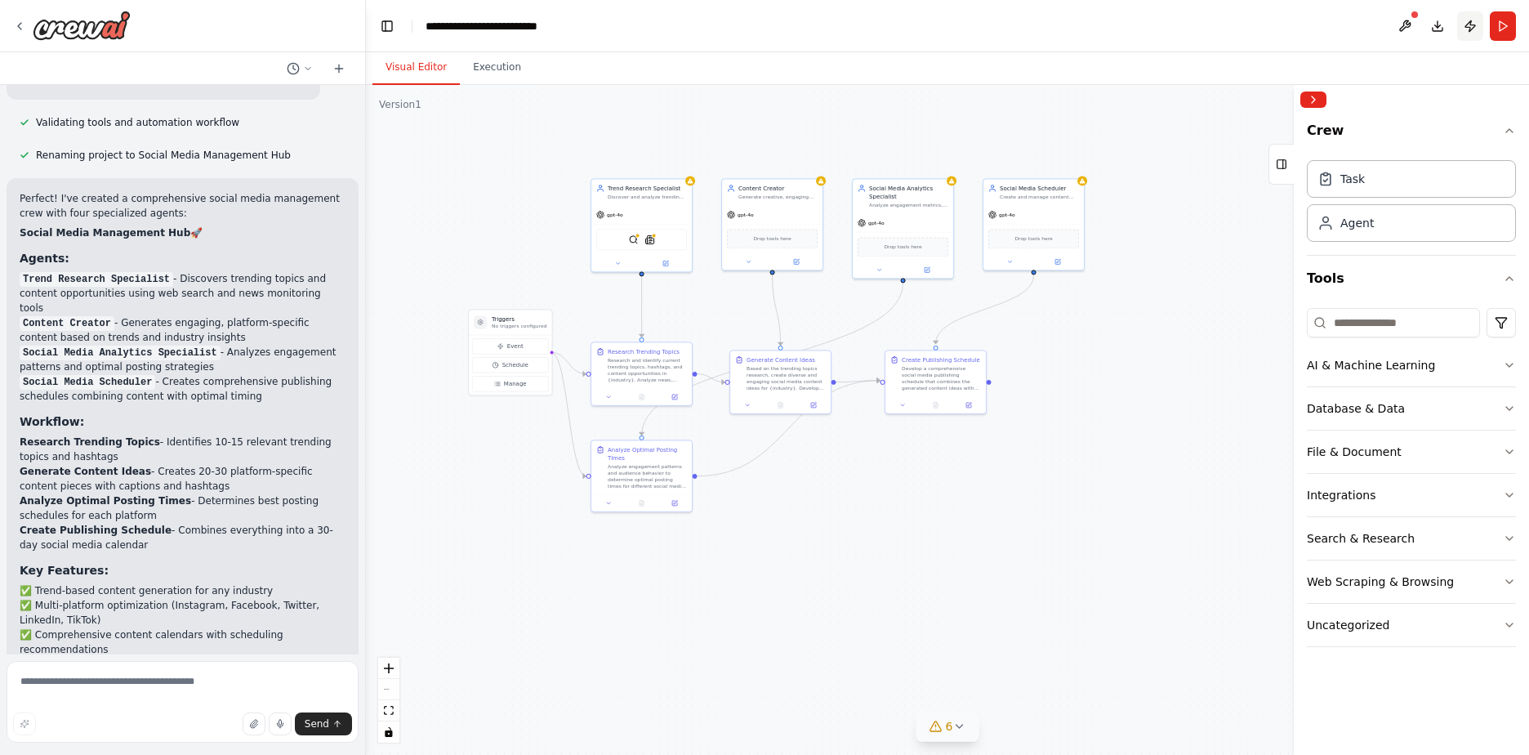
click at [1477, 25] on button "Publish" at bounding box center [1470, 25] width 26 height 29
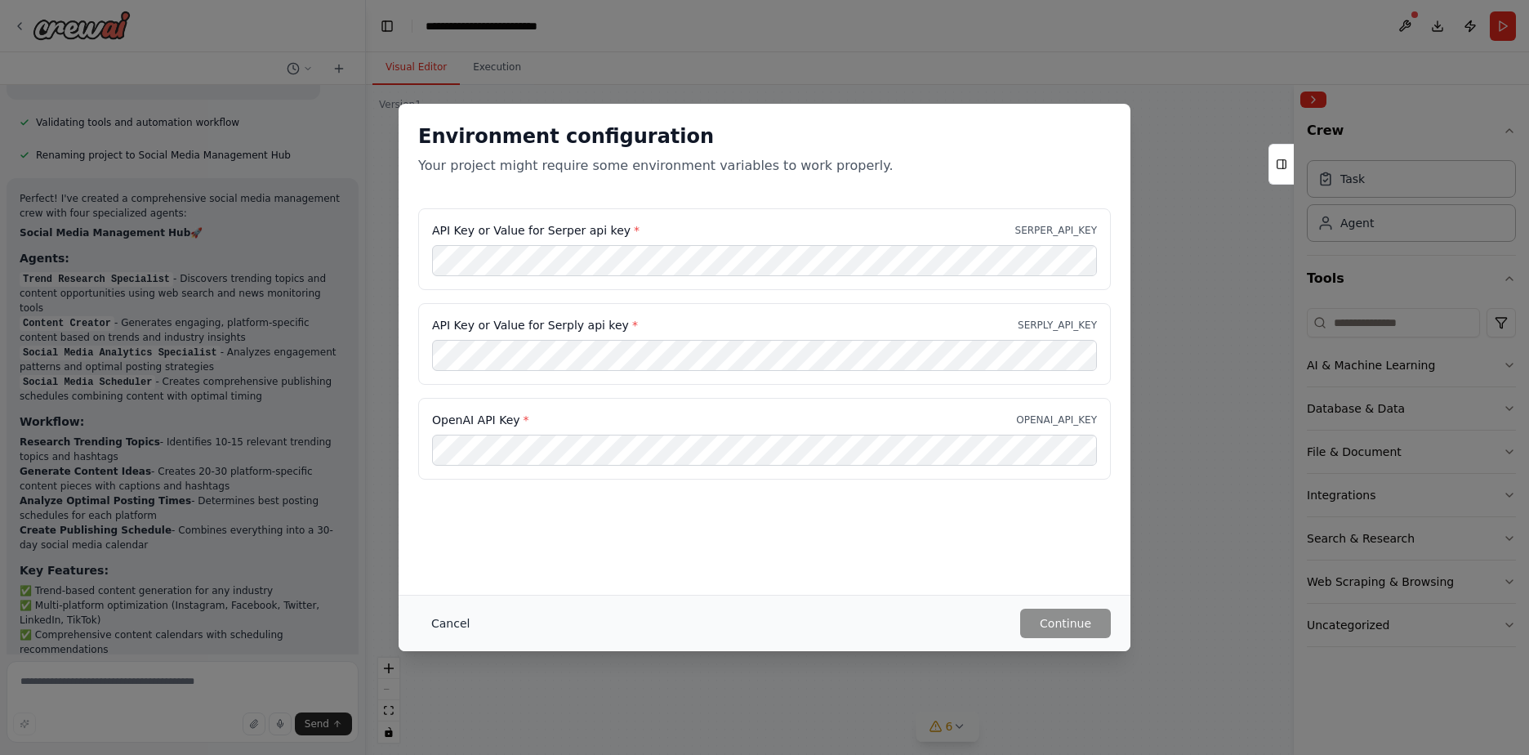
click at [431, 625] on button "Cancel" at bounding box center [450, 622] width 65 height 29
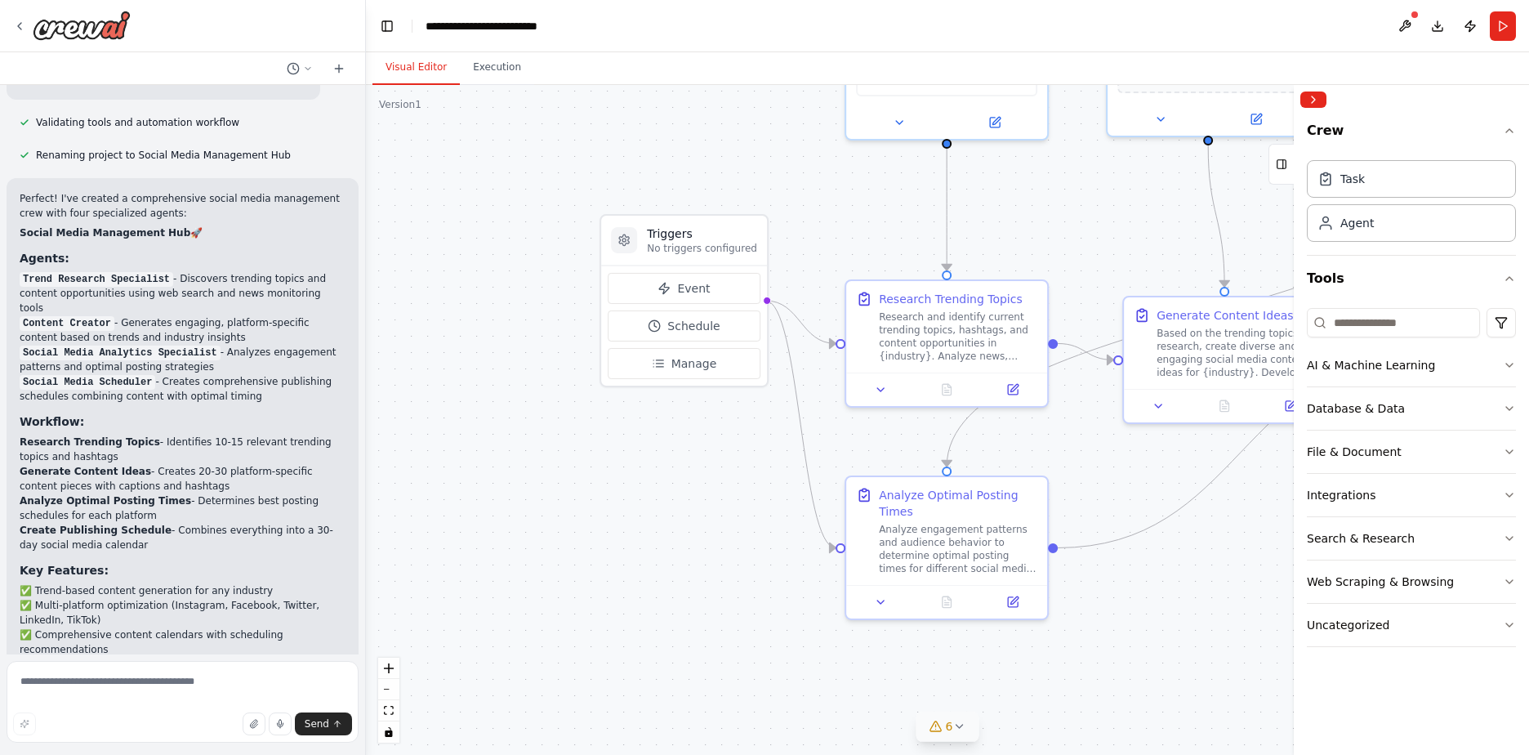
drag, startPoint x: 619, startPoint y: 438, endPoint x: 925, endPoint y: 445, distance: 306.3
click at [925, 445] on div ".deletable-edge-delete-btn { width: 20px; height: 20px; border: 0px solid #ffff…" at bounding box center [947, 420] width 1163 height 670
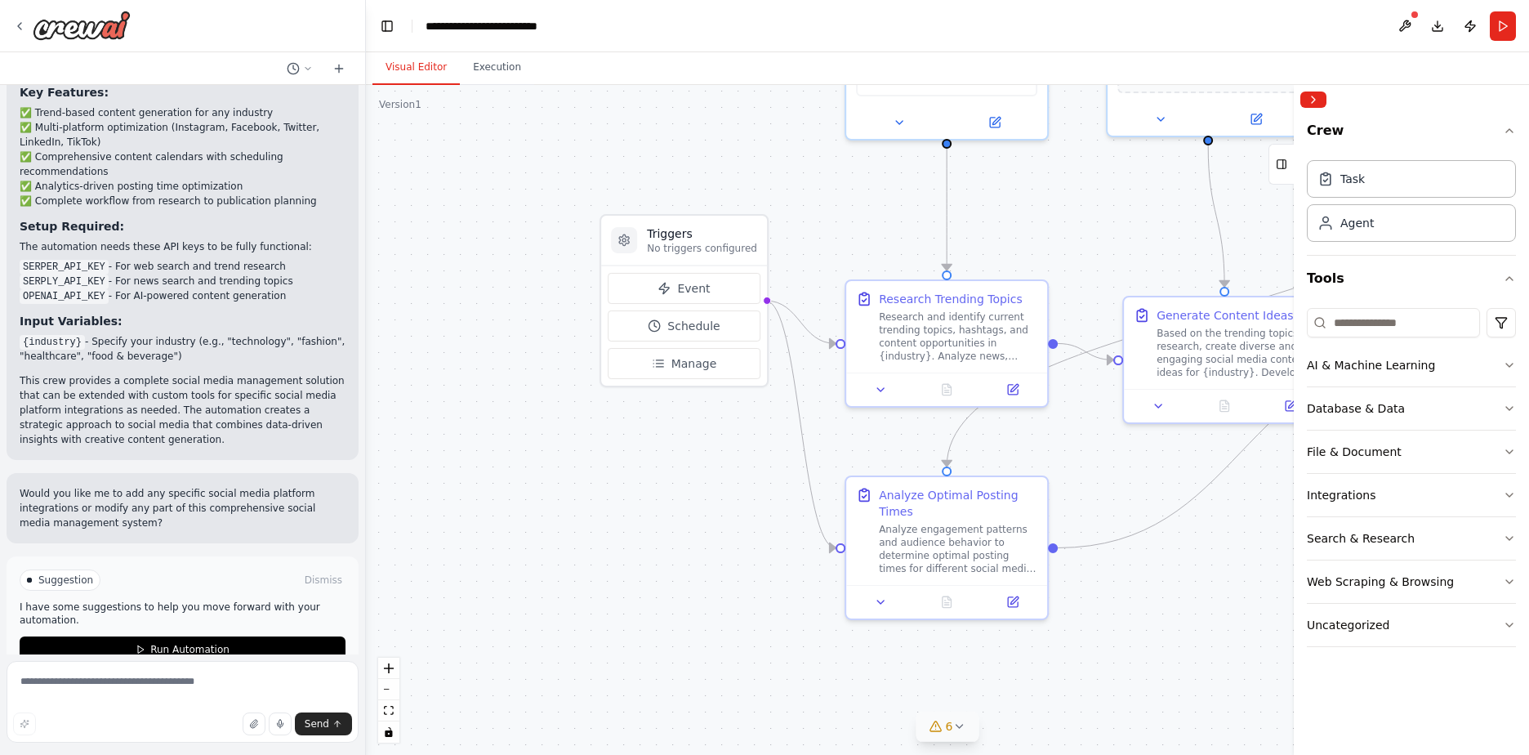
scroll to position [2020, 0]
click at [181, 677] on textarea at bounding box center [183, 702] width 352 height 82
type textarea "**********"
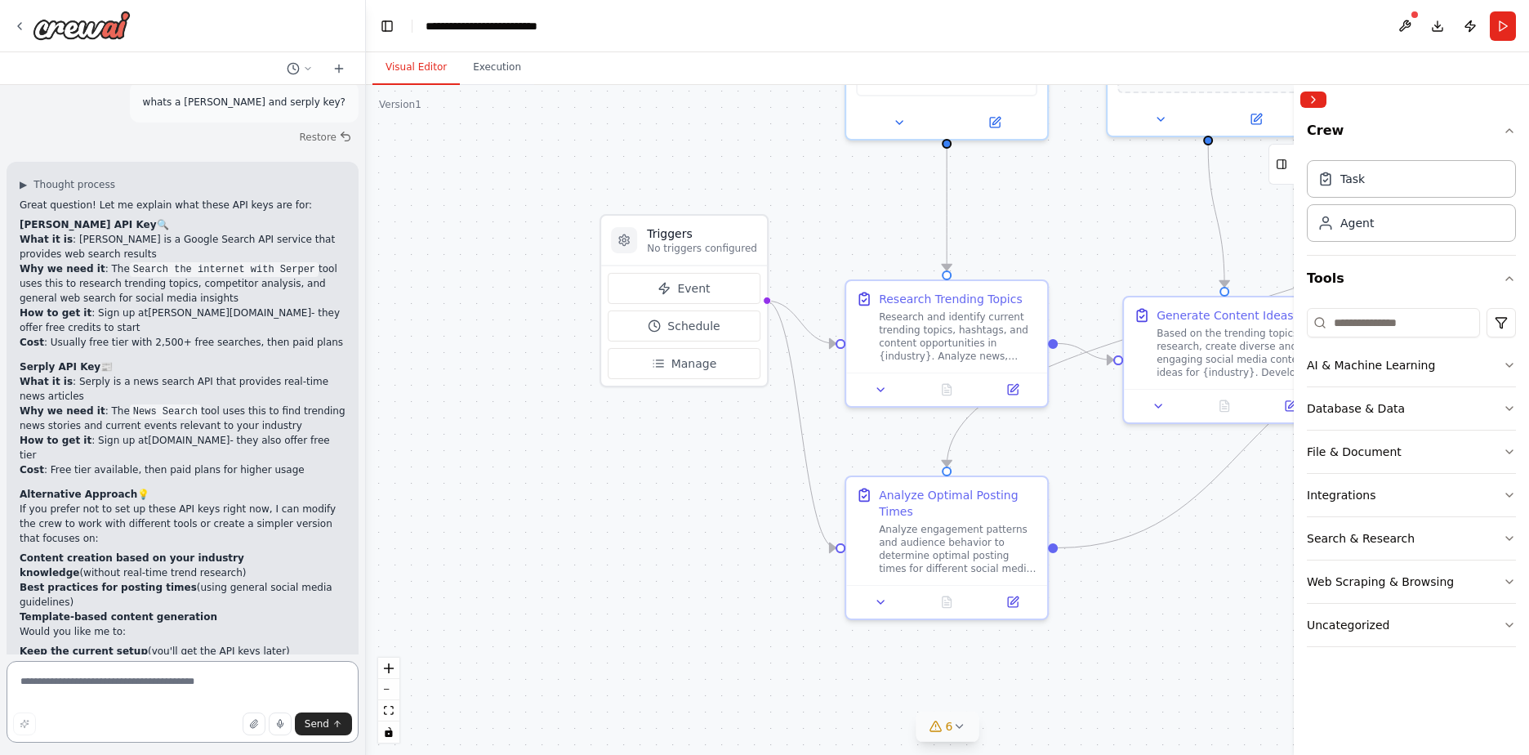
scroll to position [2506, 0]
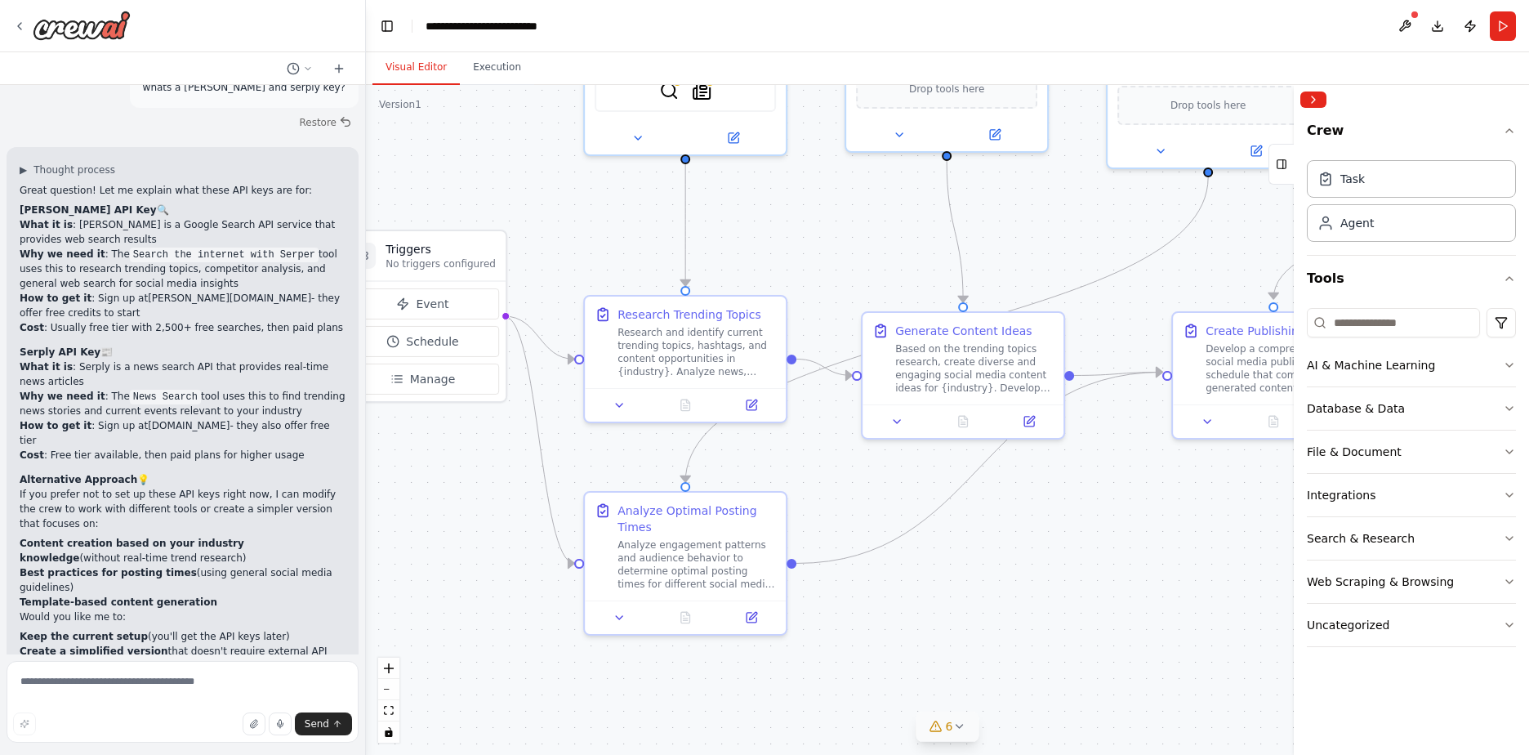
drag, startPoint x: 719, startPoint y: 492, endPoint x: 415, endPoint y: 506, distance: 305.0
click at [415, 506] on div ".deletable-edge-delete-btn { width: 20px; height: 20px; border: 0px solid #ffff…" at bounding box center [947, 420] width 1163 height 670
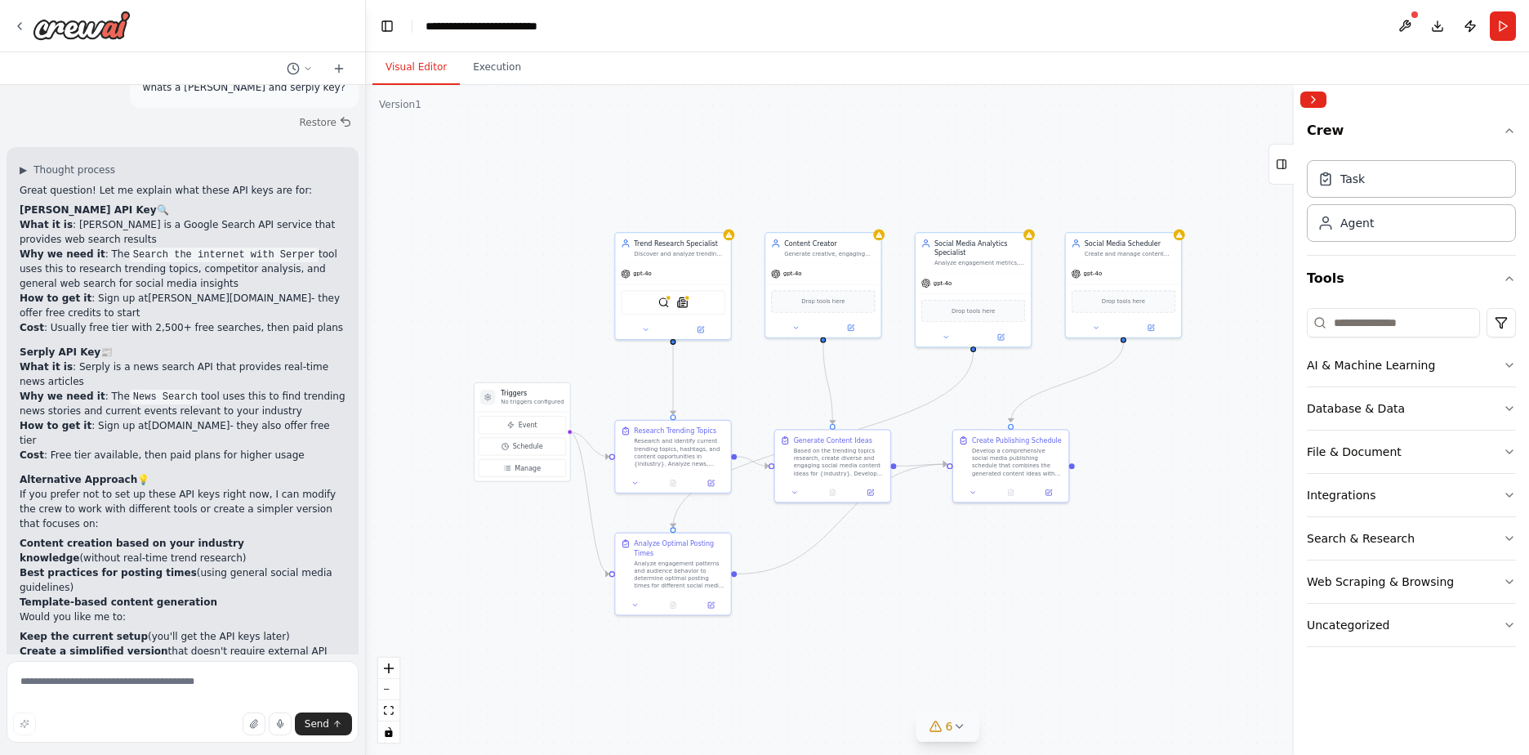
drag, startPoint x: 937, startPoint y: 607, endPoint x: 982, endPoint y: 603, distance: 45.1
click at [982, 603] on div ".deletable-edge-delete-btn { width: 20px; height: 20px; border: 0px solid #ffff…" at bounding box center [947, 420] width 1163 height 670
